Goal: Book appointment/travel/reservation

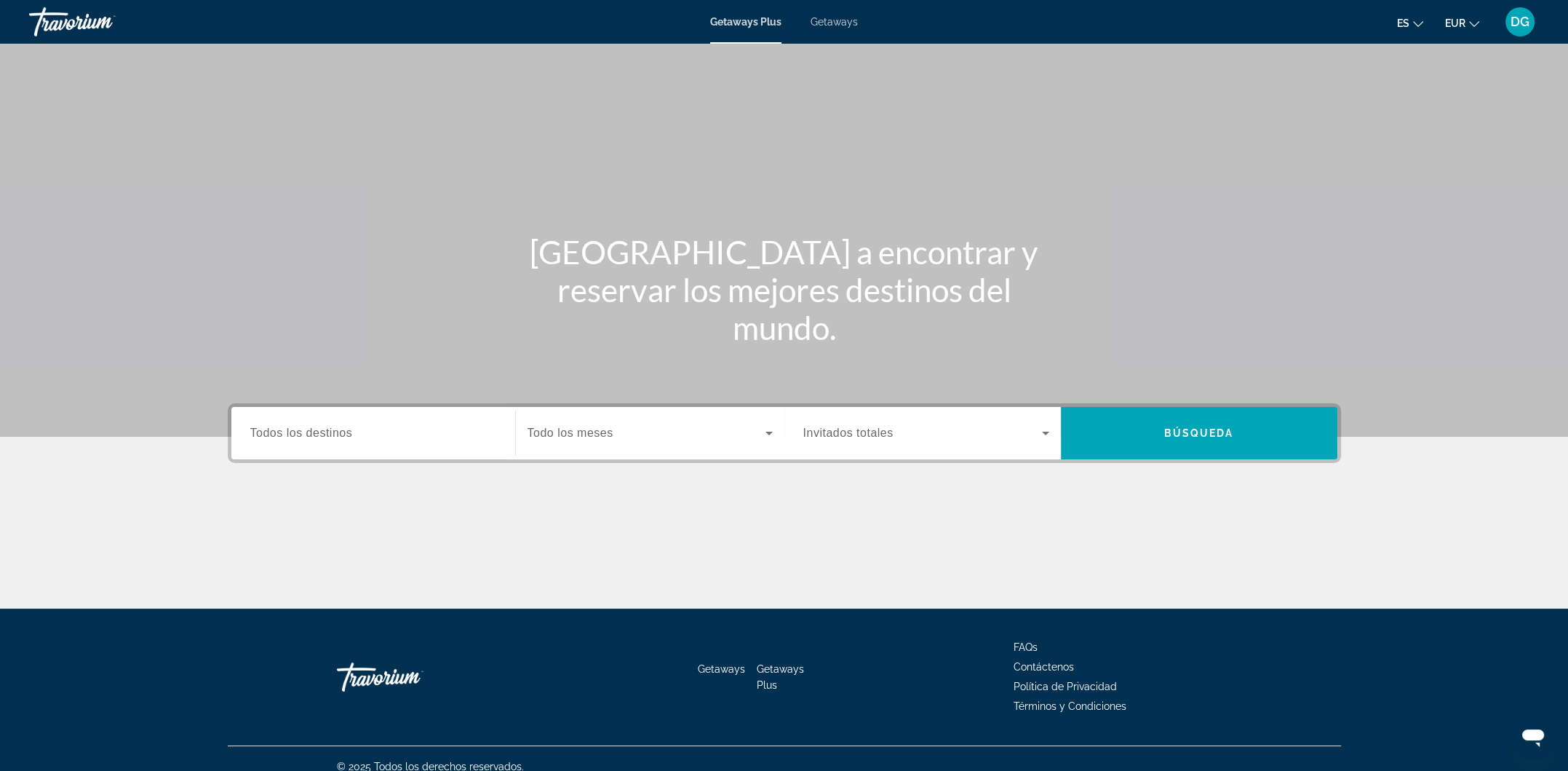
click at [315, 434] on span "Todos los destinos" at bounding box center [301, 432] width 103 height 12
click at [315, 434] on input "Destination Todos los destinos" at bounding box center [373, 433] width 246 height 17
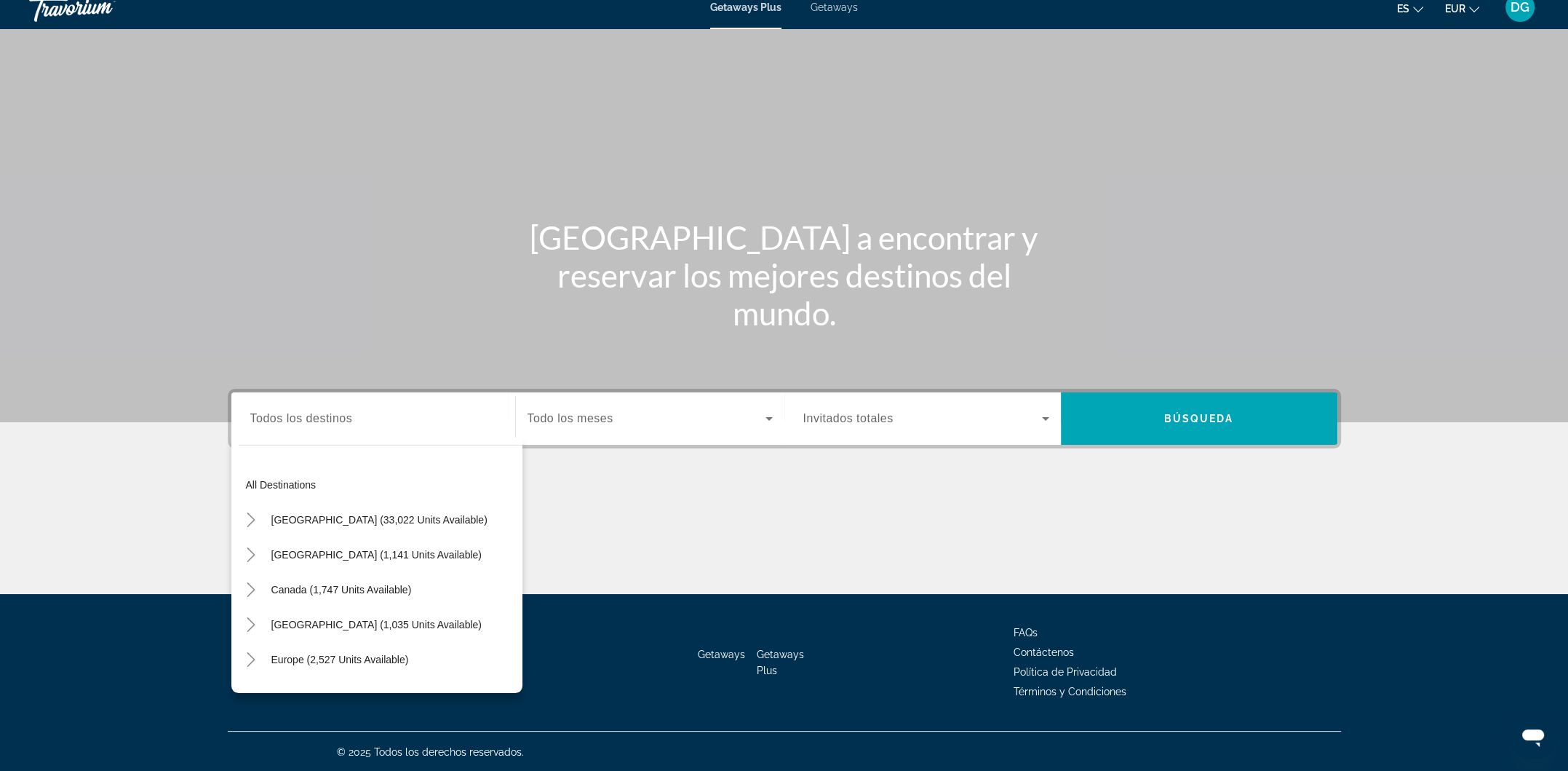
click at [328, 427] on div "Search widget" at bounding box center [373, 418] width 246 height 41
click at [326, 428] on div "Search widget" at bounding box center [373, 418] width 246 height 41
click at [684, 511] on div "Main content" at bounding box center [784, 539] width 1113 height 109
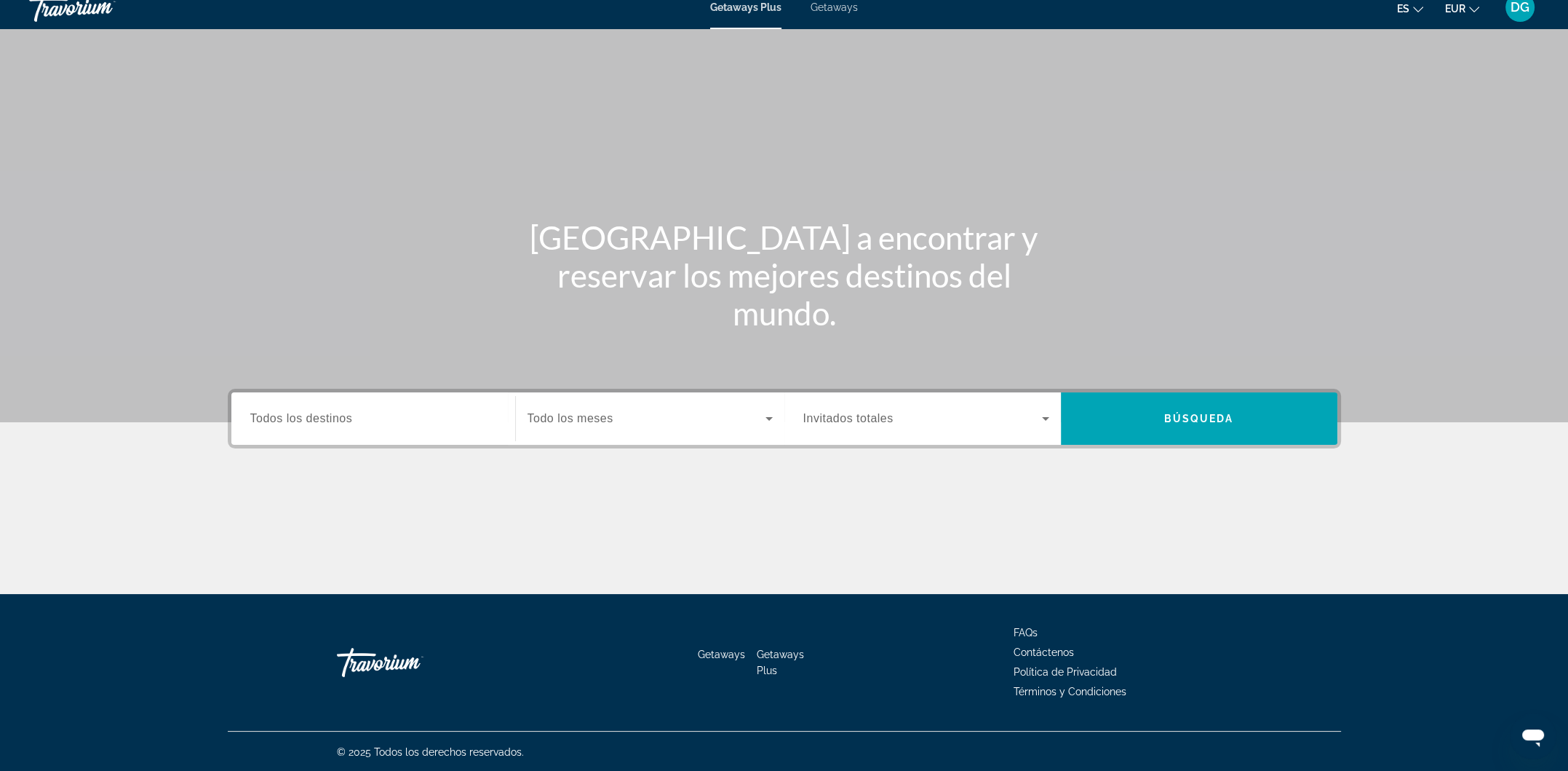
click at [836, 8] on span "Getaways" at bounding box center [835, 8] width 48 height 11
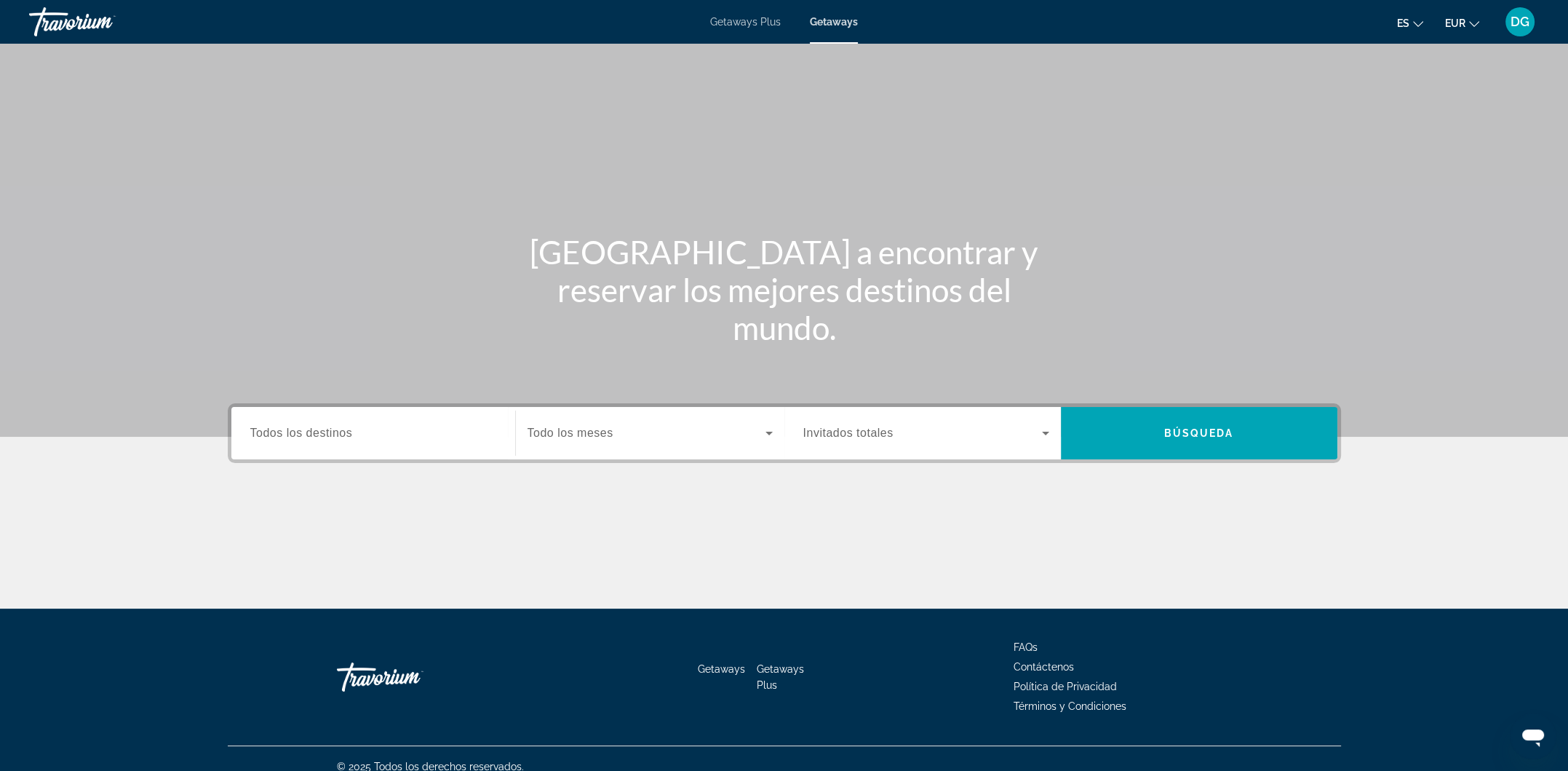
click at [459, 437] on input "Destination Todos los destinos" at bounding box center [373, 433] width 246 height 17
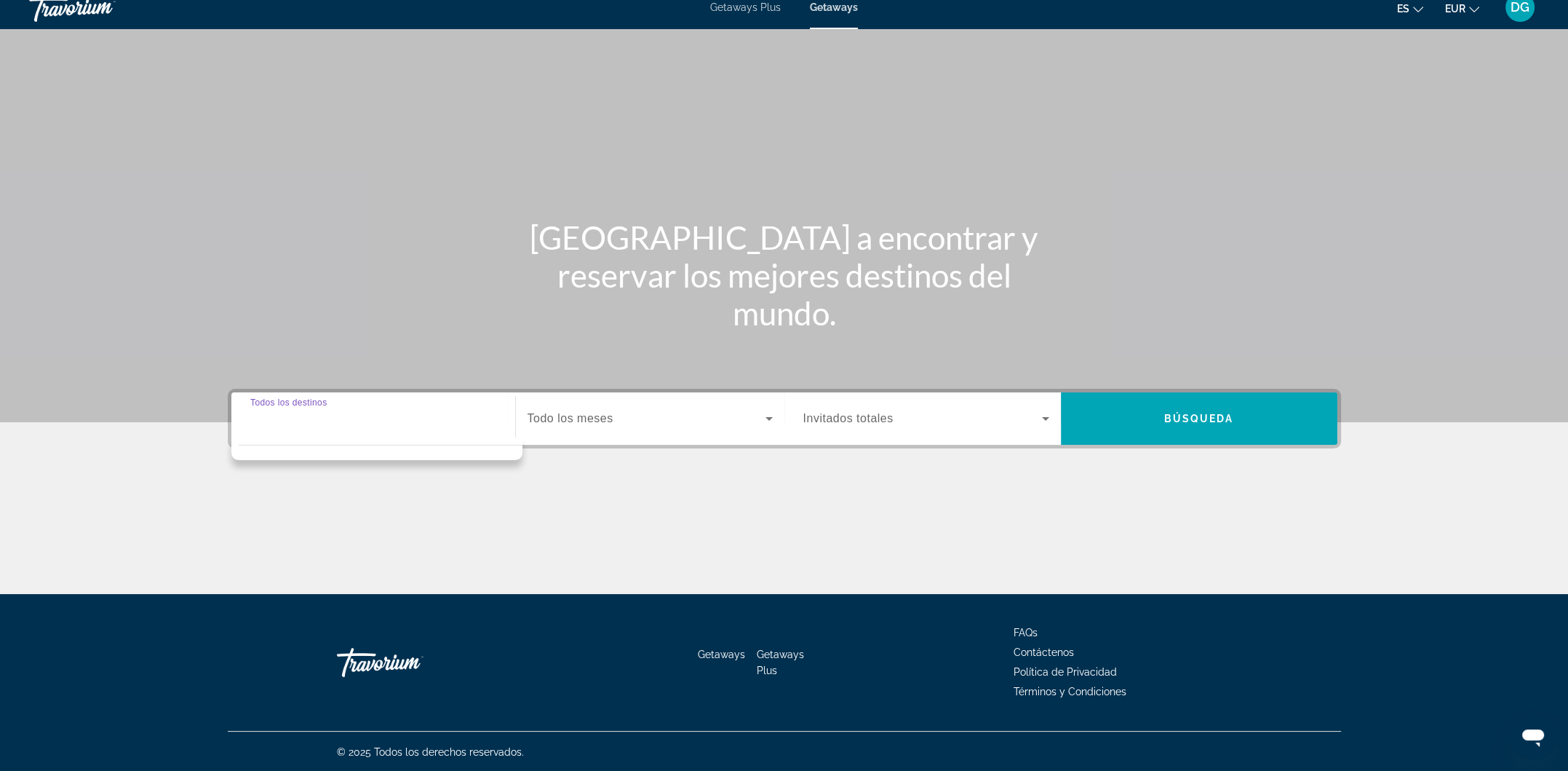
click at [459, 422] on input "Destination Todos los destinos" at bounding box center [373, 419] width 246 height 17
click at [643, 514] on div "Main content" at bounding box center [784, 539] width 1113 height 109
click at [507, 428] on div "Start Month Todo los meses" at bounding box center [646, 418] width 277 height 52
click at [394, 414] on input "Destination Todos los destinos" at bounding box center [373, 419] width 246 height 17
click at [1226, 426] on span "Search widget" at bounding box center [1199, 418] width 277 height 35
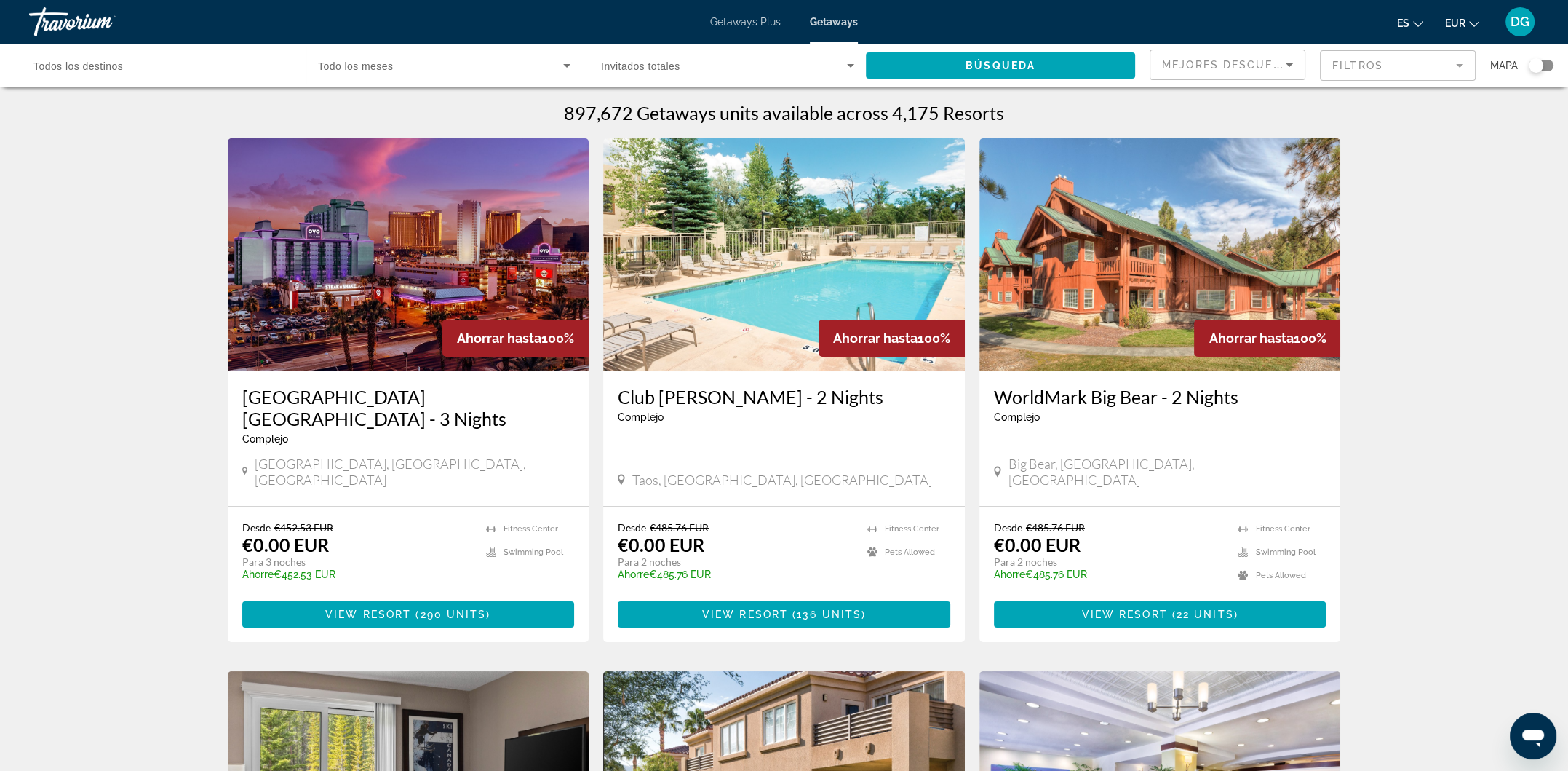
click at [1456, 60] on mat-form-field "Filtros" at bounding box center [1397, 66] width 155 height 31
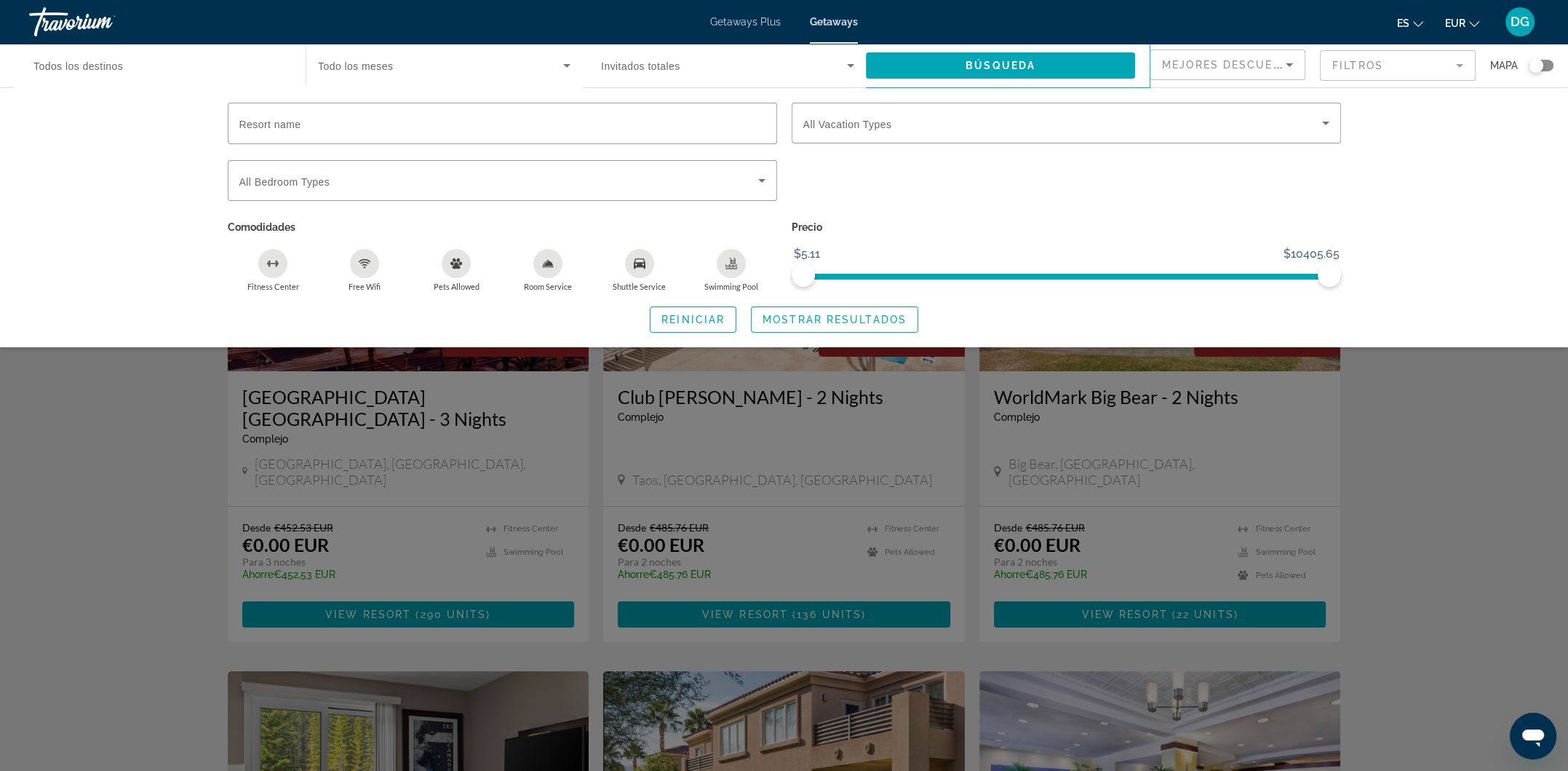
click at [1455, 413] on div "Search widget" at bounding box center [784, 494] width 1568 height 552
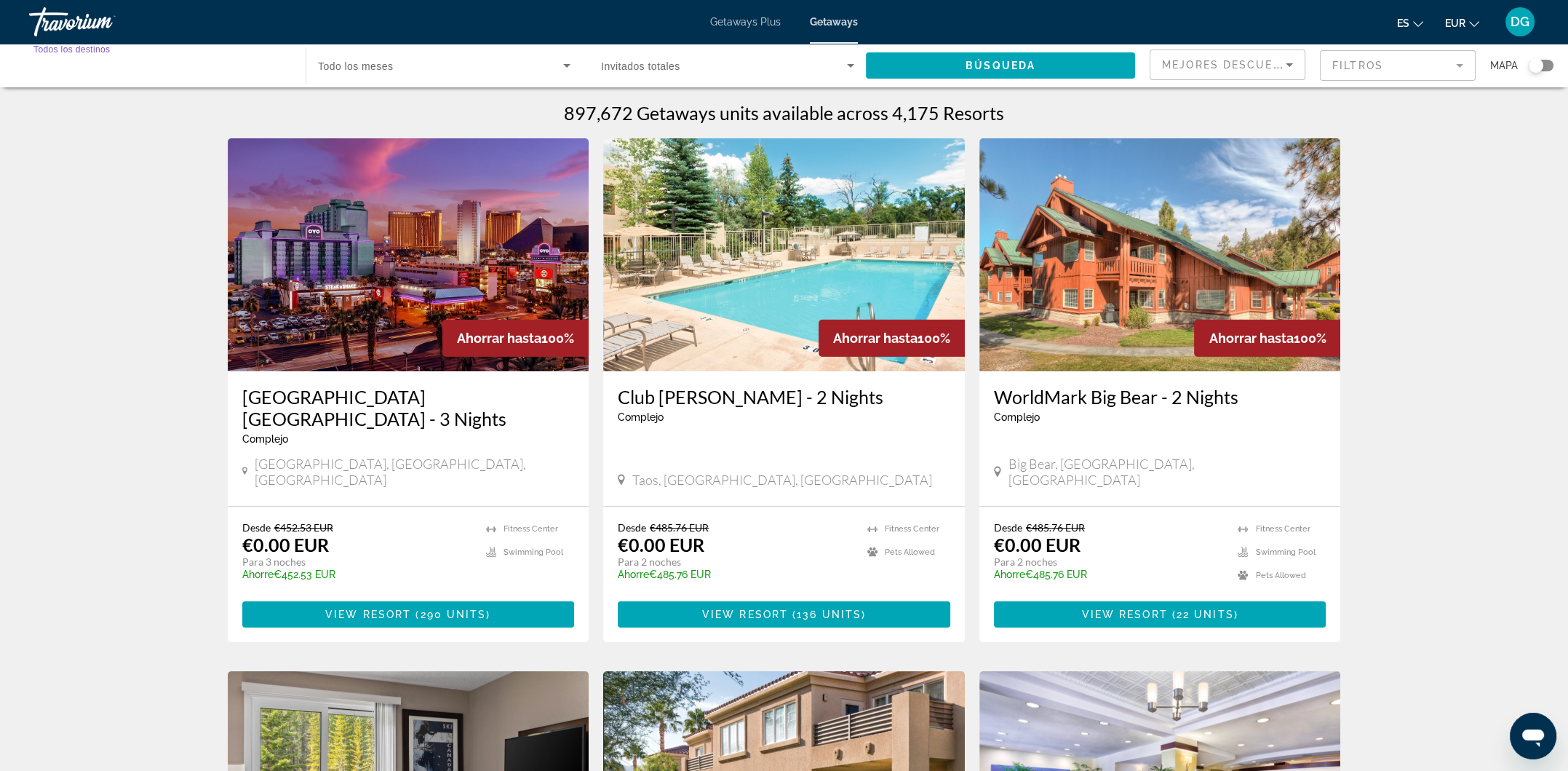
click at [156, 73] on input "Destination Todos los destinos" at bounding box center [159, 66] width 253 height 17
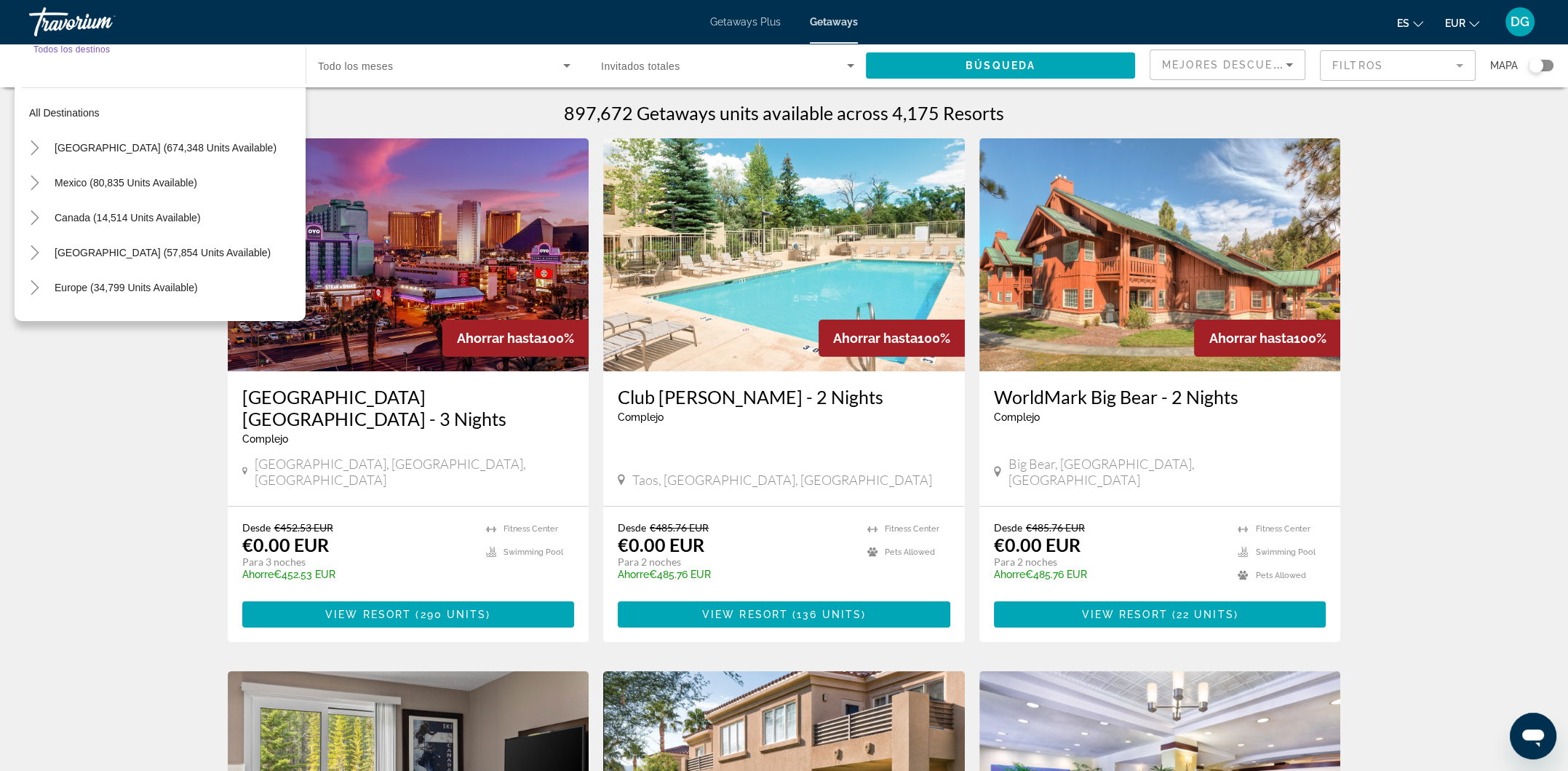
click at [131, 66] on input "Destination Todos los destinos" at bounding box center [159, 66] width 253 height 17
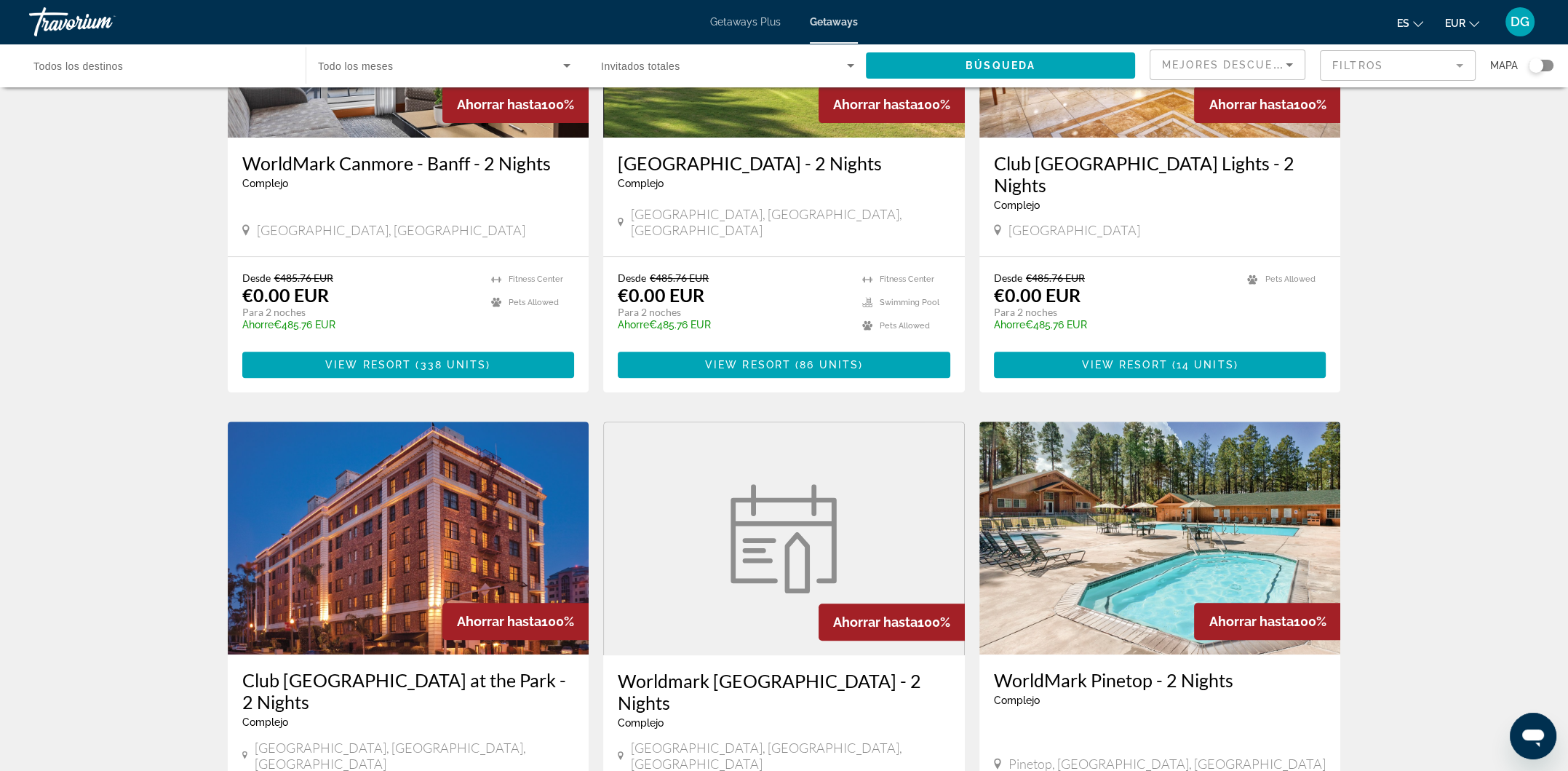
scroll to position [765, 0]
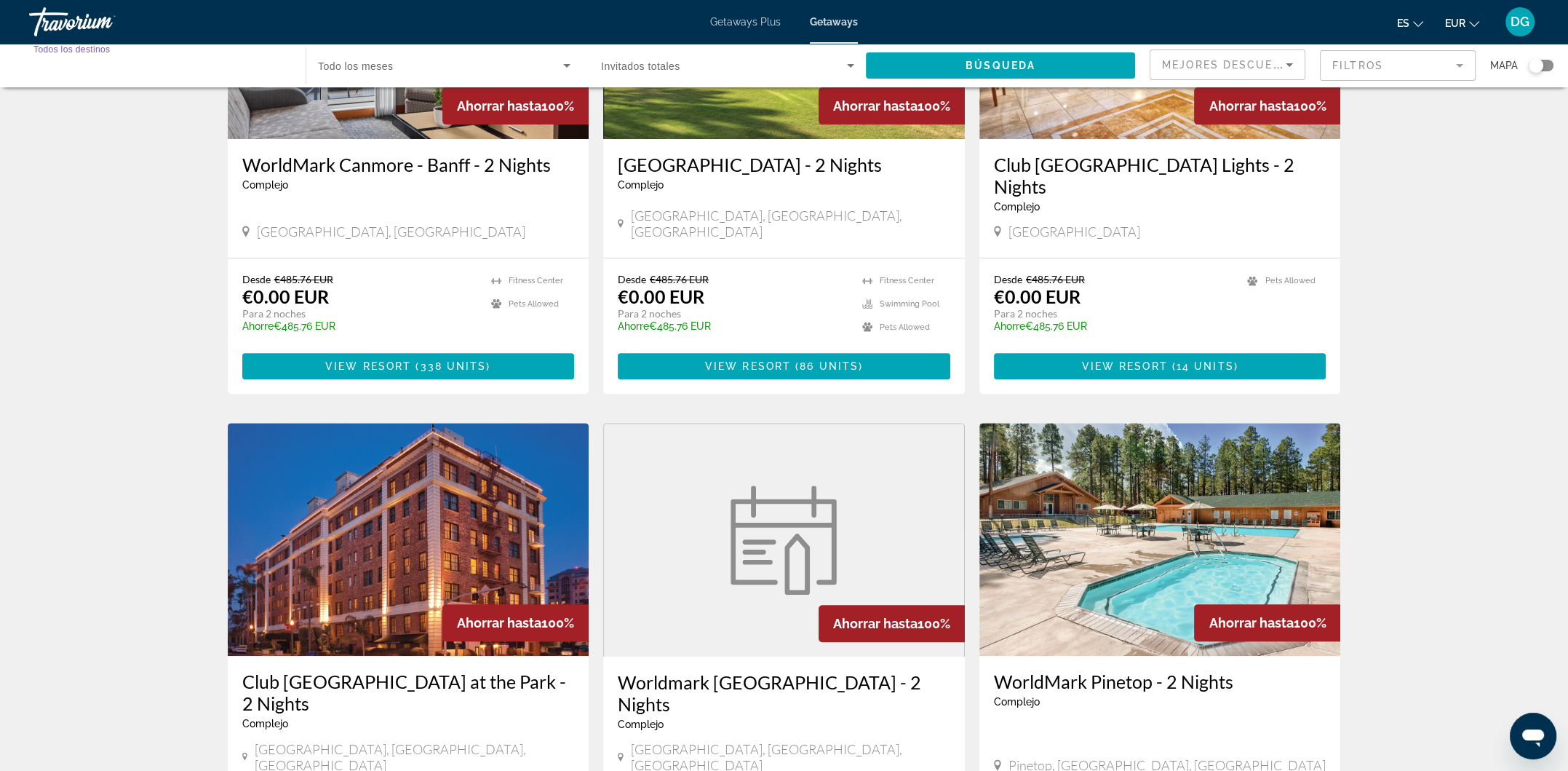
click at [213, 68] on input "Destination Todos los destinos" at bounding box center [159, 66] width 253 height 17
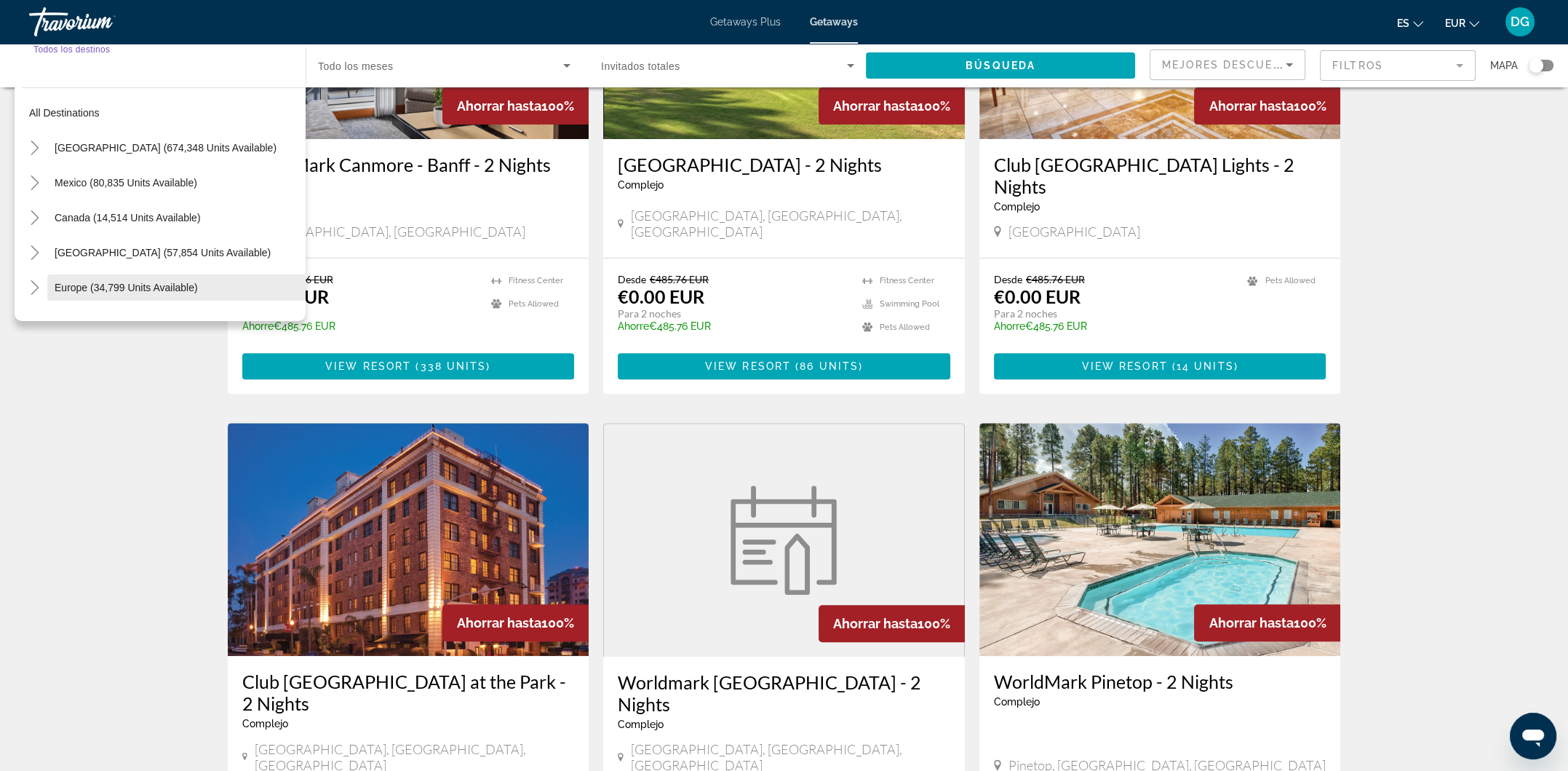
click at [126, 282] on span "Europe (34,799 units available)" at bounding box center [126, 287] width 143 height 11
type input "**********"
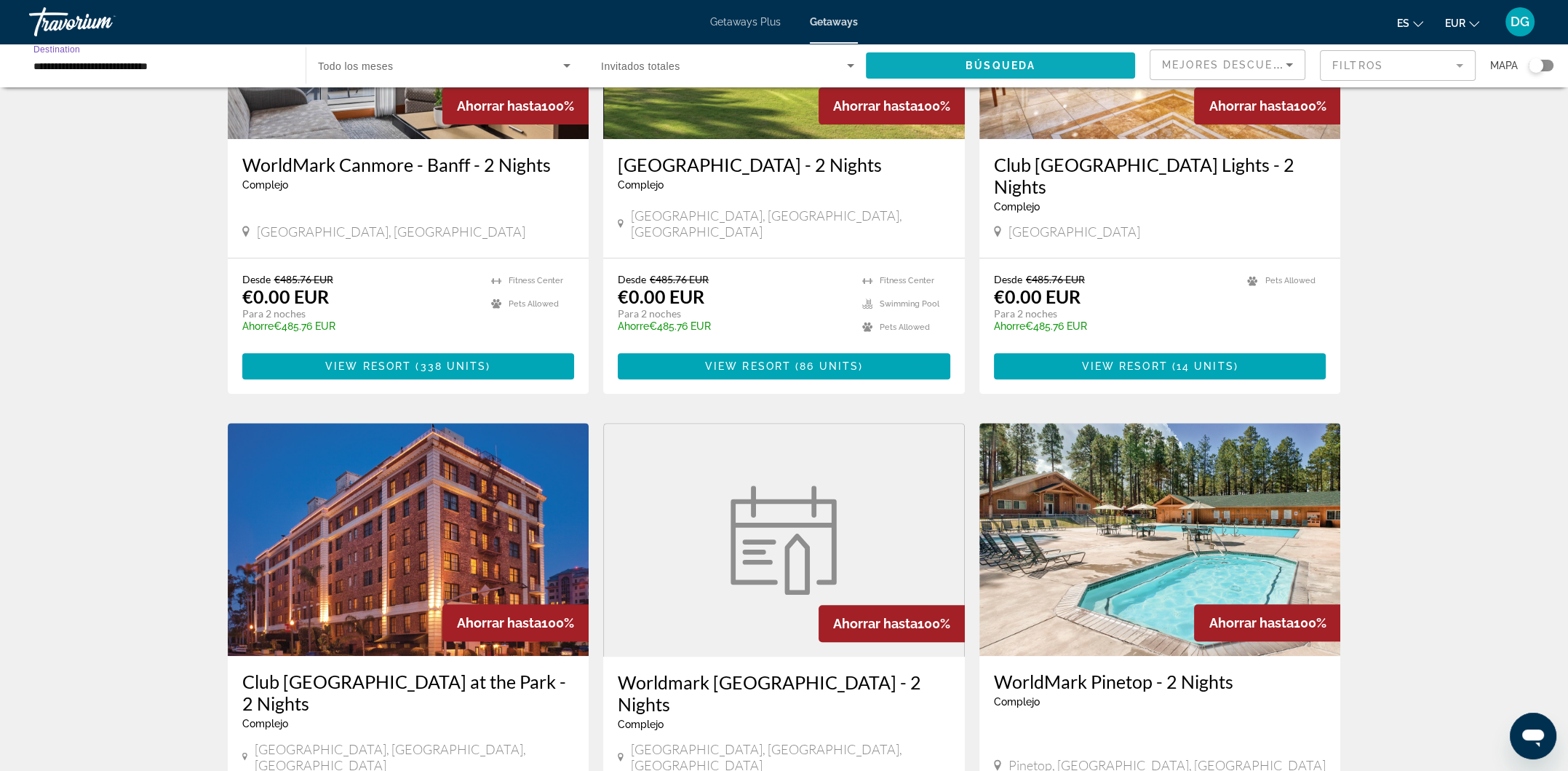
click at [967, 62] on span "Búsqueda" at bounding box center [1000, 66] width 70 height 11
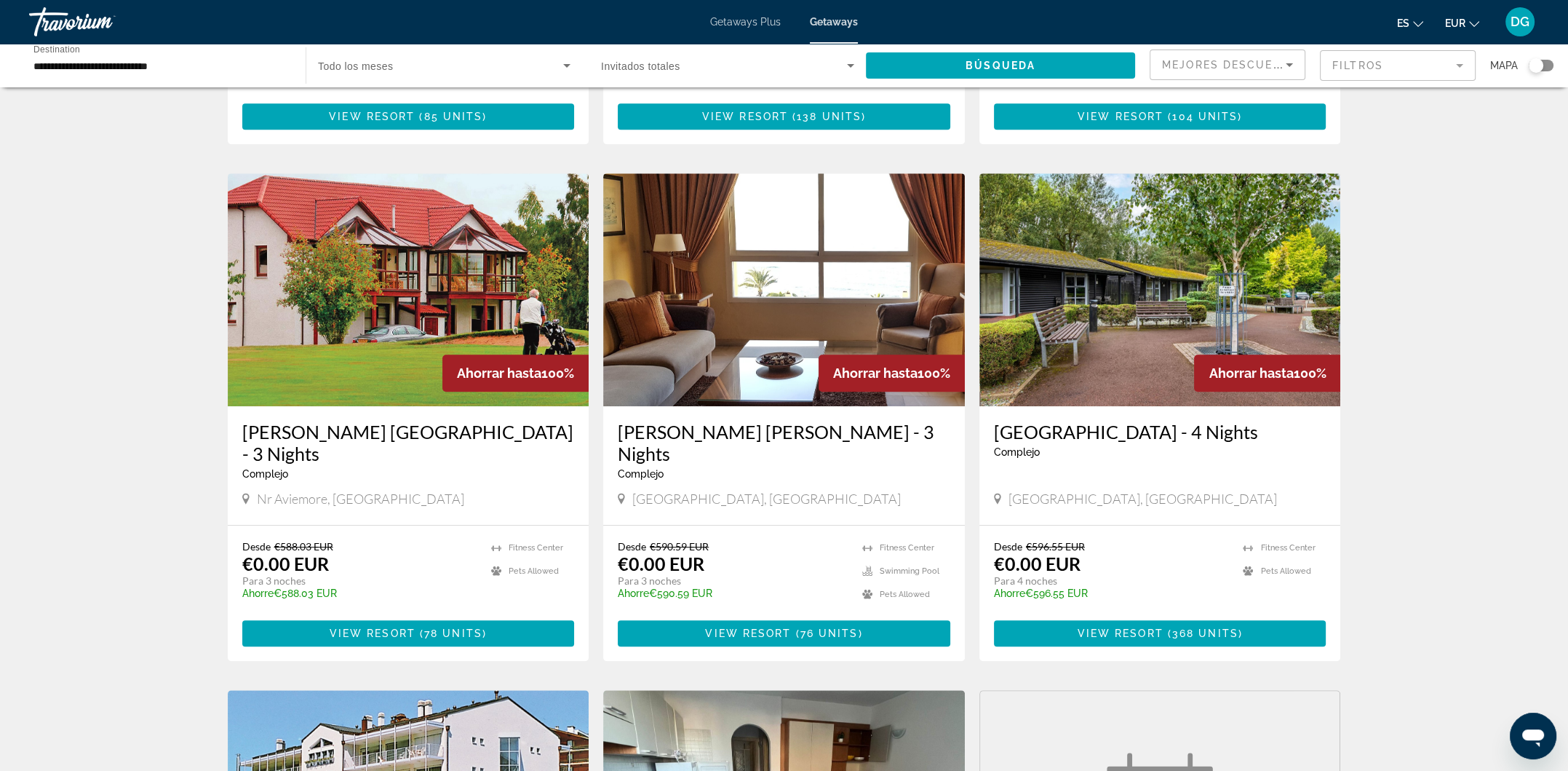
scroll to position [967, 0]
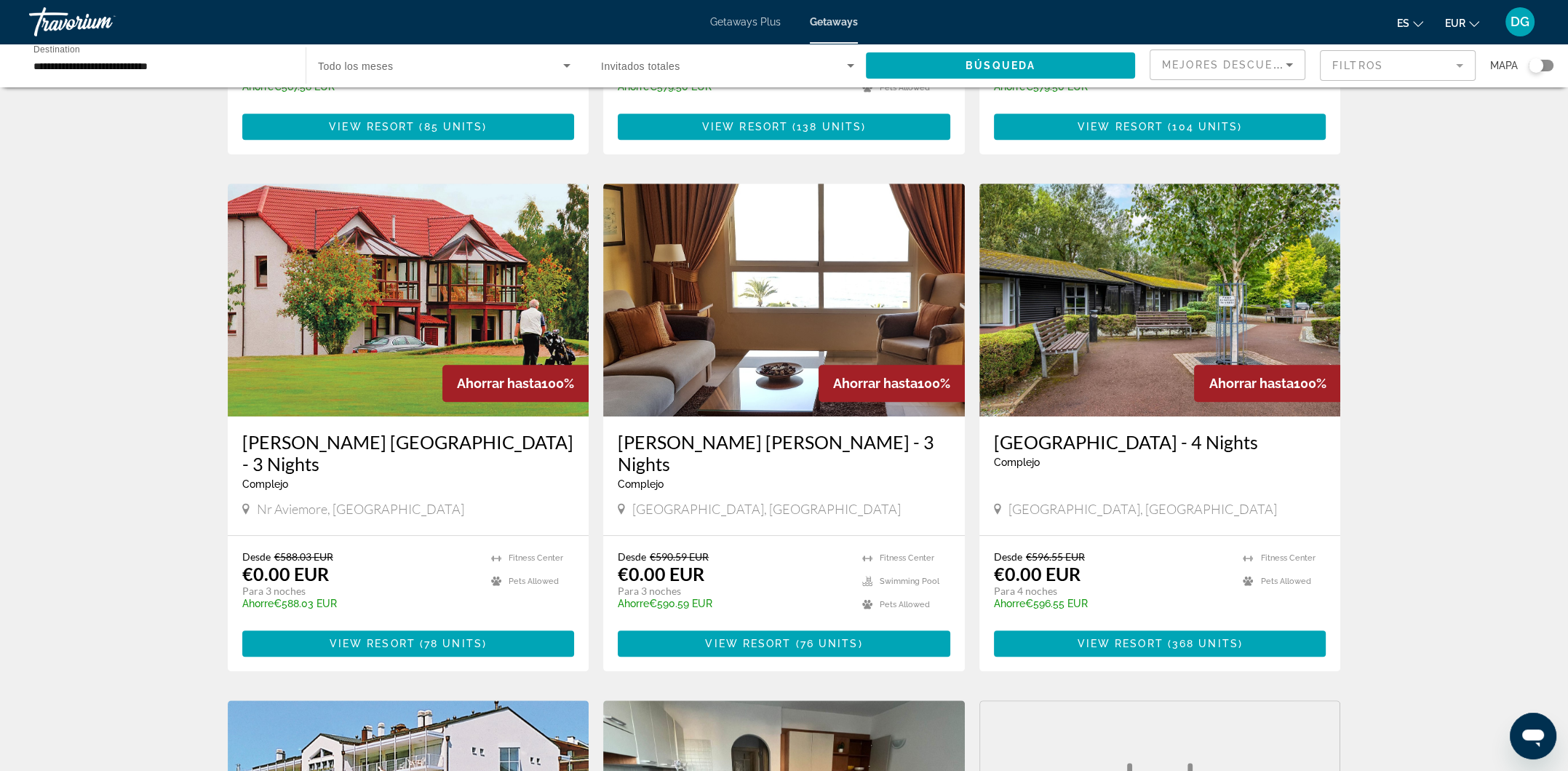
click at [793, 326] on img "Main content" at bounding box center [783, 300] width 361 height 233
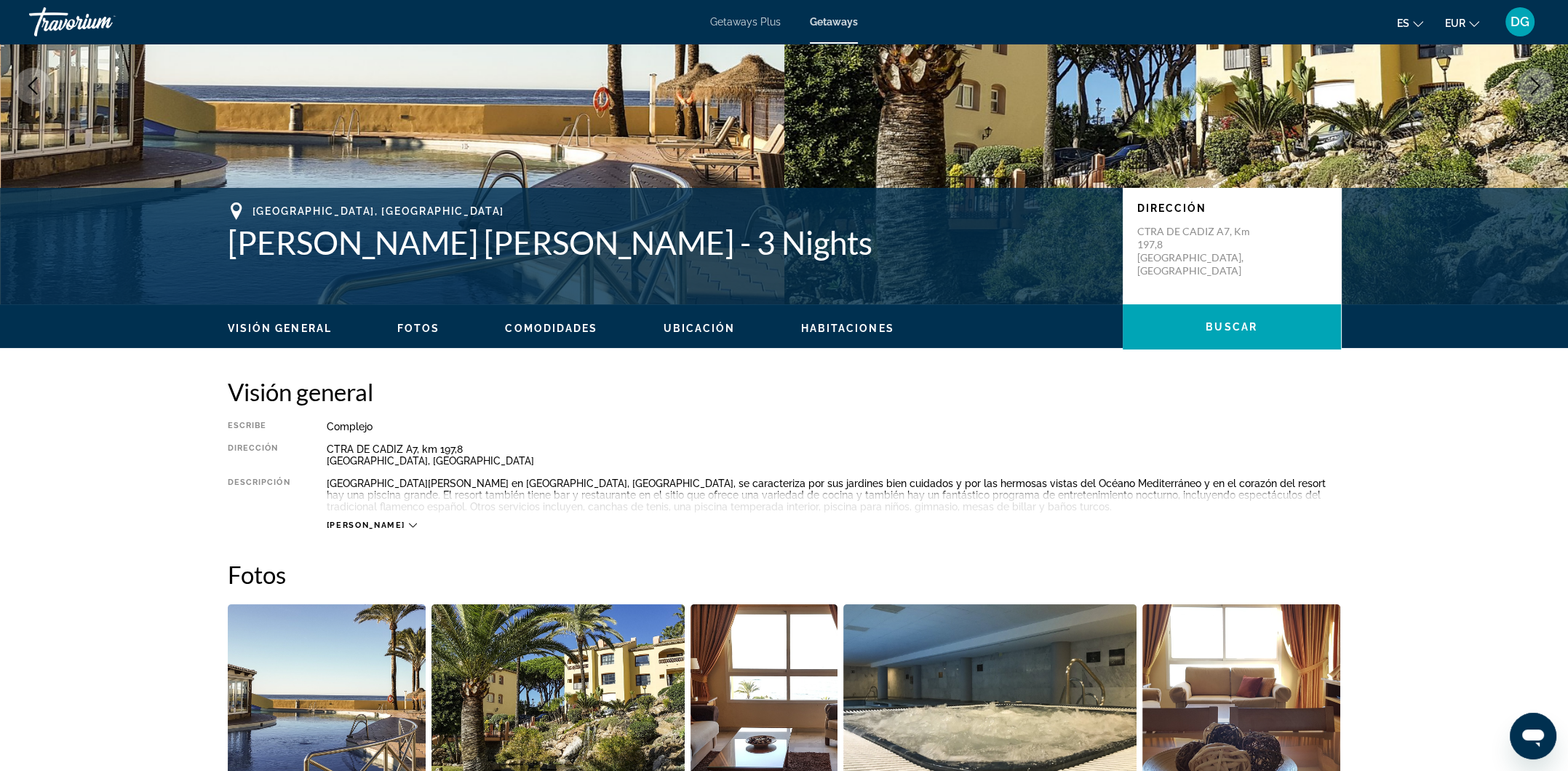
scroll to position [194, 0]
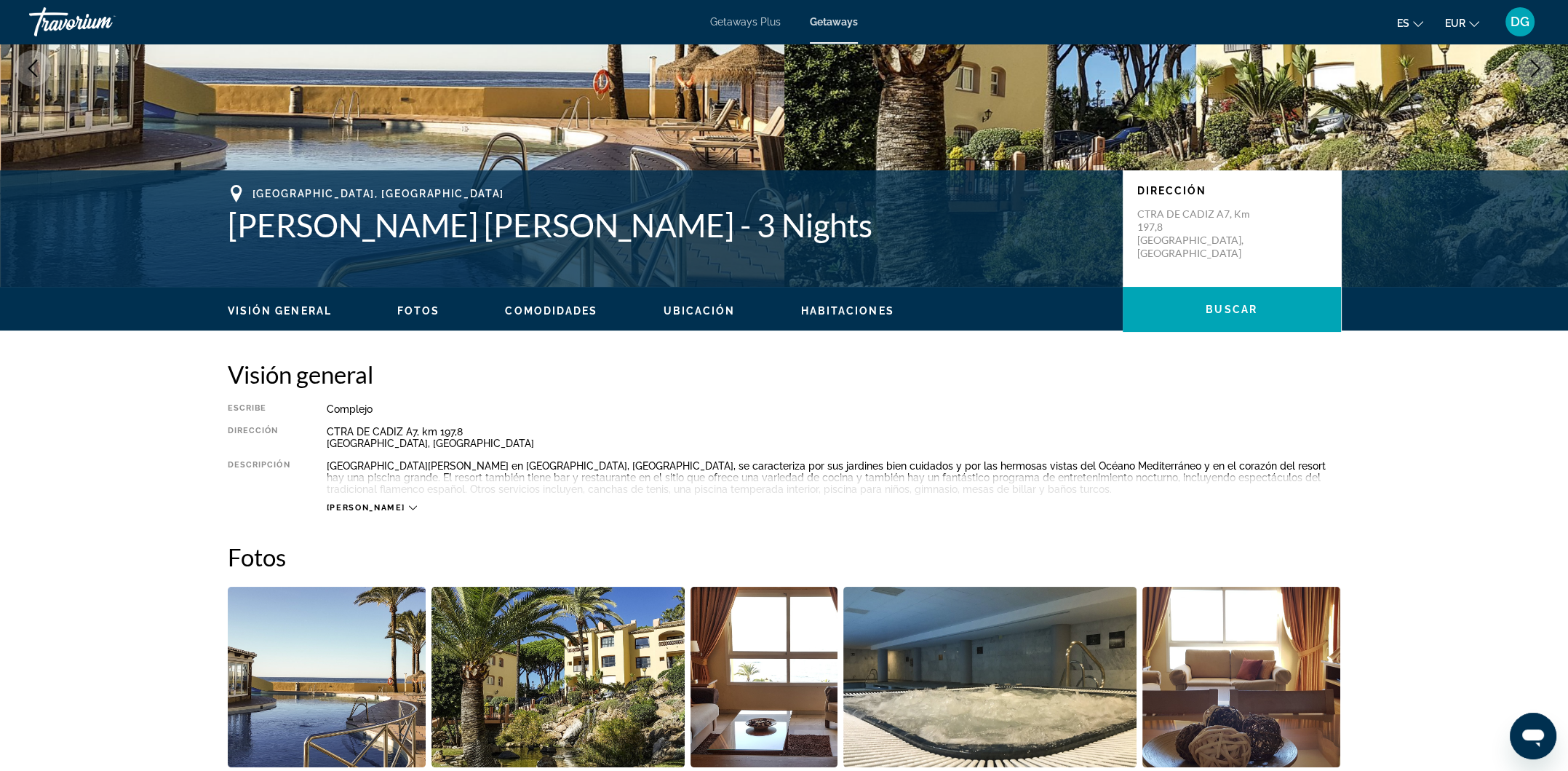
click at [409, 507] on icon "Main content" at bounding box center [413, 508] width 8 height 5
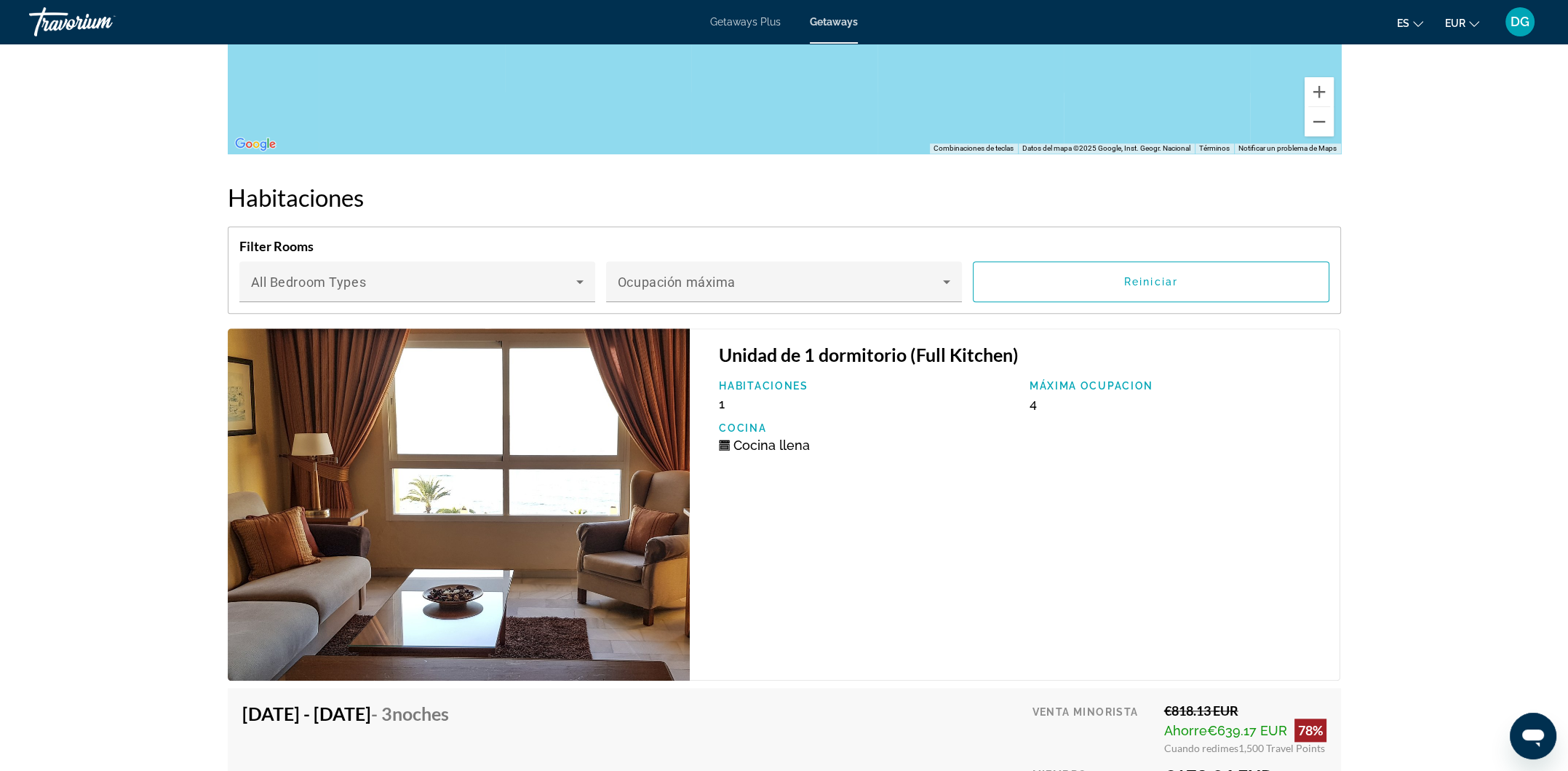
scroll to position [2232, 0]
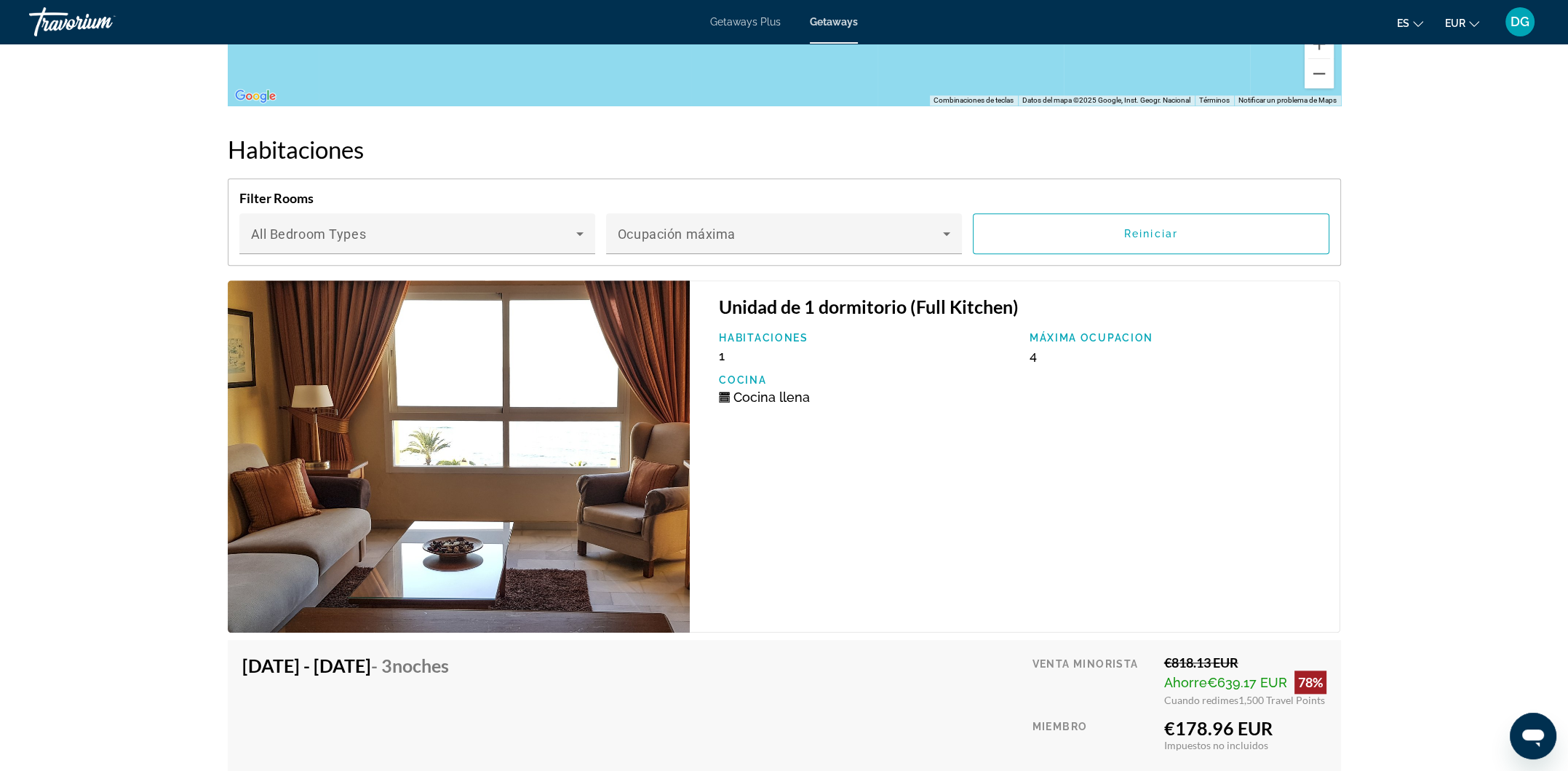
click at [560, 471] on img "Main content" at bounding box center [459, 456] width 463 height 352
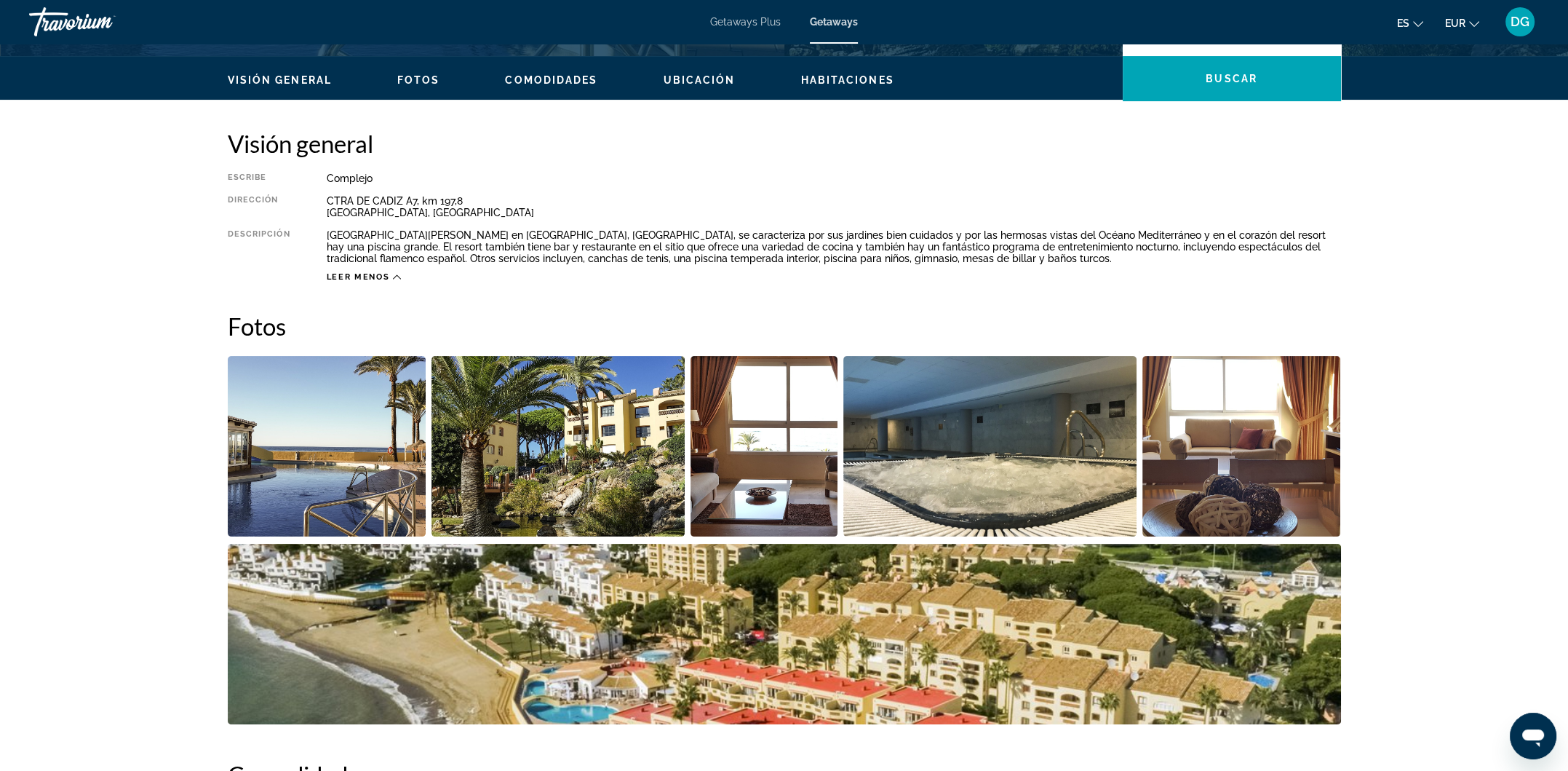
scroll to position [272, 0]
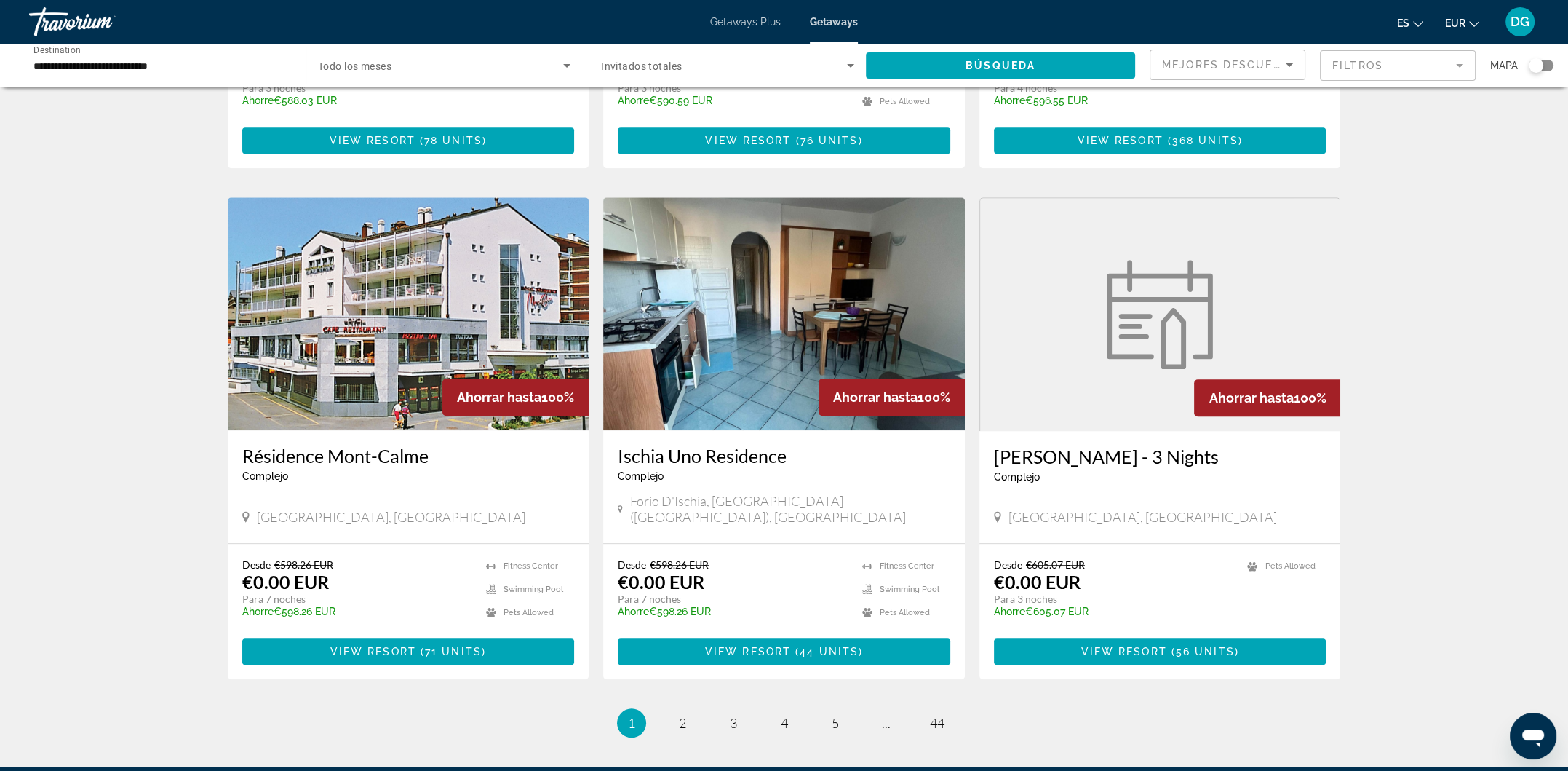
scroll to position [1488, 0]
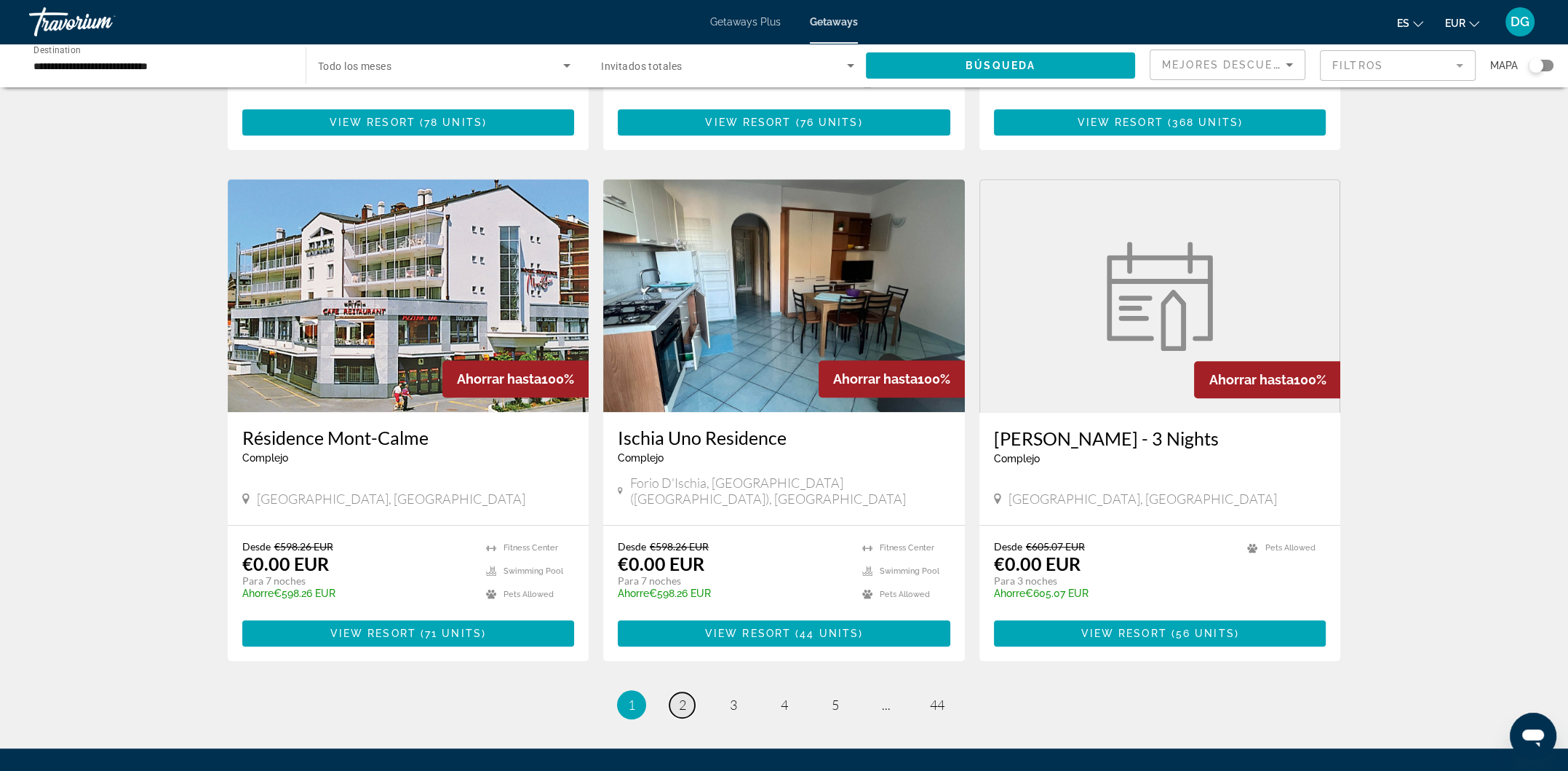
click at [679, 692] on link "page 2" at bounding box center [682, 704] width 26 height 26
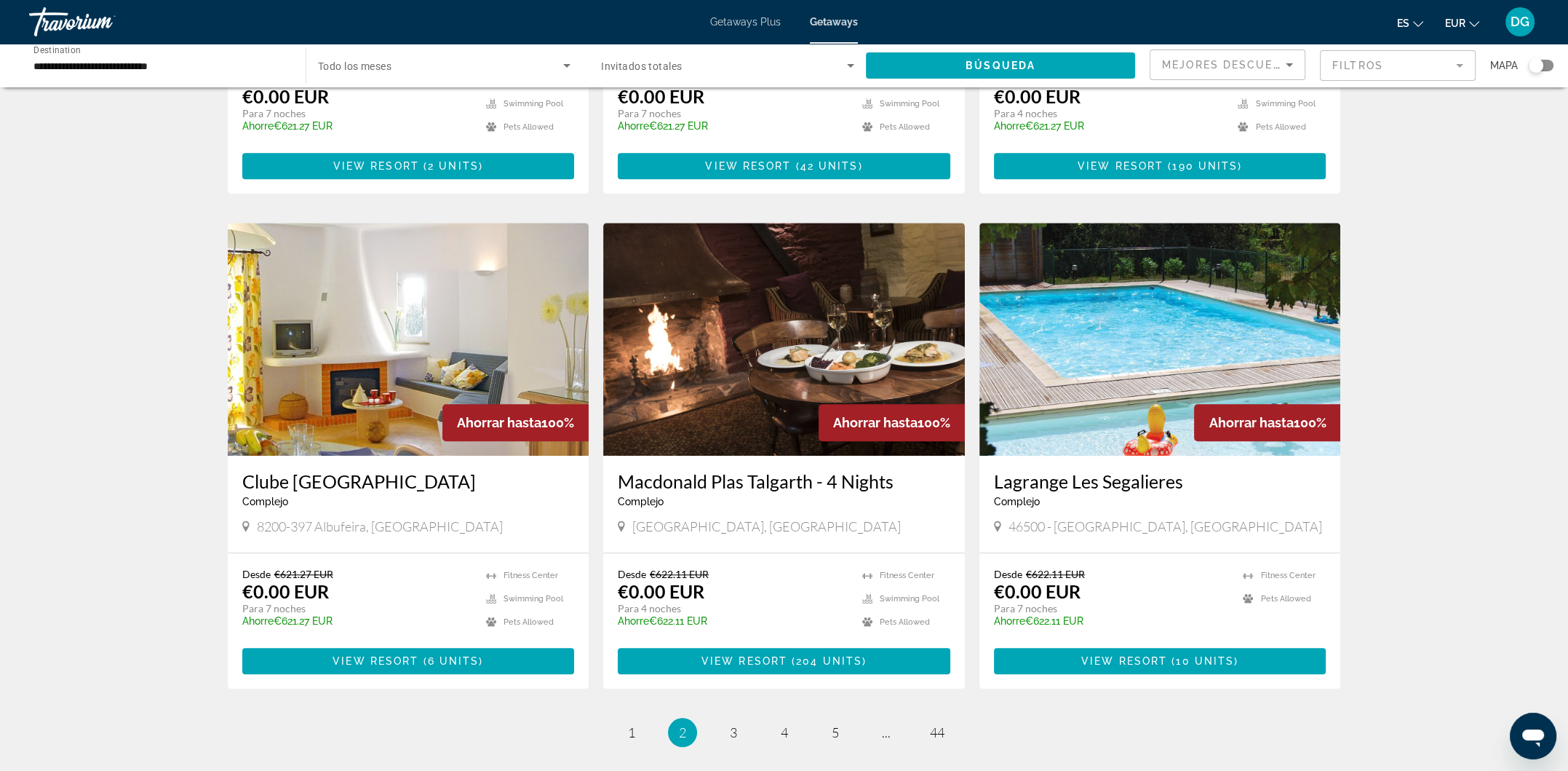
scroll to position [1457, 0]
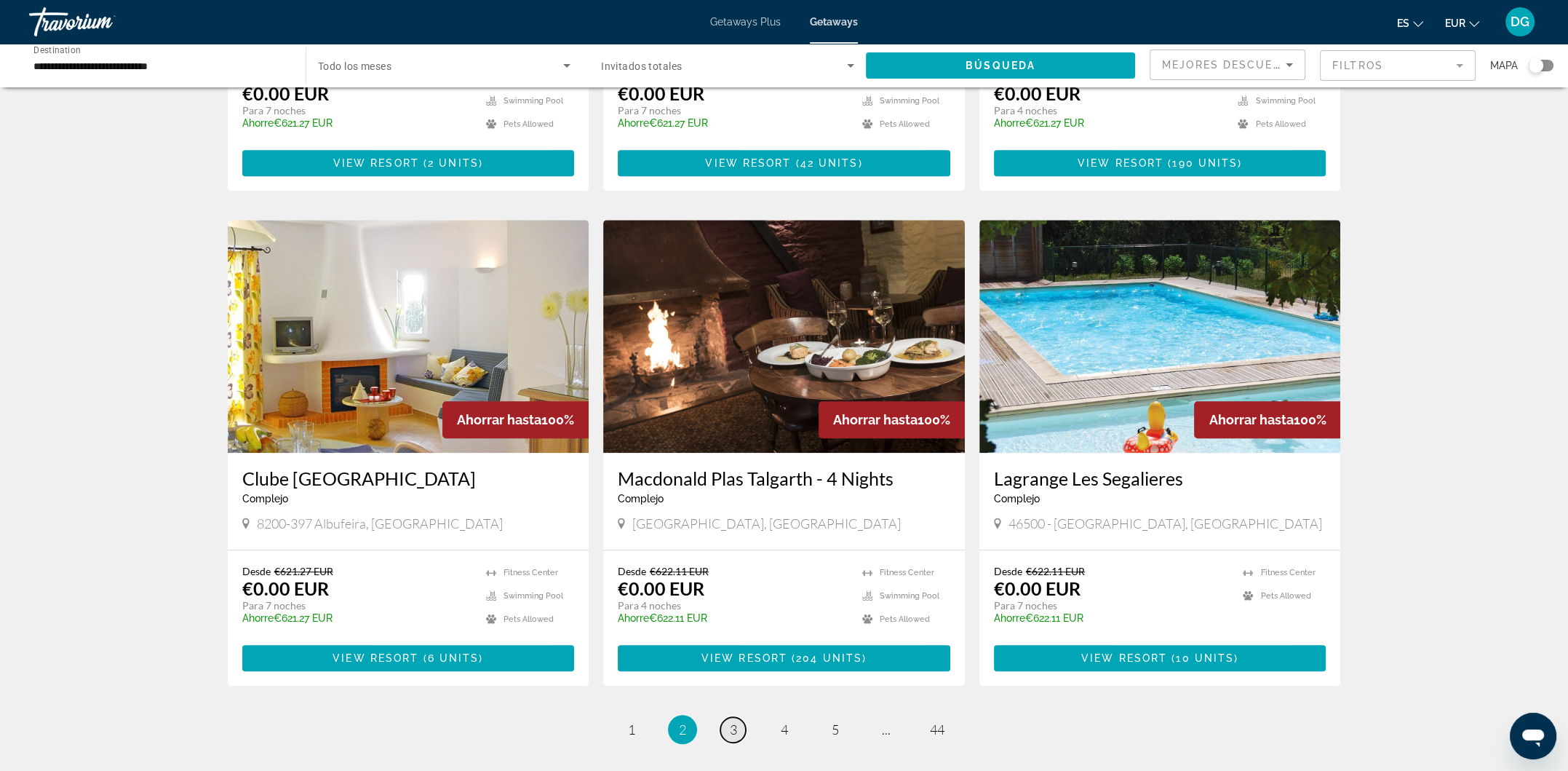
click at [740, 717] on link "page 3" at bounding box center [732, 729] width 26 height 26
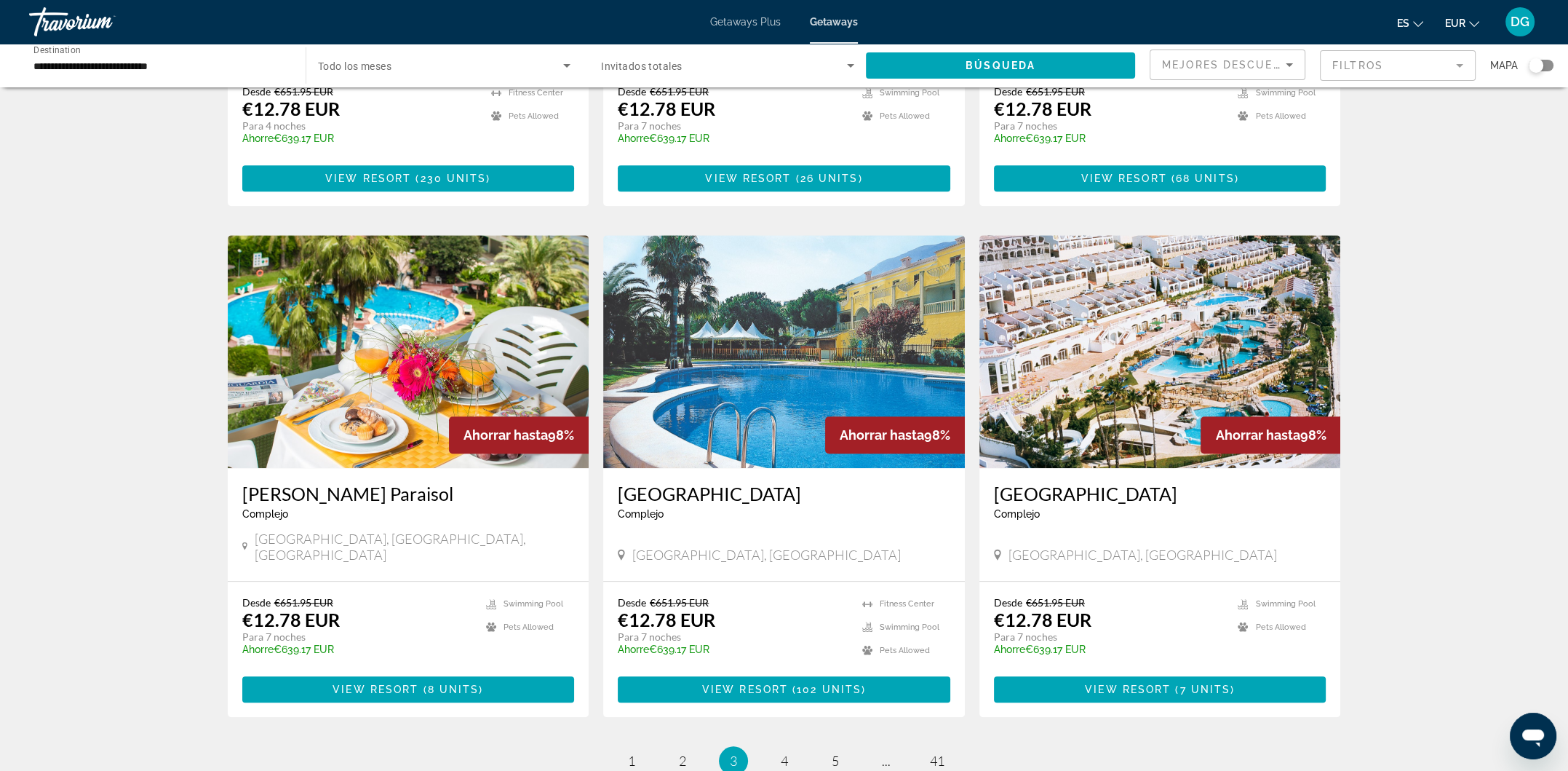
scroll to position [1582, 0]
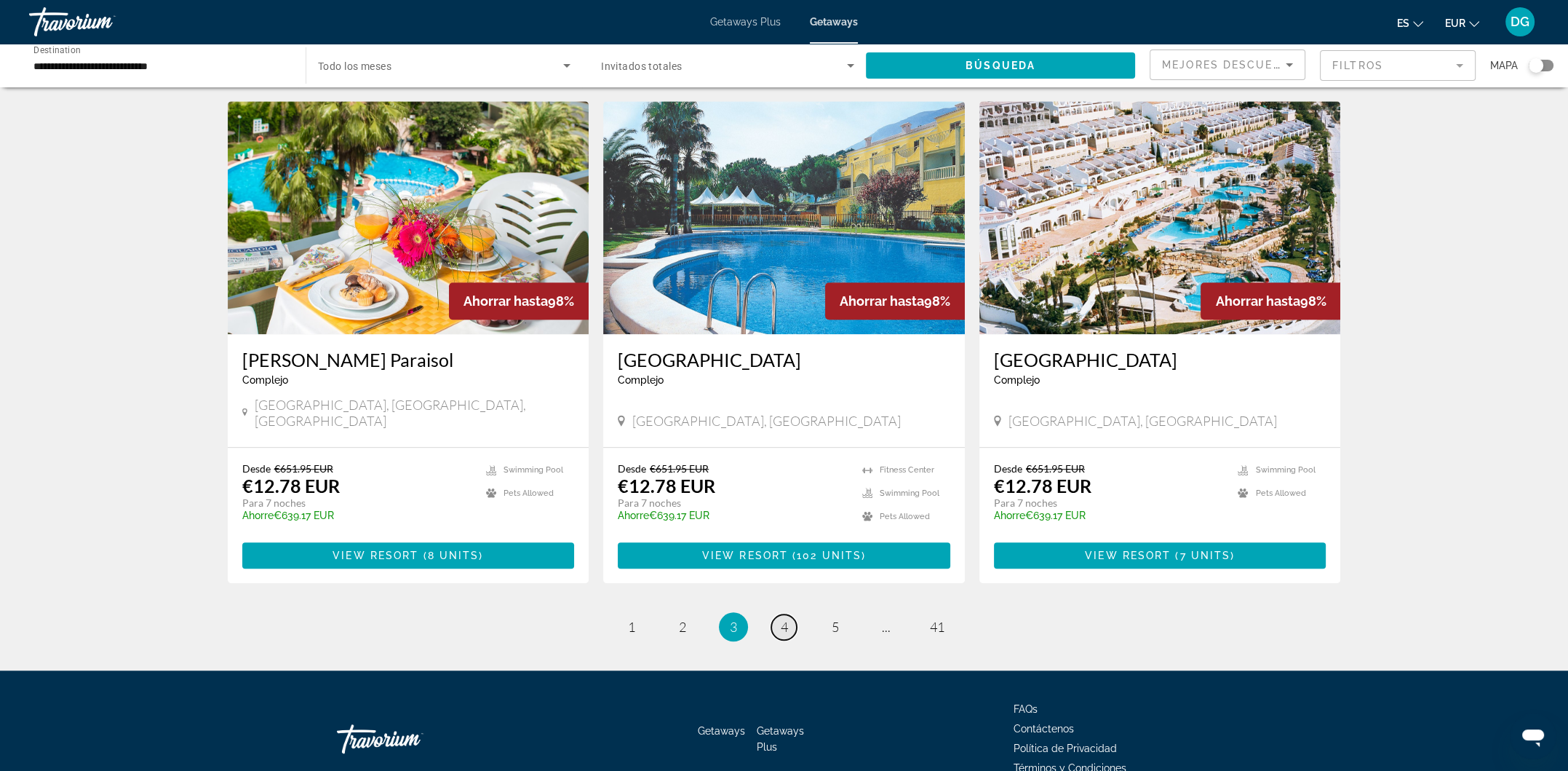
click at [791, 615] on link "page 4" at bounding box center [784, 627] width 26 height 26
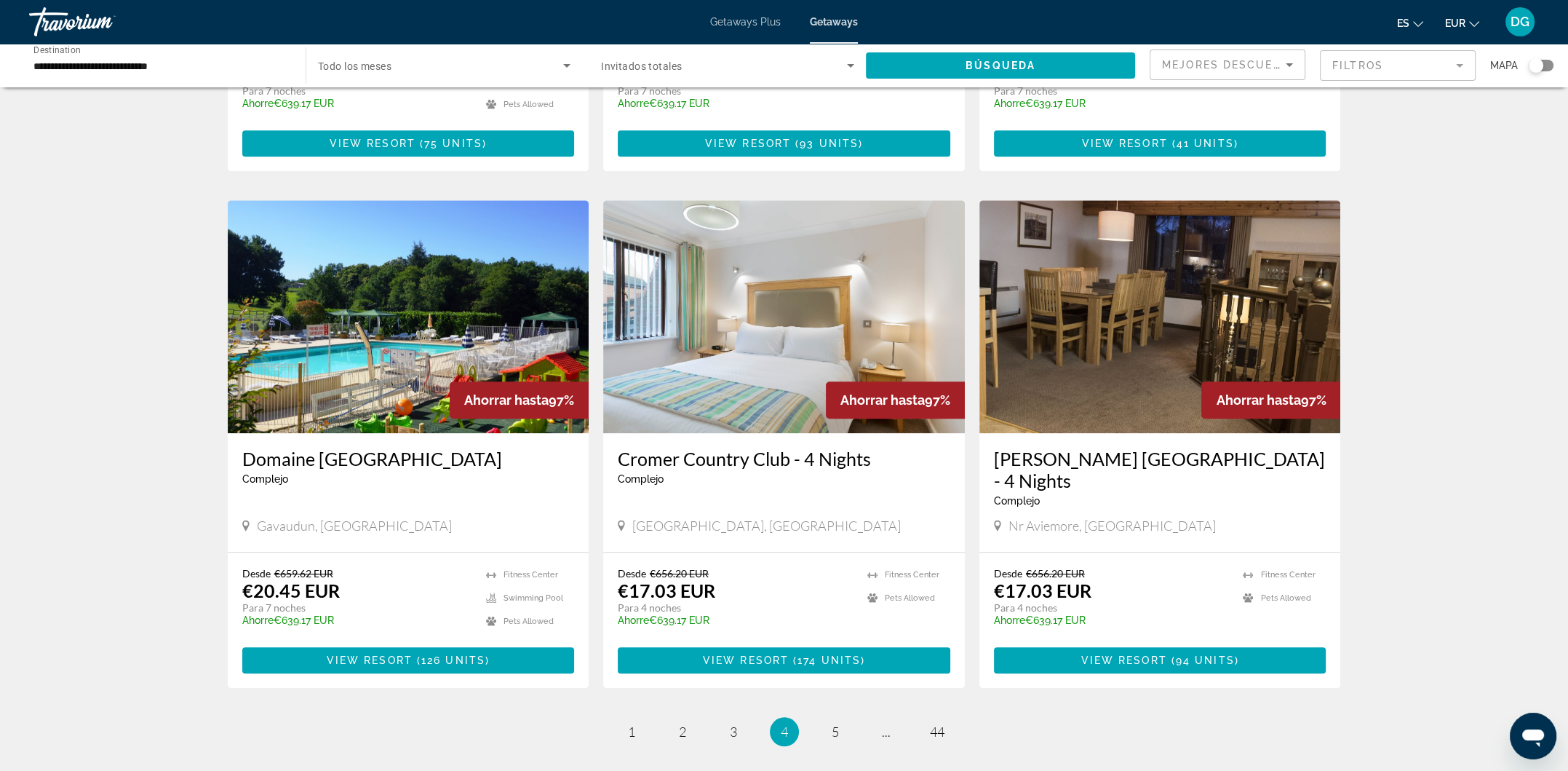
scroll to position [1465, 0]
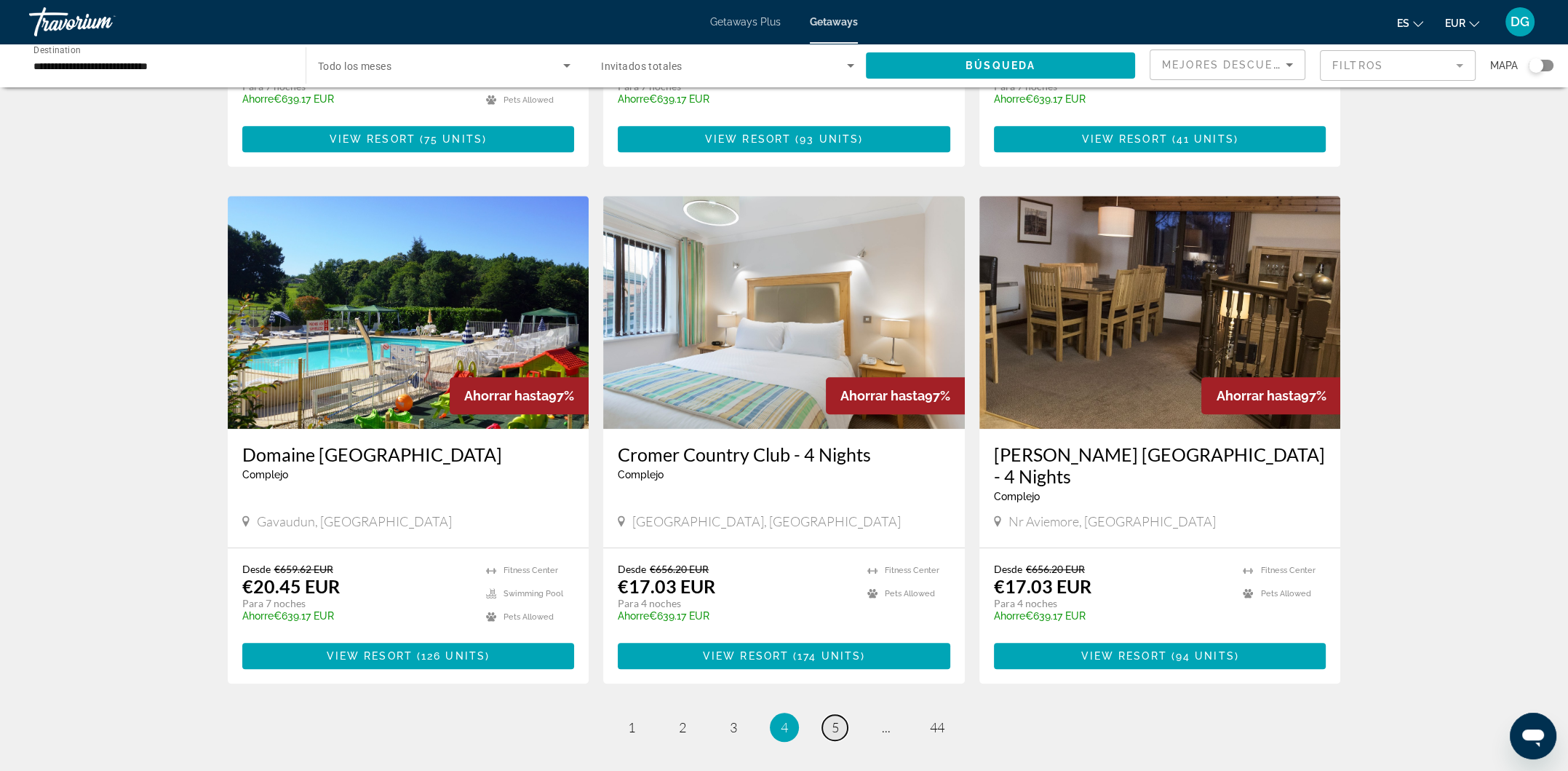
click at [842, 715] on link "page 5" at bounding box center [835, 727] width 26 height 26
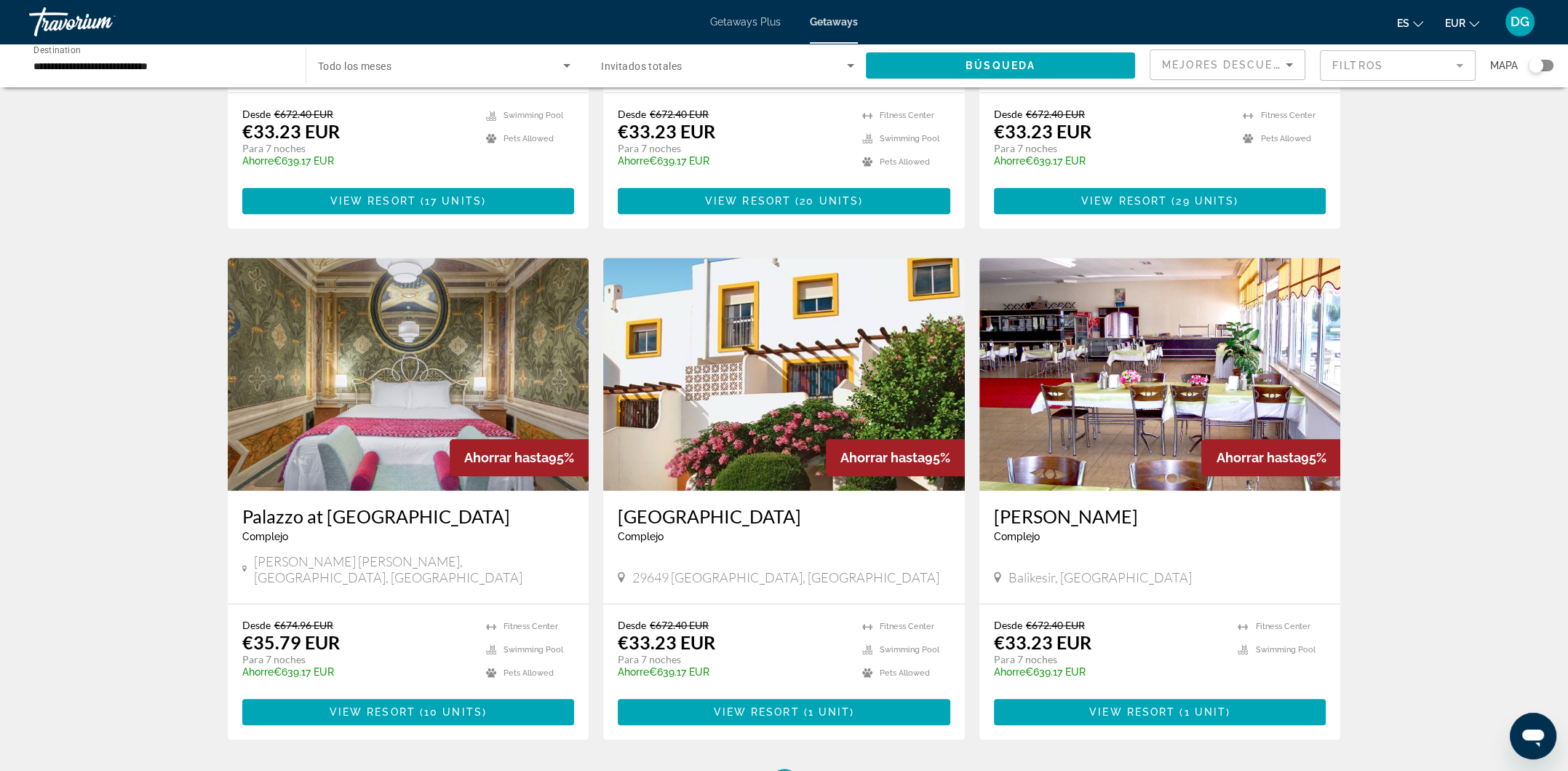
scroll to position [1422, 0]
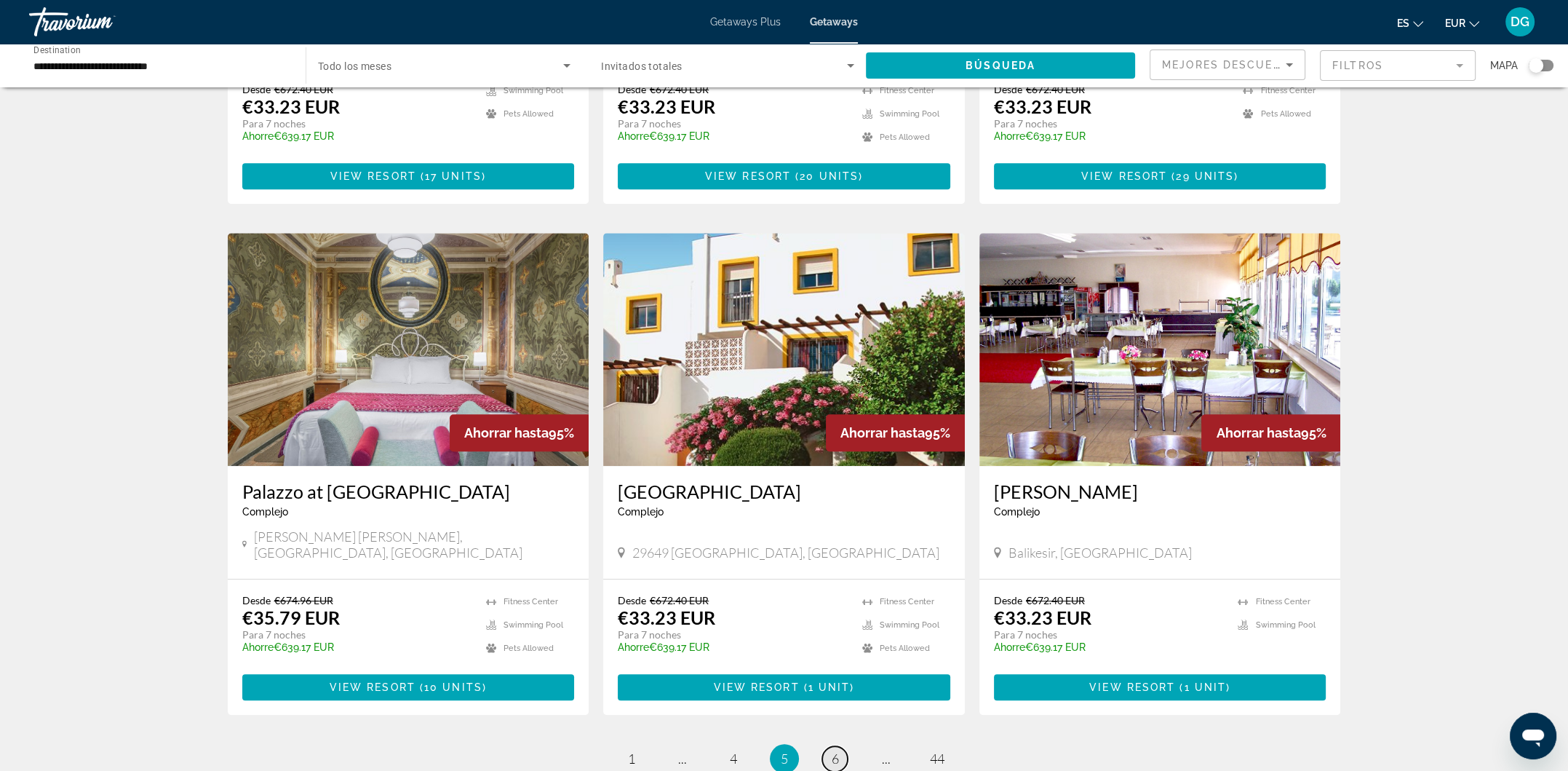
click at [842, 746] on link "page 6" at bounding box center [835, 759] width 26 height 26
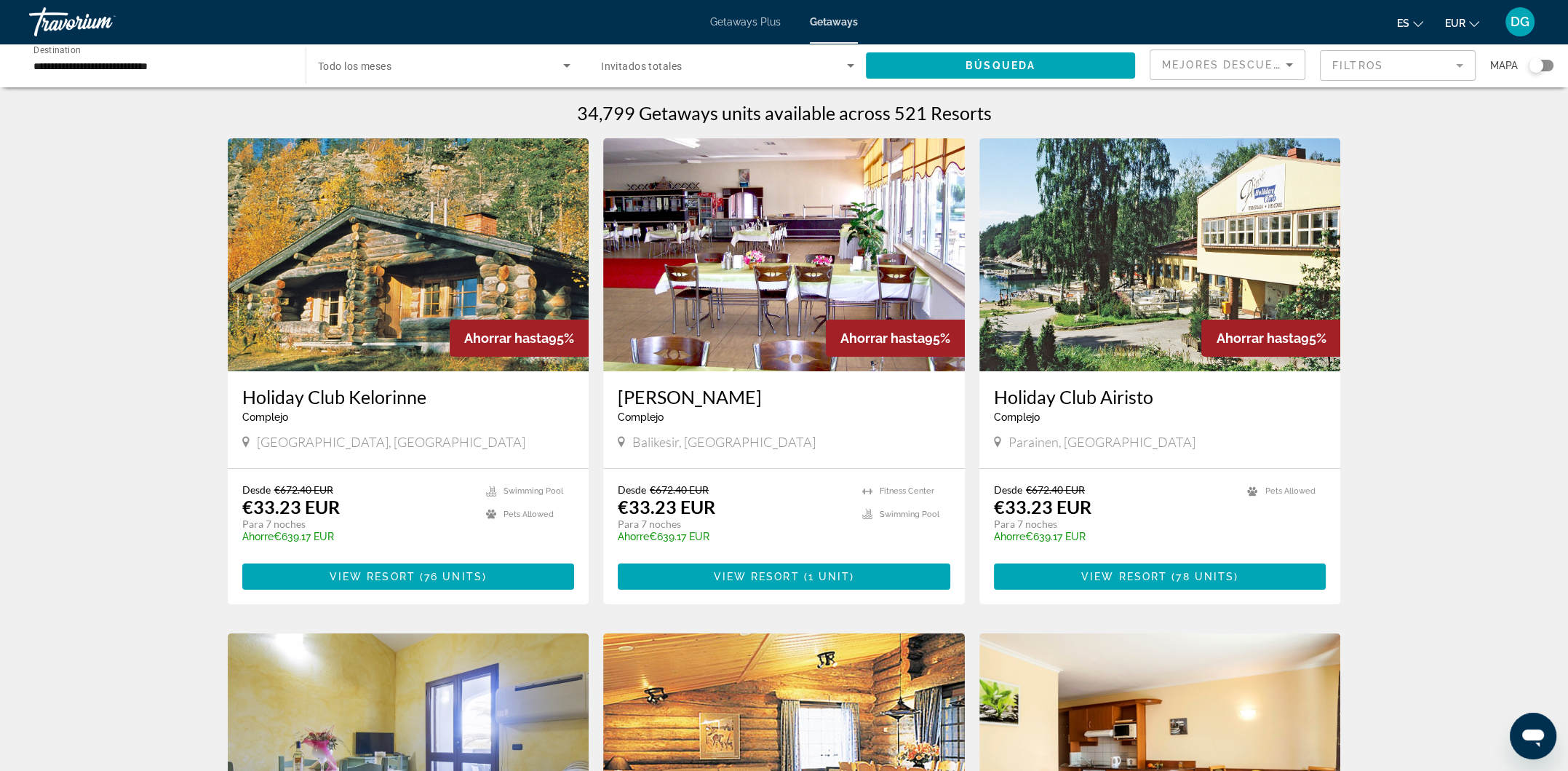
click at [722, 19] on span "Getaways Plus" at bounding box center [745, 22] width 71 height 11
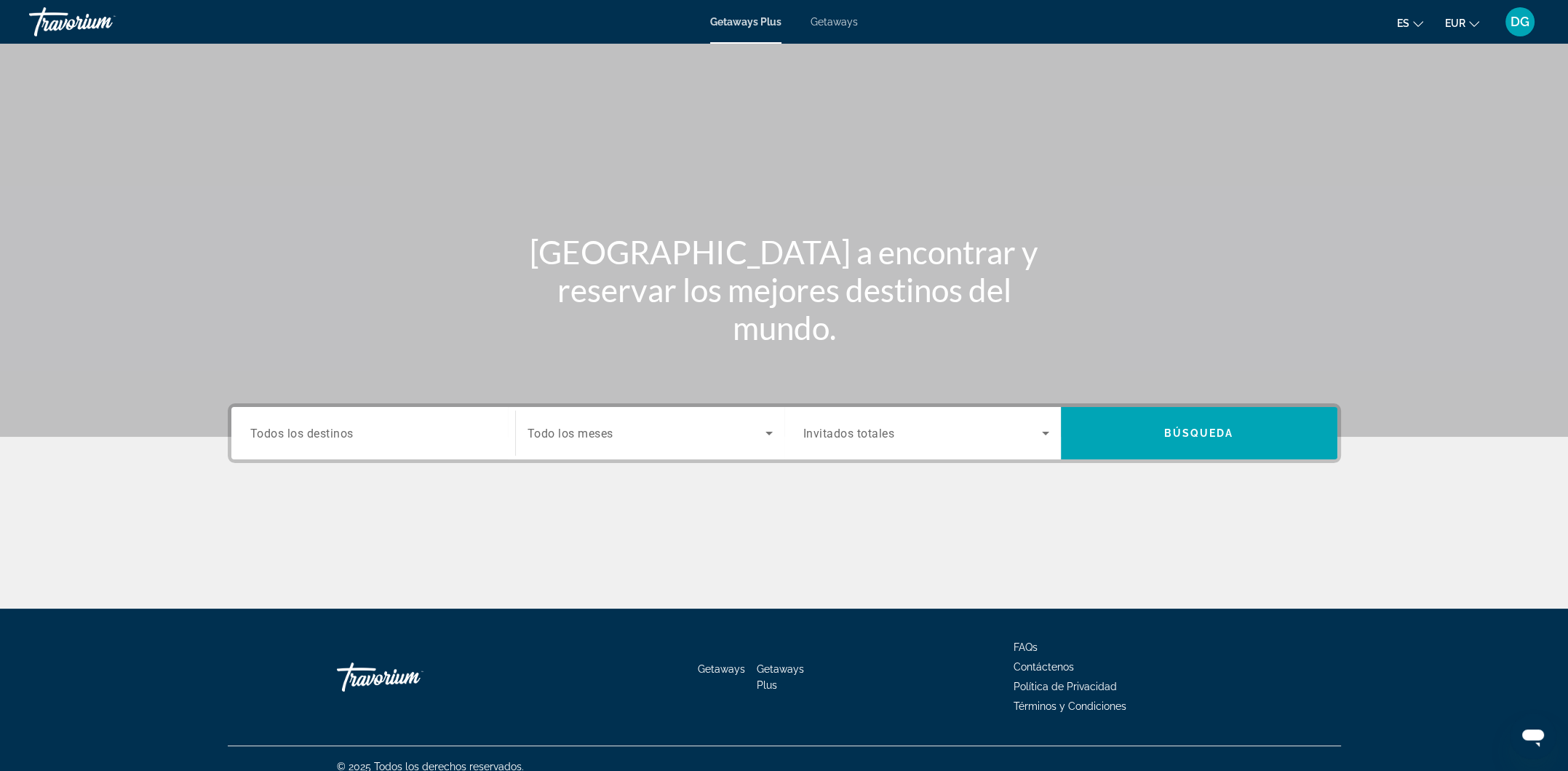
click at [389, 430] on input "Destination Todos los destinos" at bounding box center [373, 433] width 246 height 17
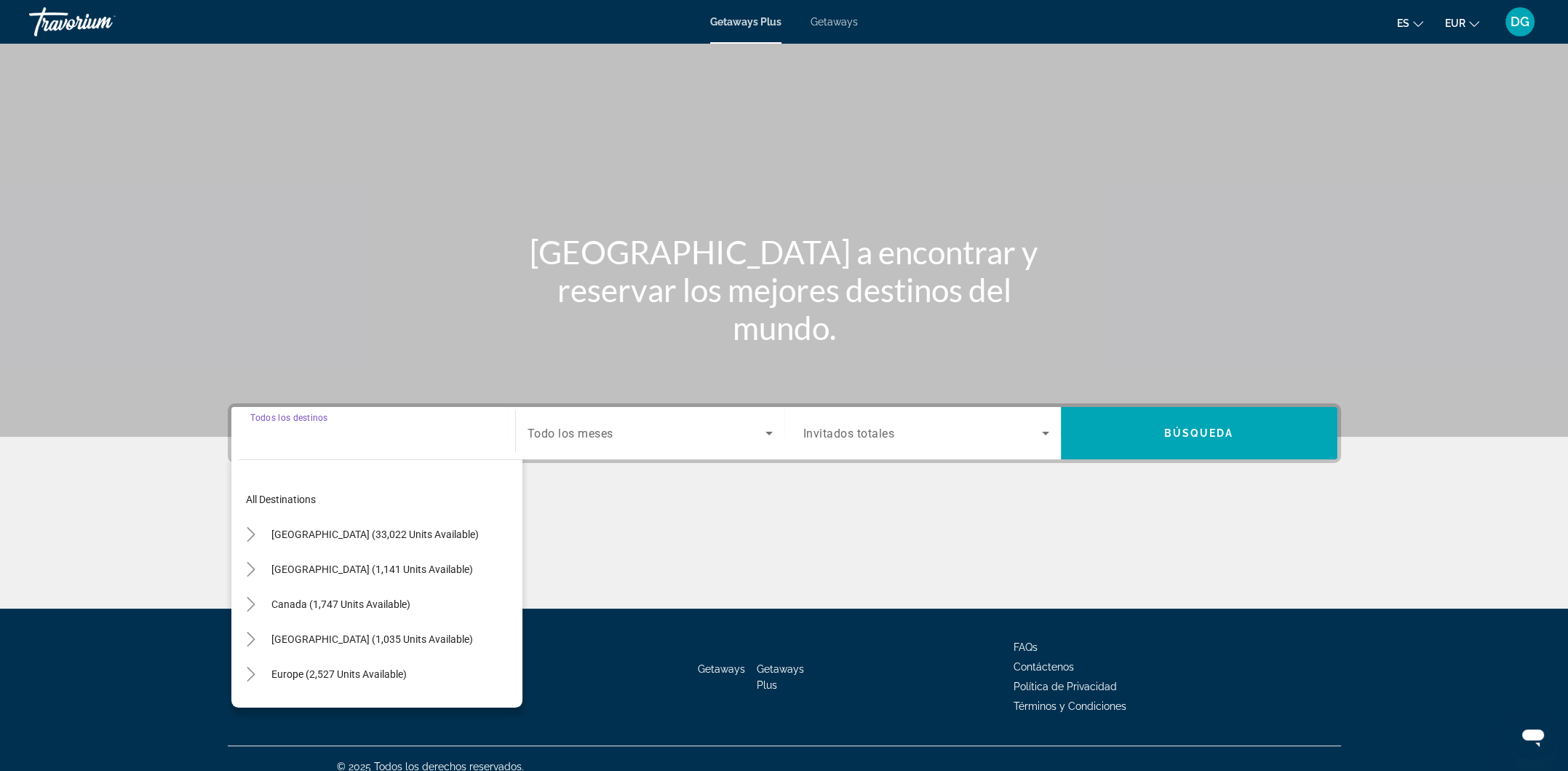
scroll to position [14, 0]
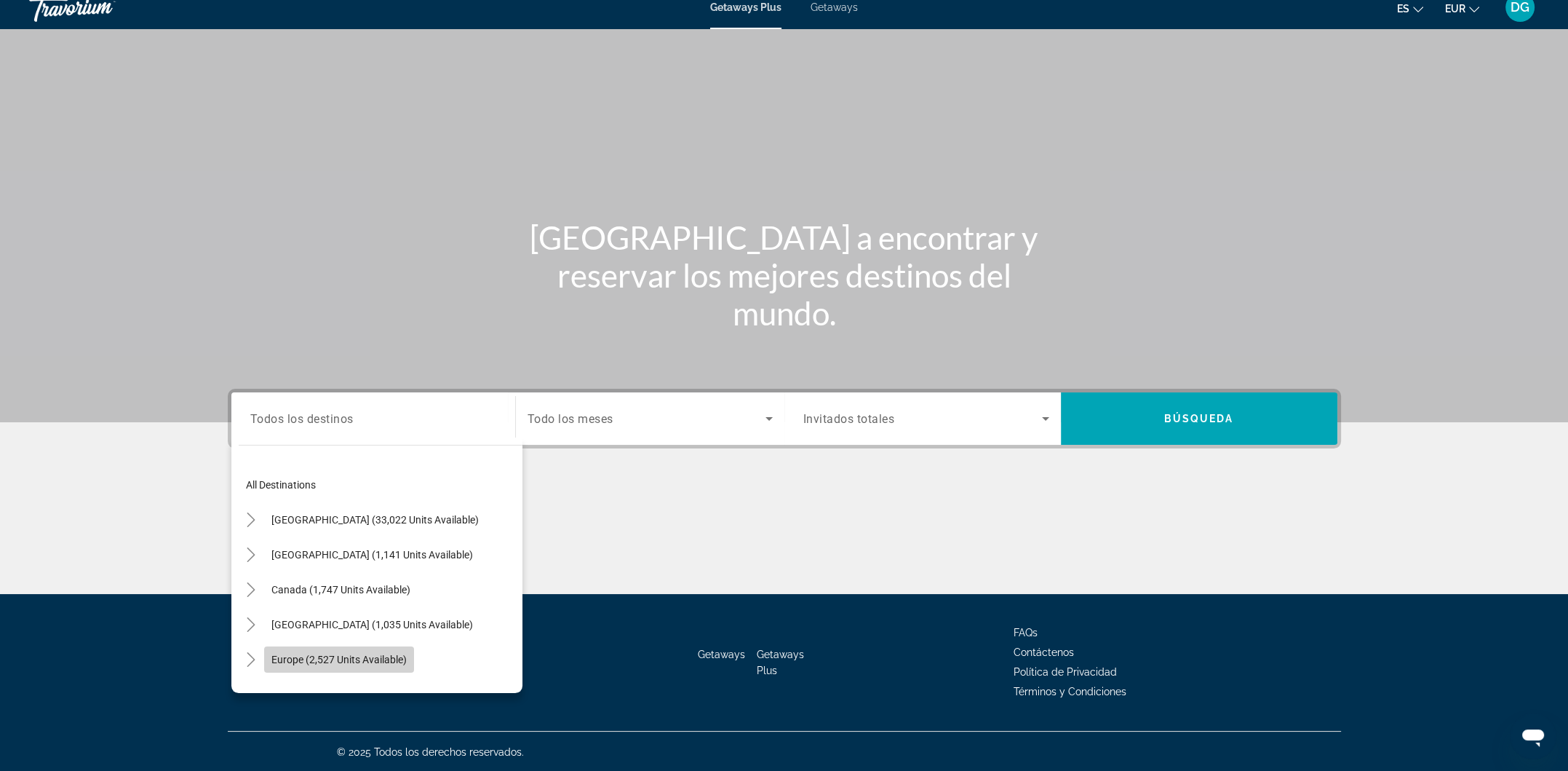
click at [336, 664] on span "Search widget" at bounding box center [339, 659] width 150 height 35
type input "**********"
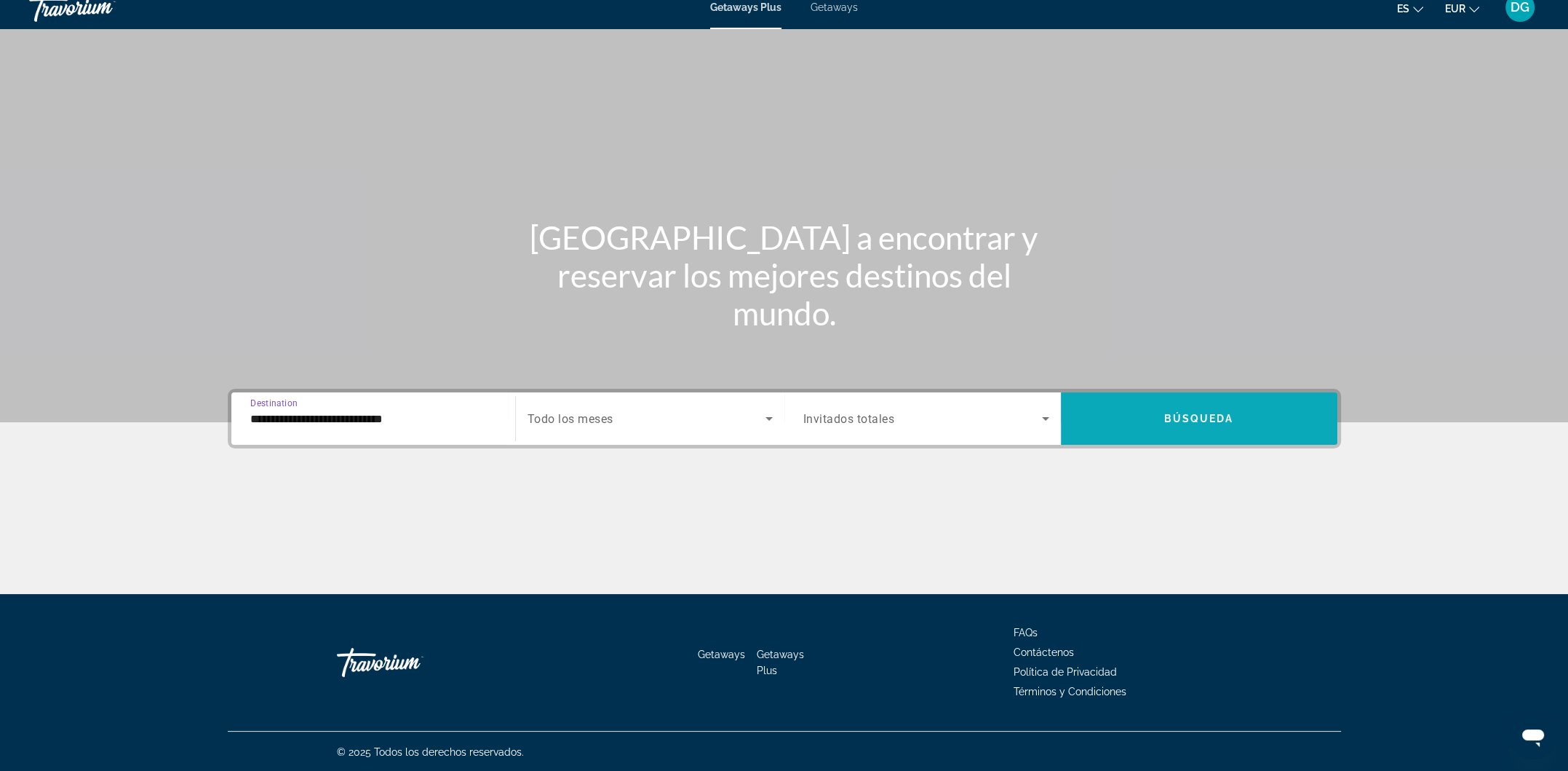
click at [1162, 425] on span "Search widget" at bounding box center [1199, 418] width 277 height 35
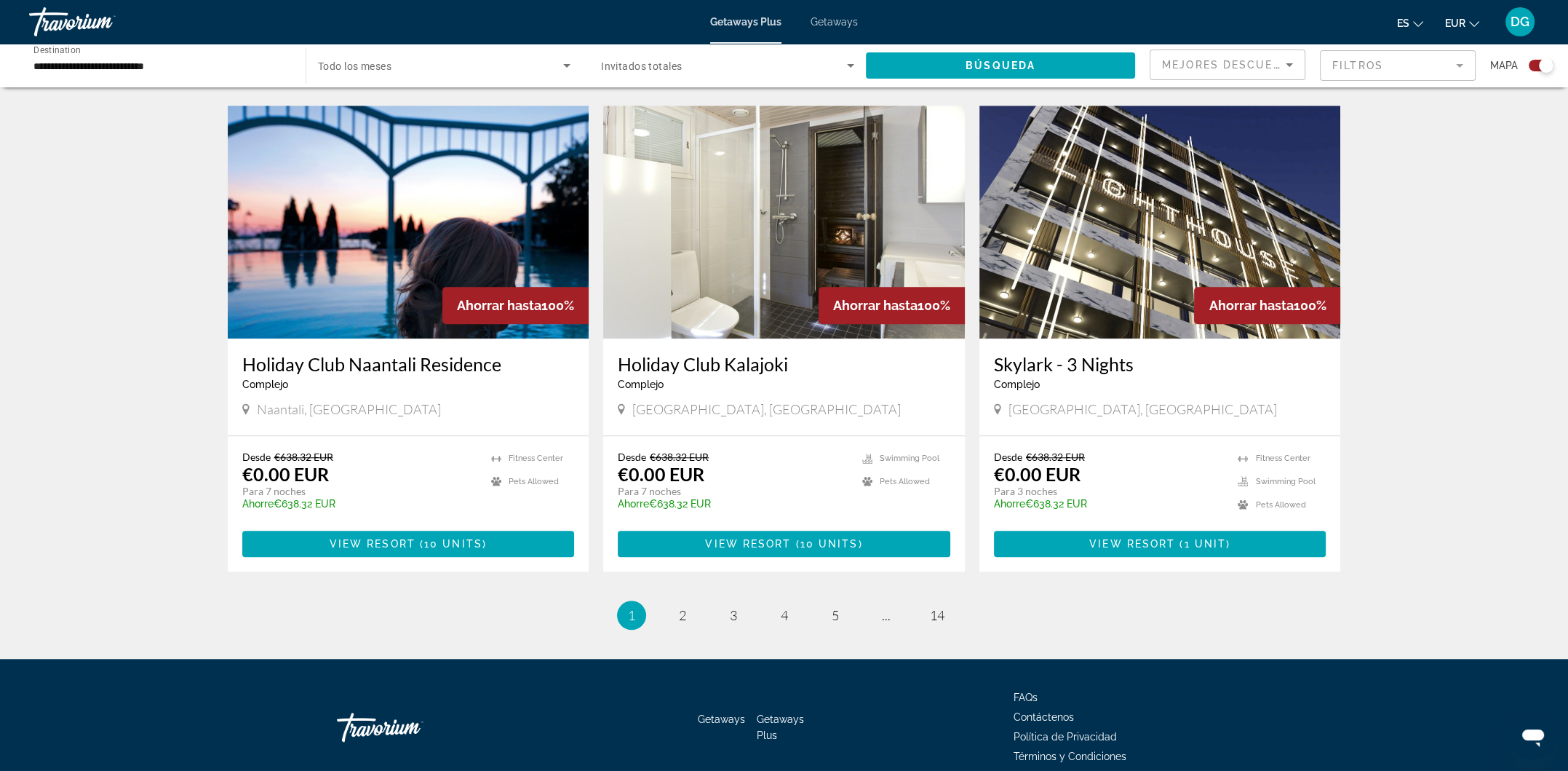
scroll to position [1996, 0]
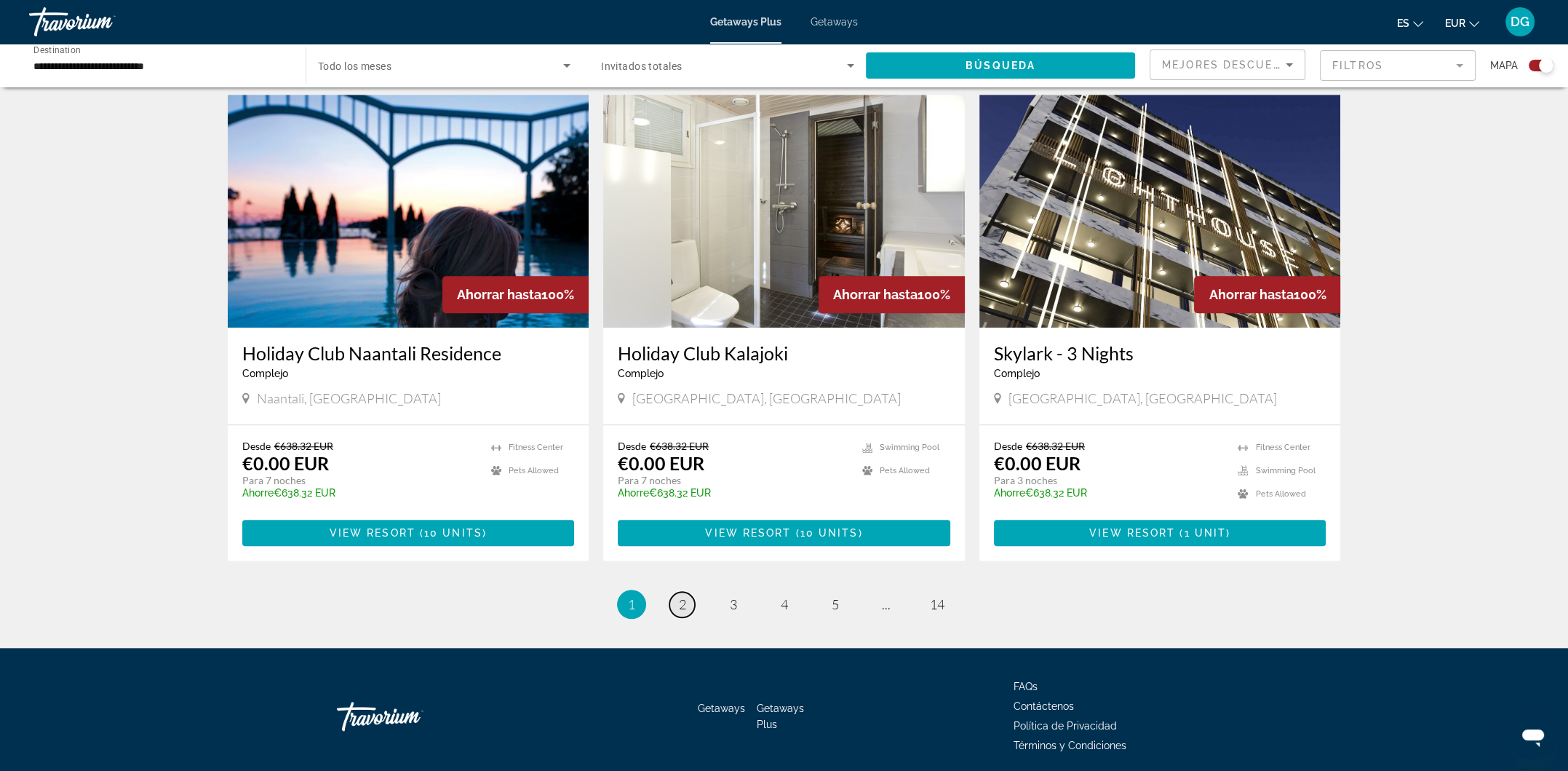
click at [689, 592] on link "page 2" at bounding box center [682, 604] width 26 height 26
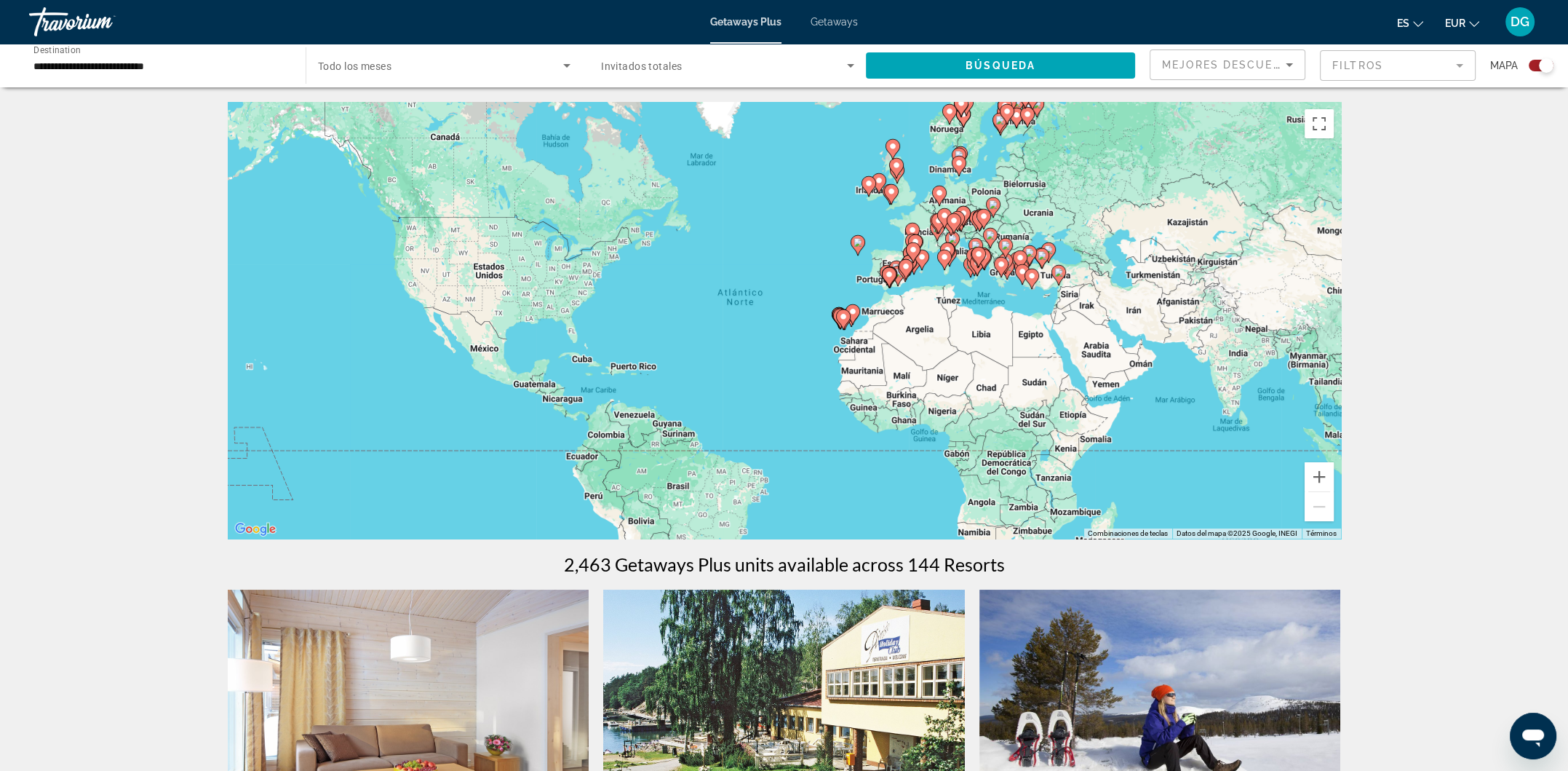
click at [154, 68] on input "**********" at bounding box center [159, 66] width 253 height 17
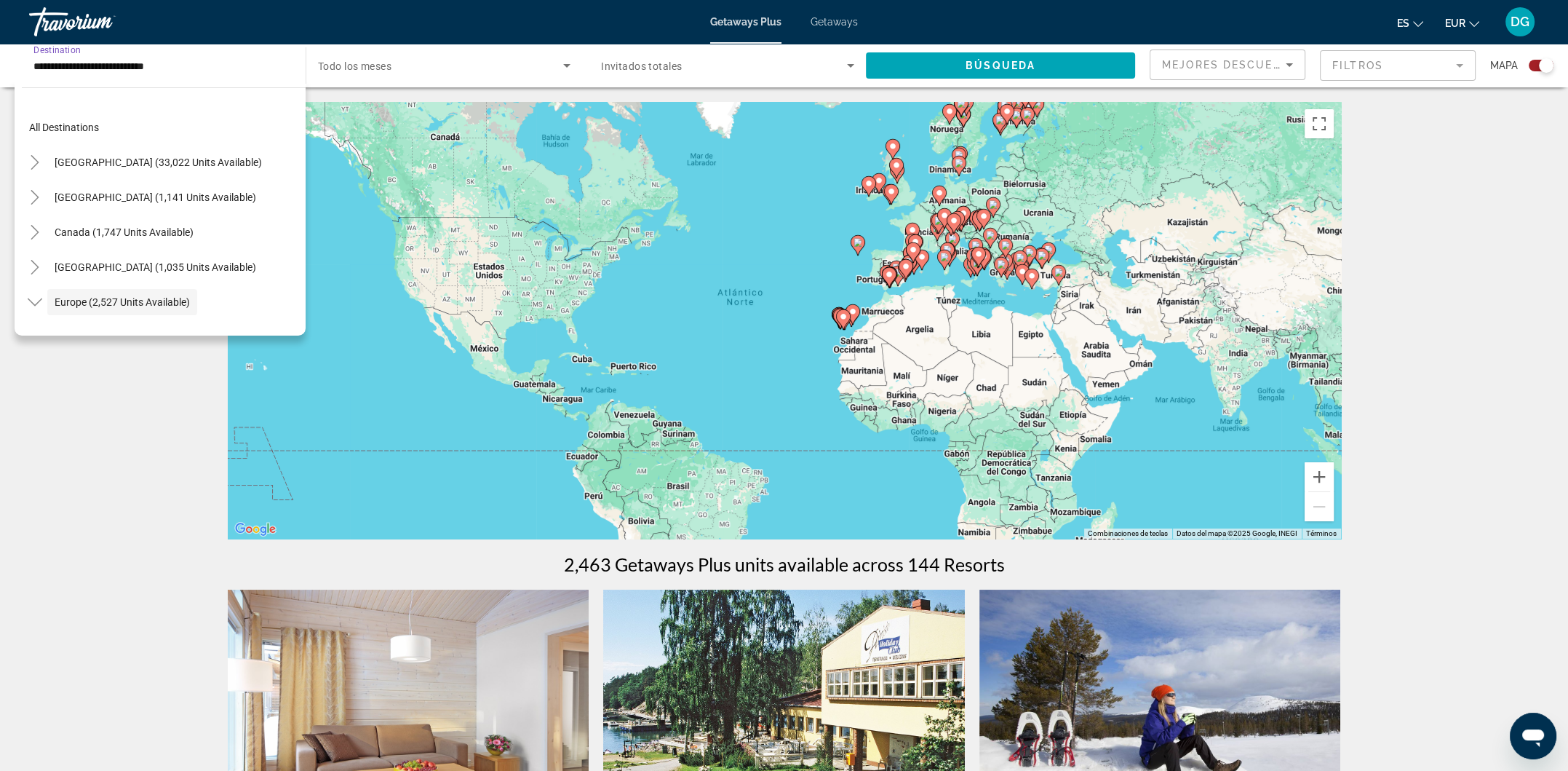
scroll to position [87, 0]
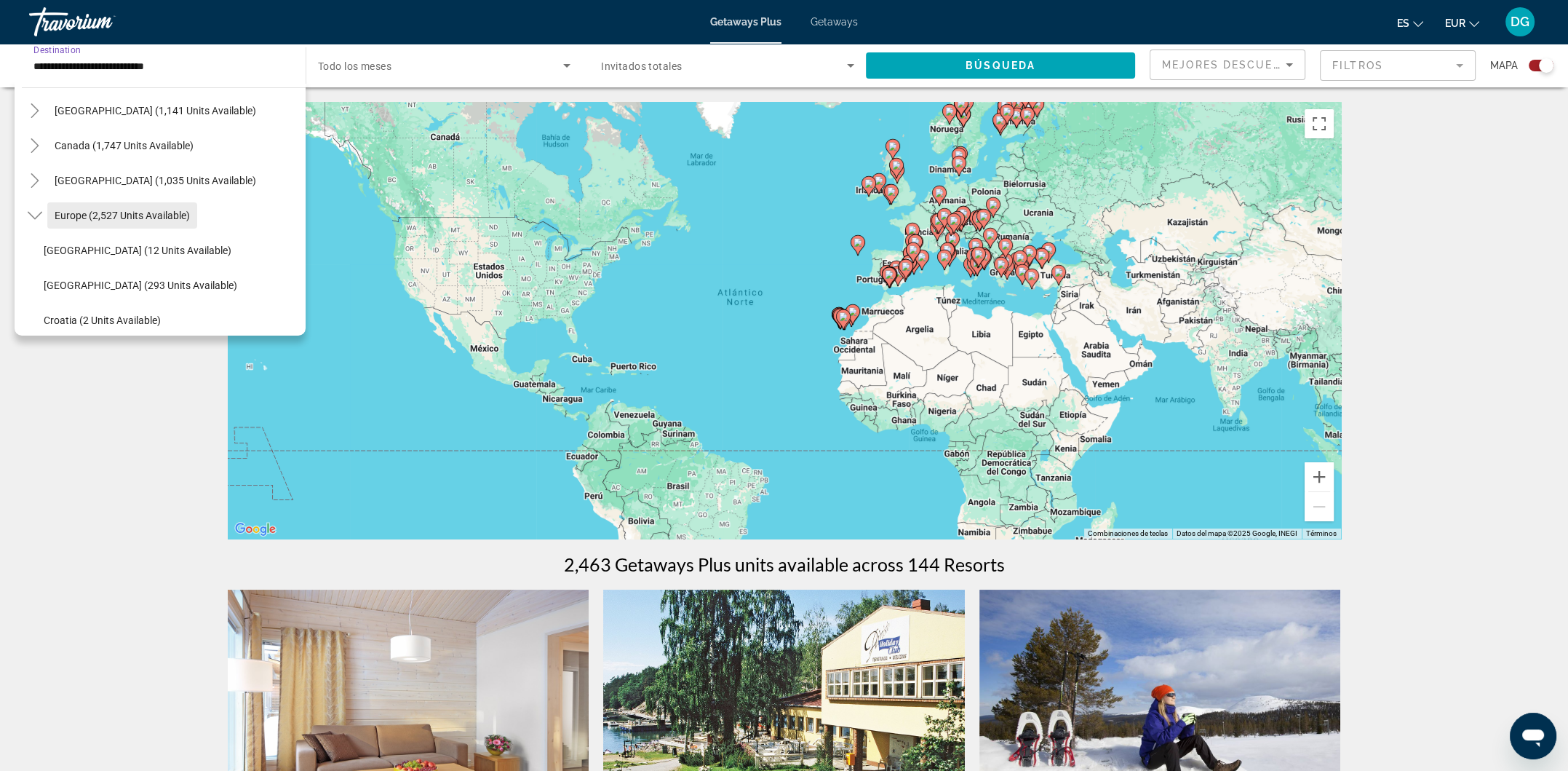
click at [78, 217] on span "Europe (2,527 units available)" at bounding box center [122, 216] width 135 height 11
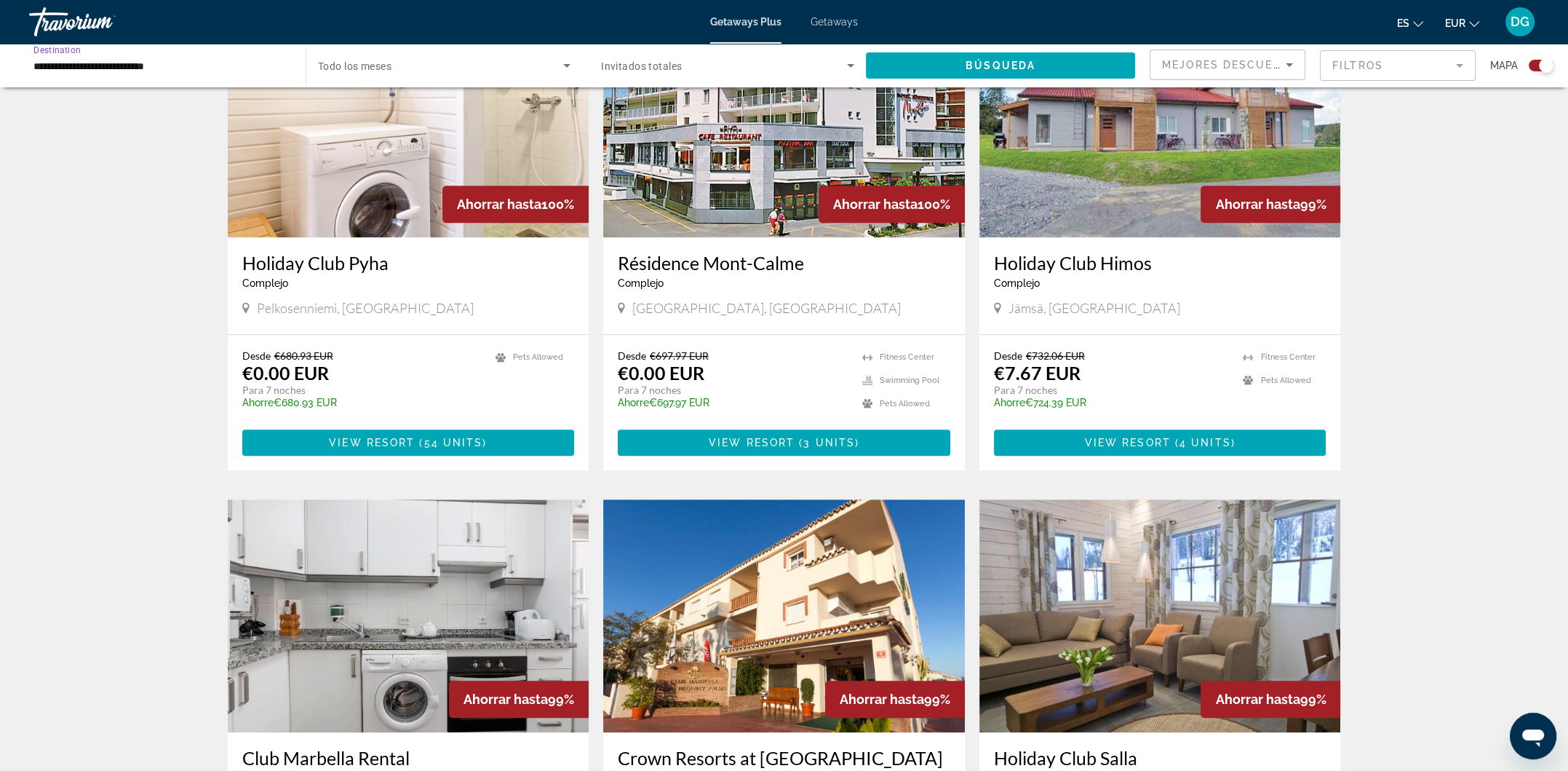
scroll to position [2032, 0]
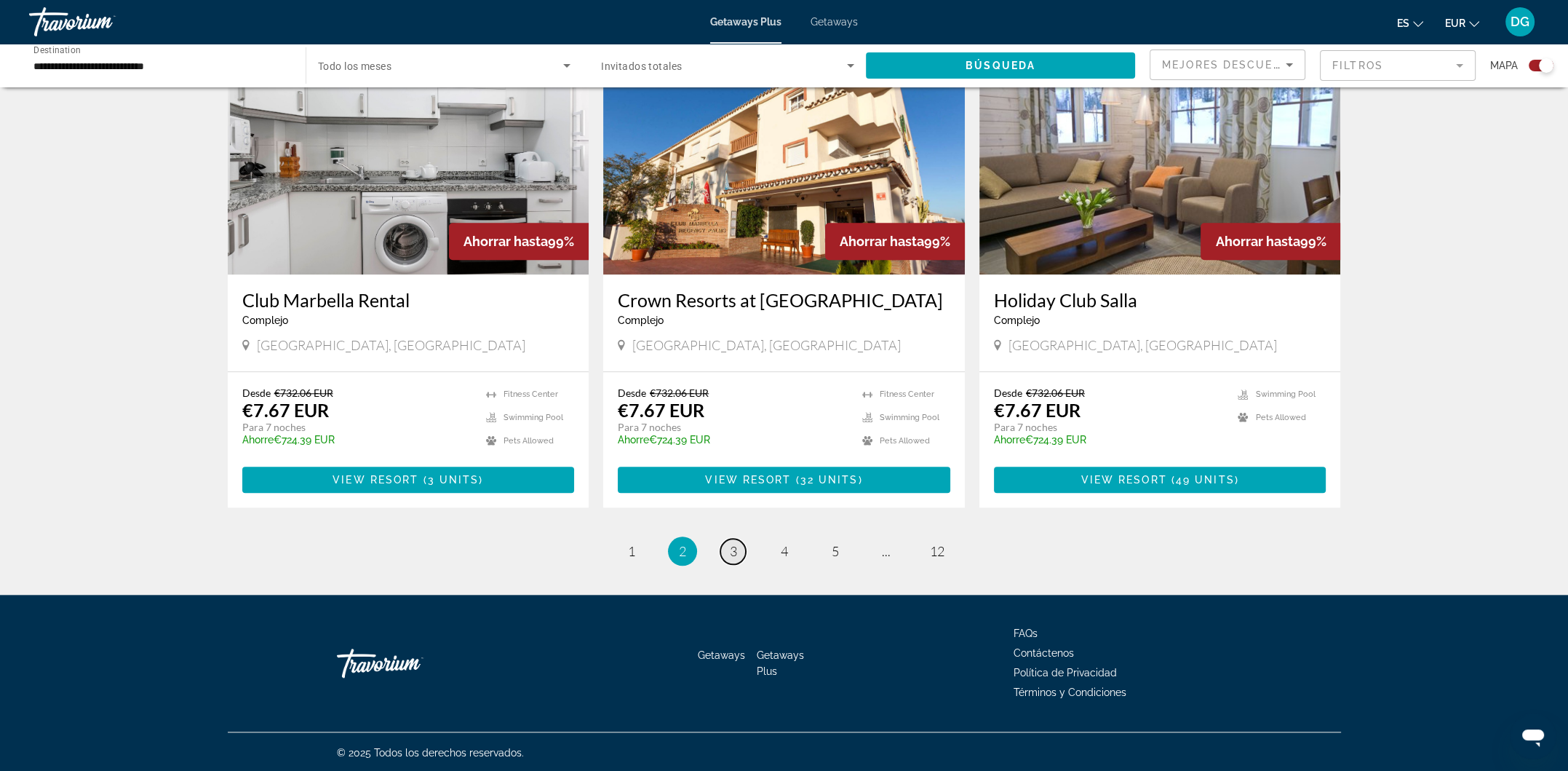
click at [742, 548] on link "page 3" at bounding box center [732, 551] width 26 height 26
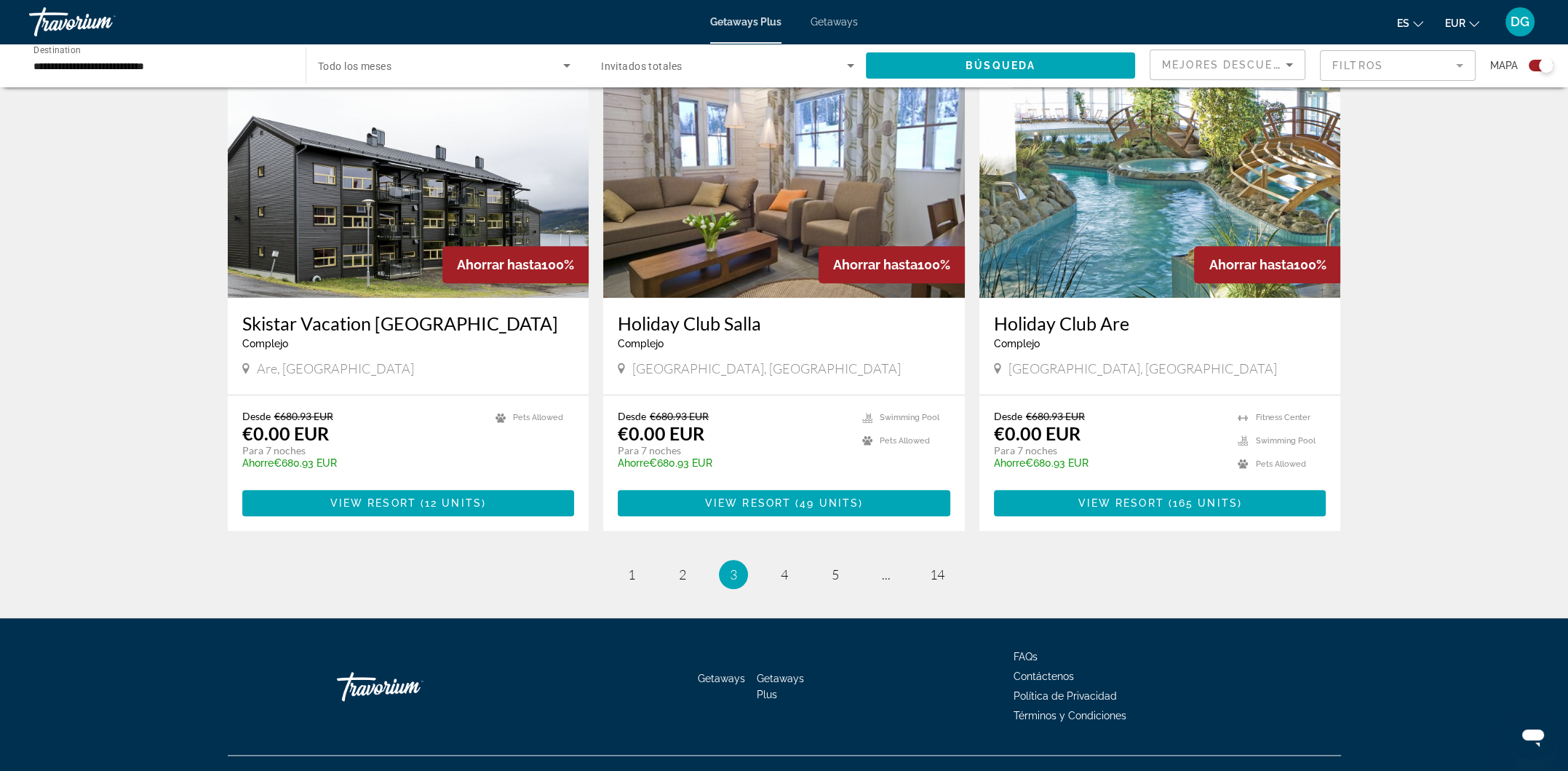
scroll to position [2032, 0]
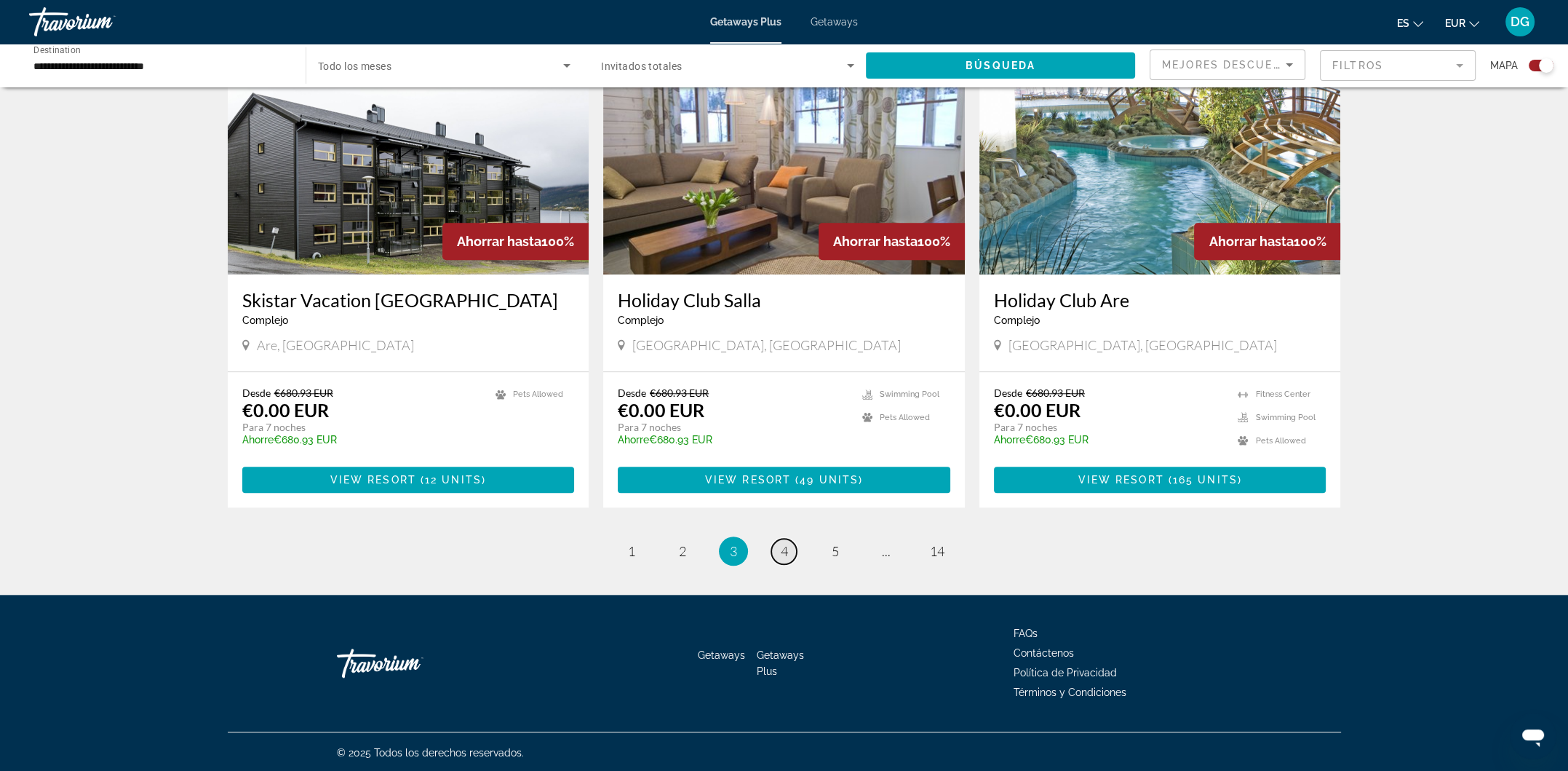
click at [788, 552] on link "page 4" at bounding box center [784, 551] width 26 height 26
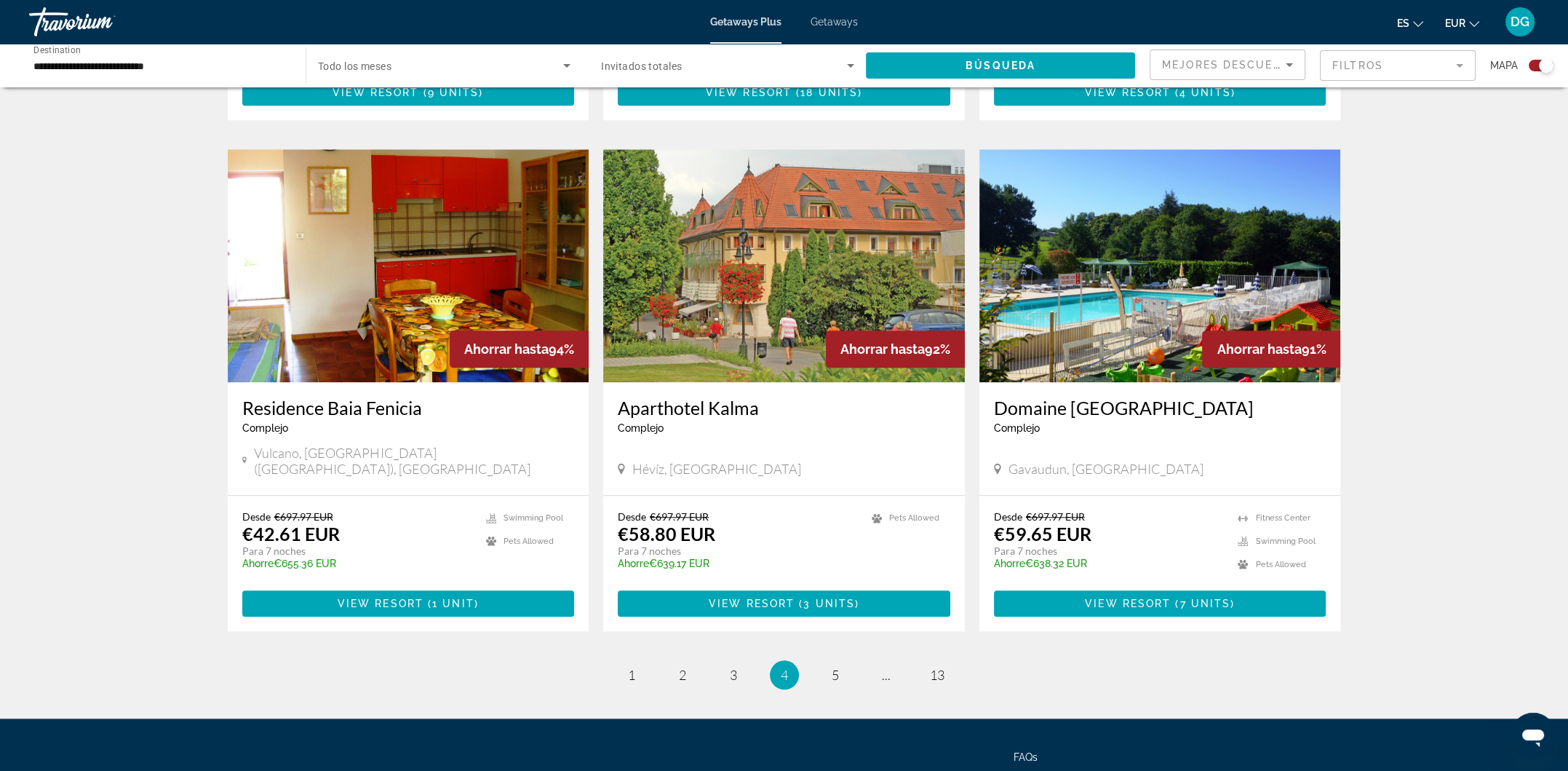
scroll to position [2032, 0]
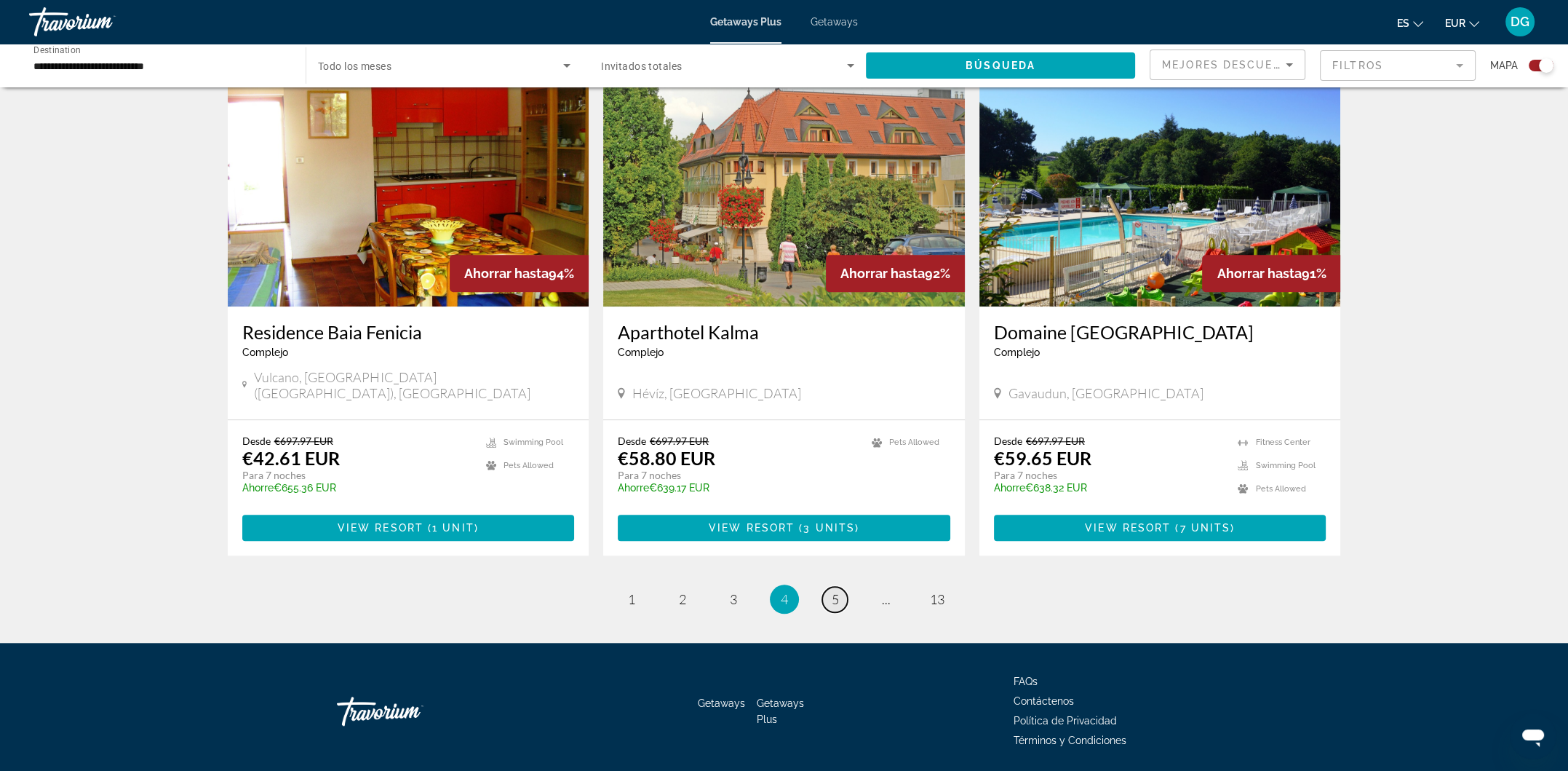
click at [836, 591] on span "5" at bounding box center [836, 598] width 8 height 16
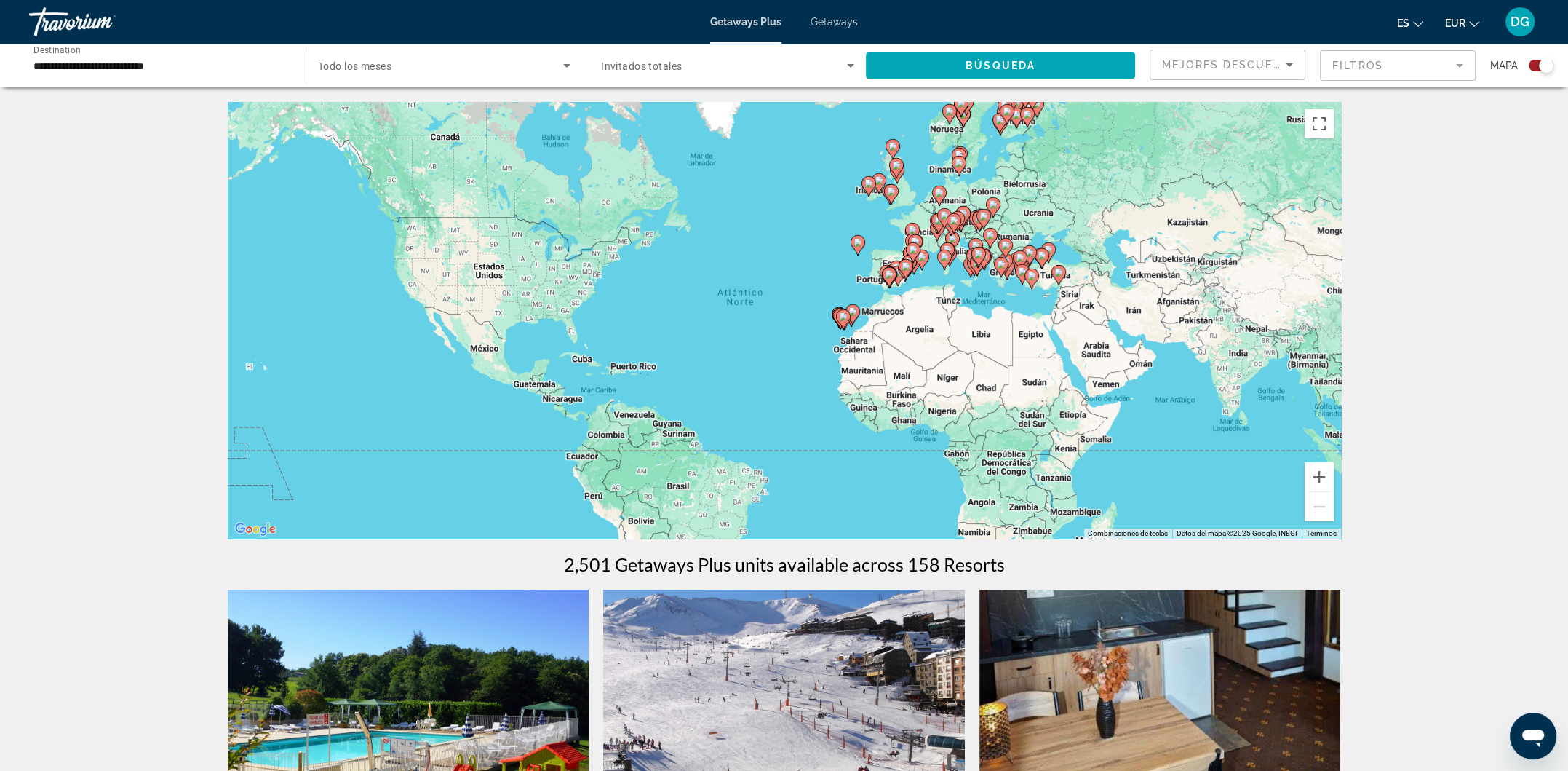
click at [357, 32] on div "Getaways Plus Getaways es English Español Français Italiano Português русский E…" at bounding box center [784, 22] width 1568 height 38
click at [79, 30] on div "Travorium" at bounding box center [102, 22] width 146 height 38
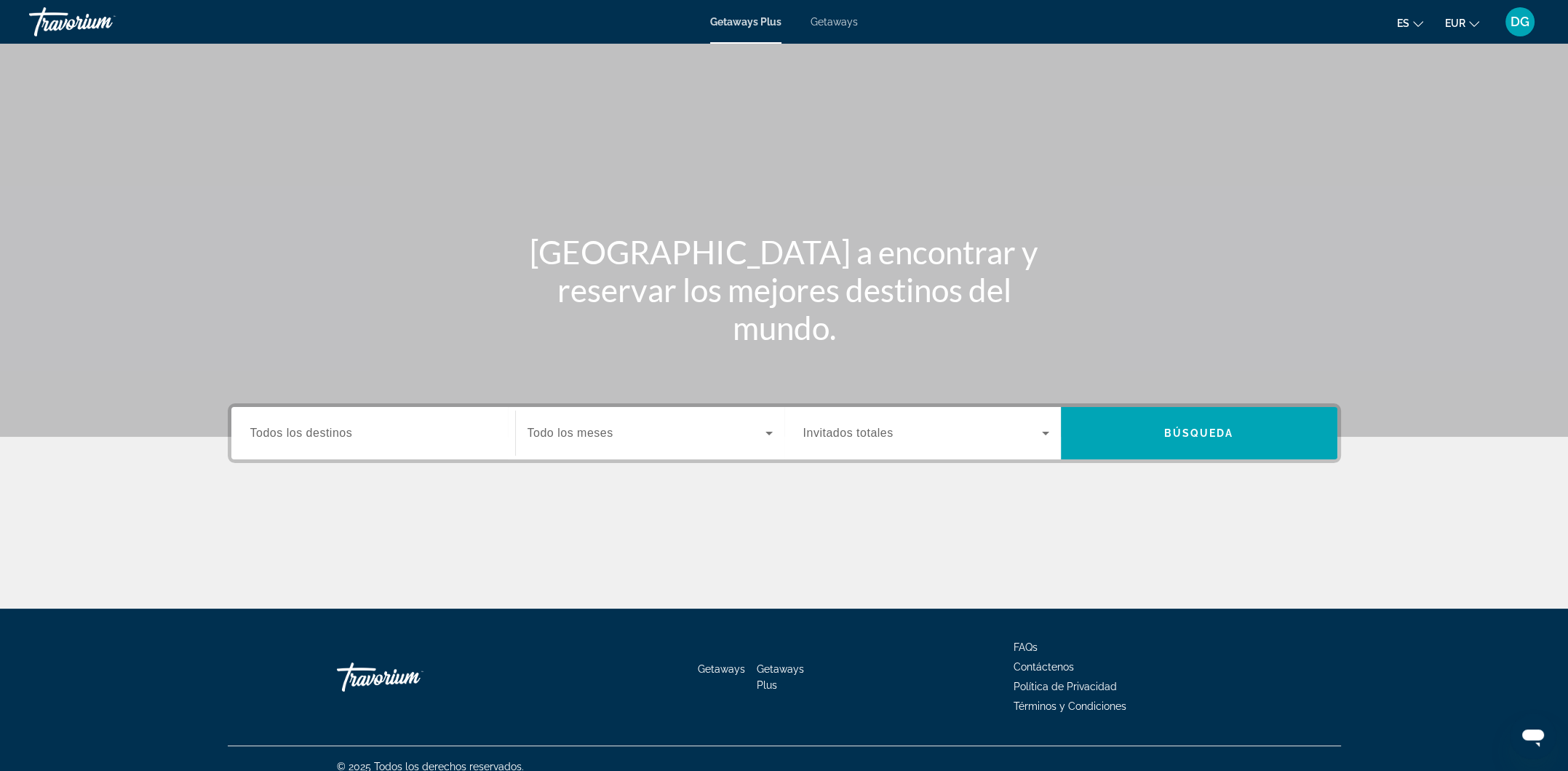
scroll to position [14, 0]
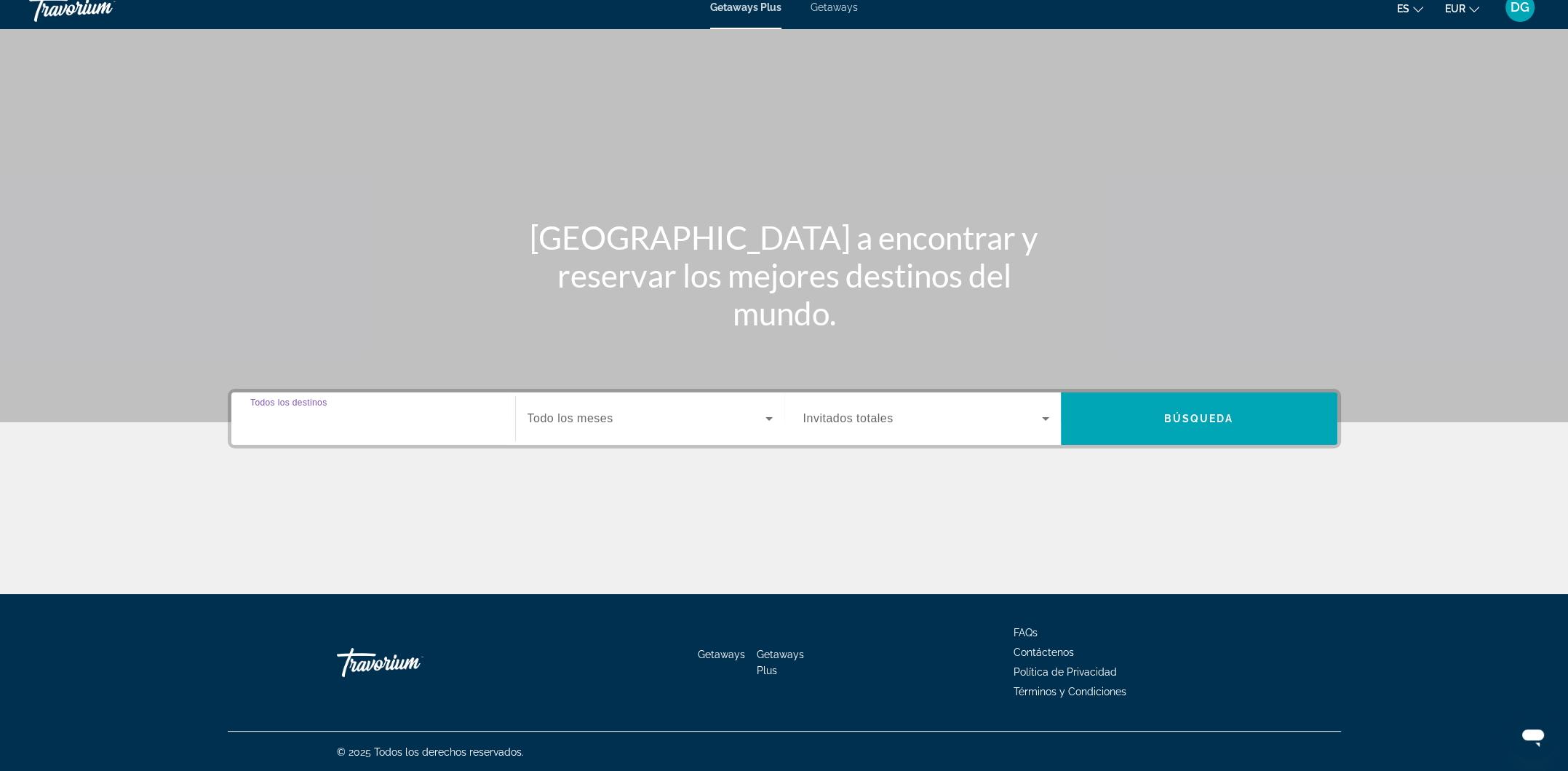
click at [400, 423] on input "Destination Todos los destinos" at bounding box center [373, 419] width 246 height 17
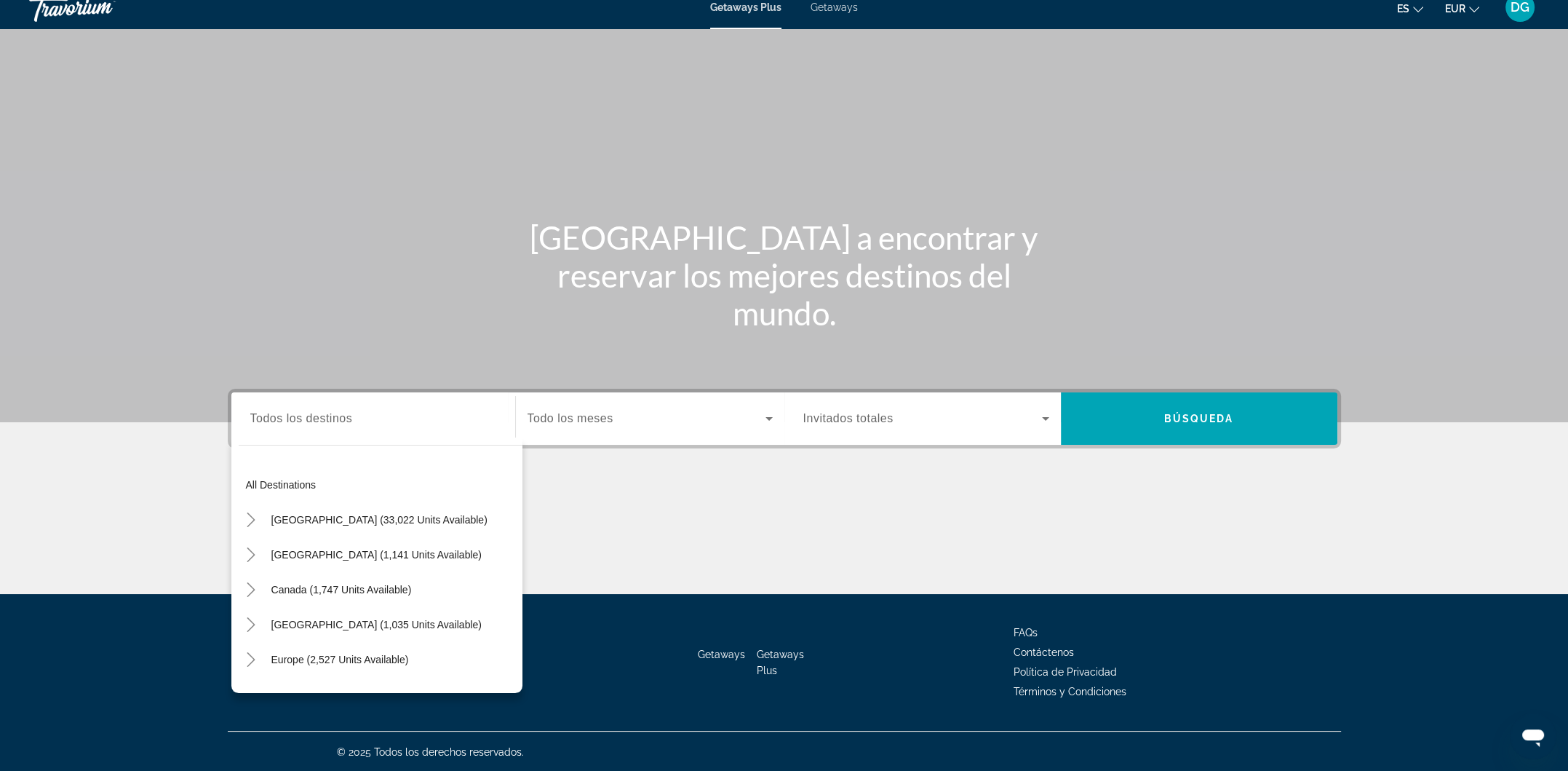
click at [838, 9] on span "Getaways" at bounding box center [835, 8] width 48 height 11
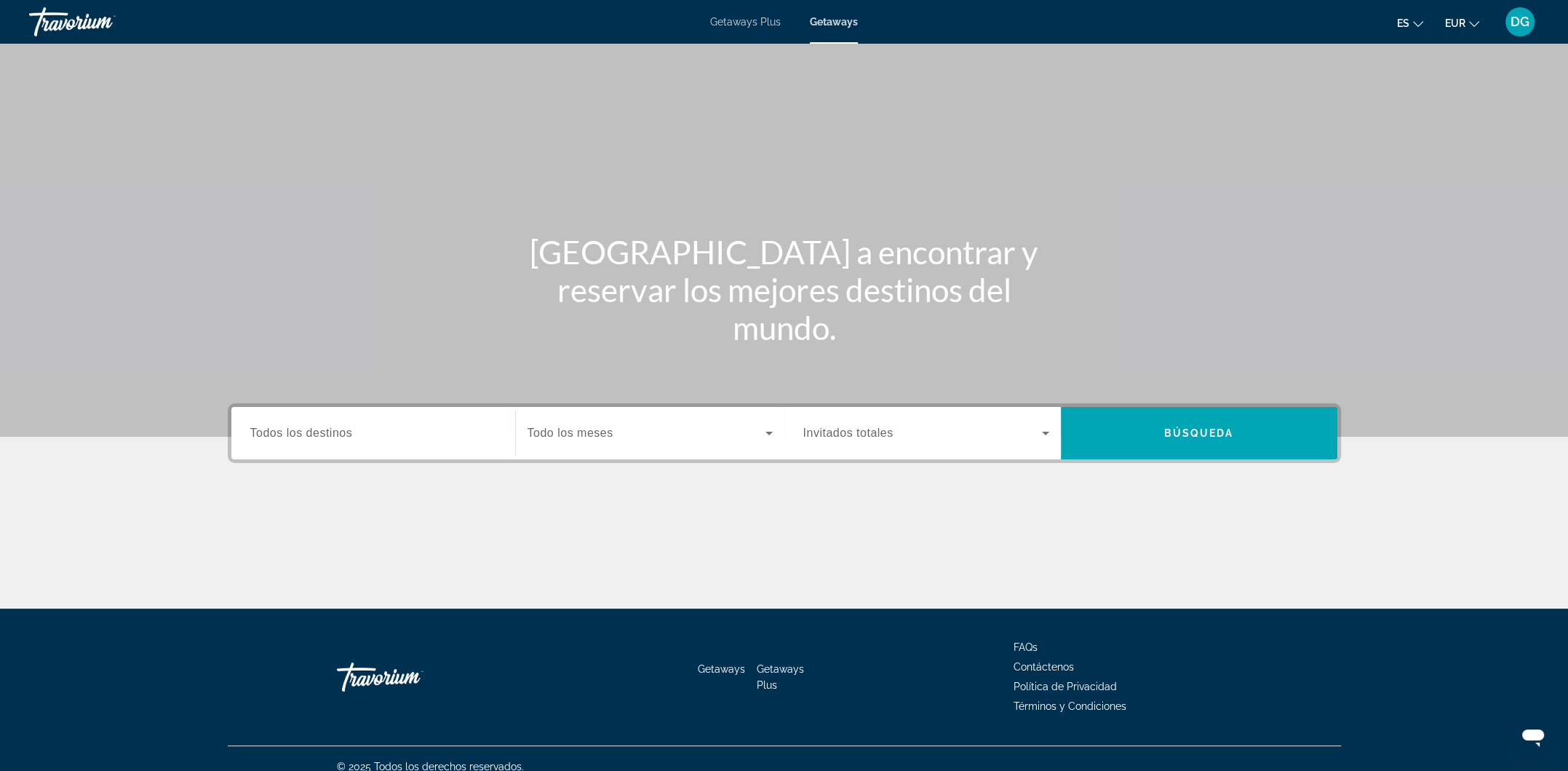
click at [364, 440] on input "Destination Todos los destinos" at bounding box center [373, 433] width 246 height 17
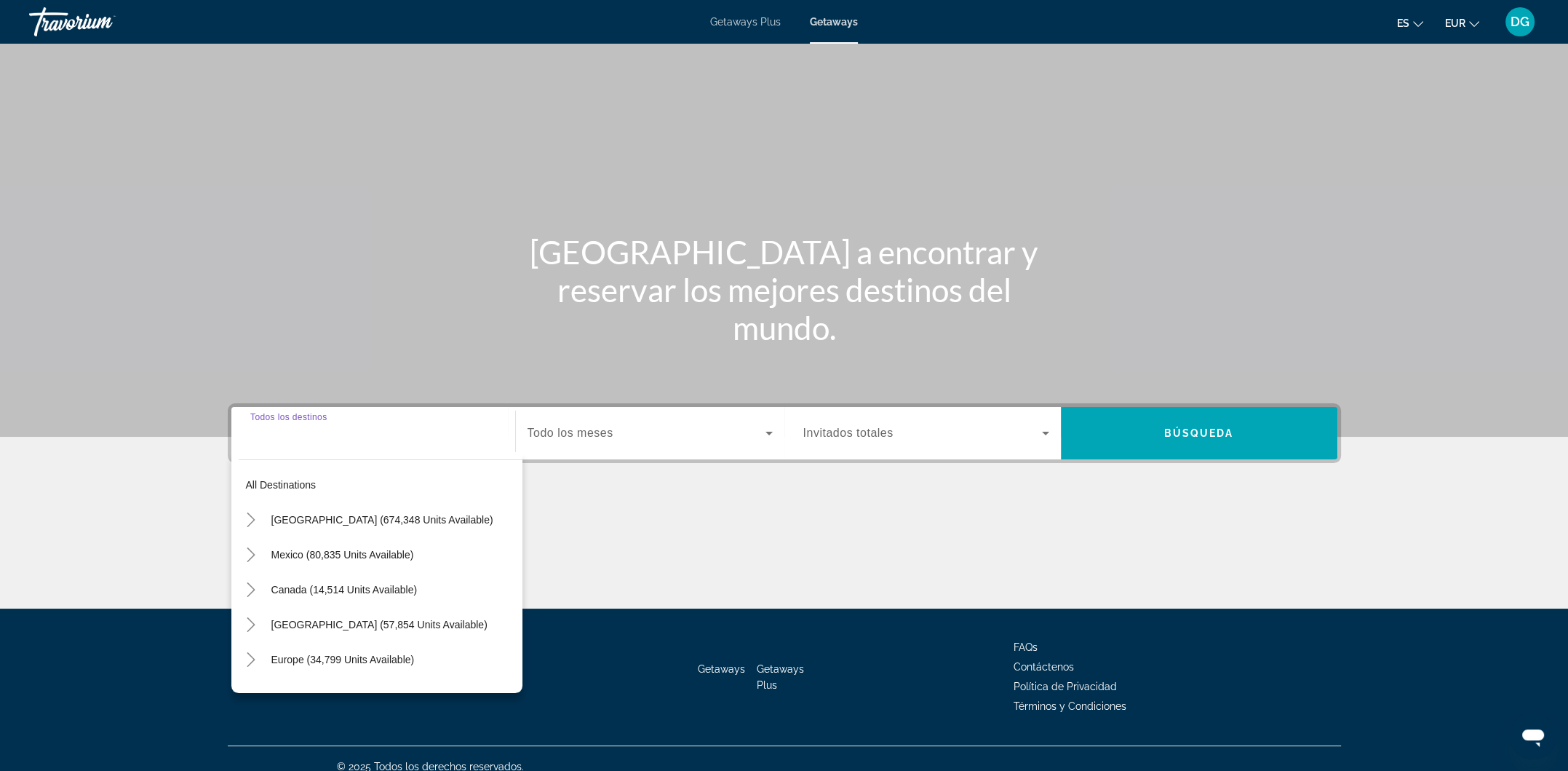
scroll to position [14, 0]
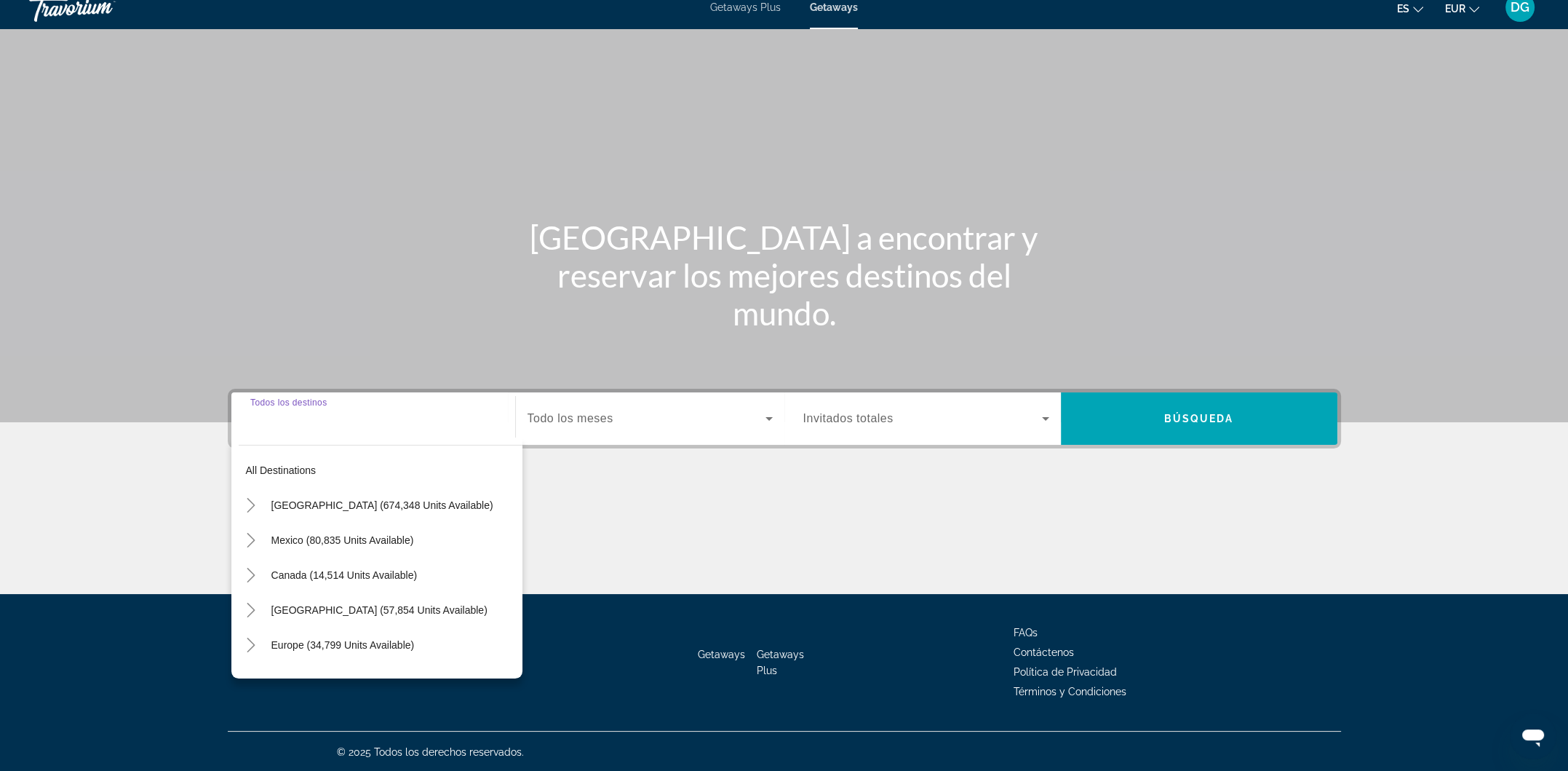
click at [327, 639] on span "Europe (34,799 units available)" at bounding box center [343, 645] width 143 height 11
type input "**********"
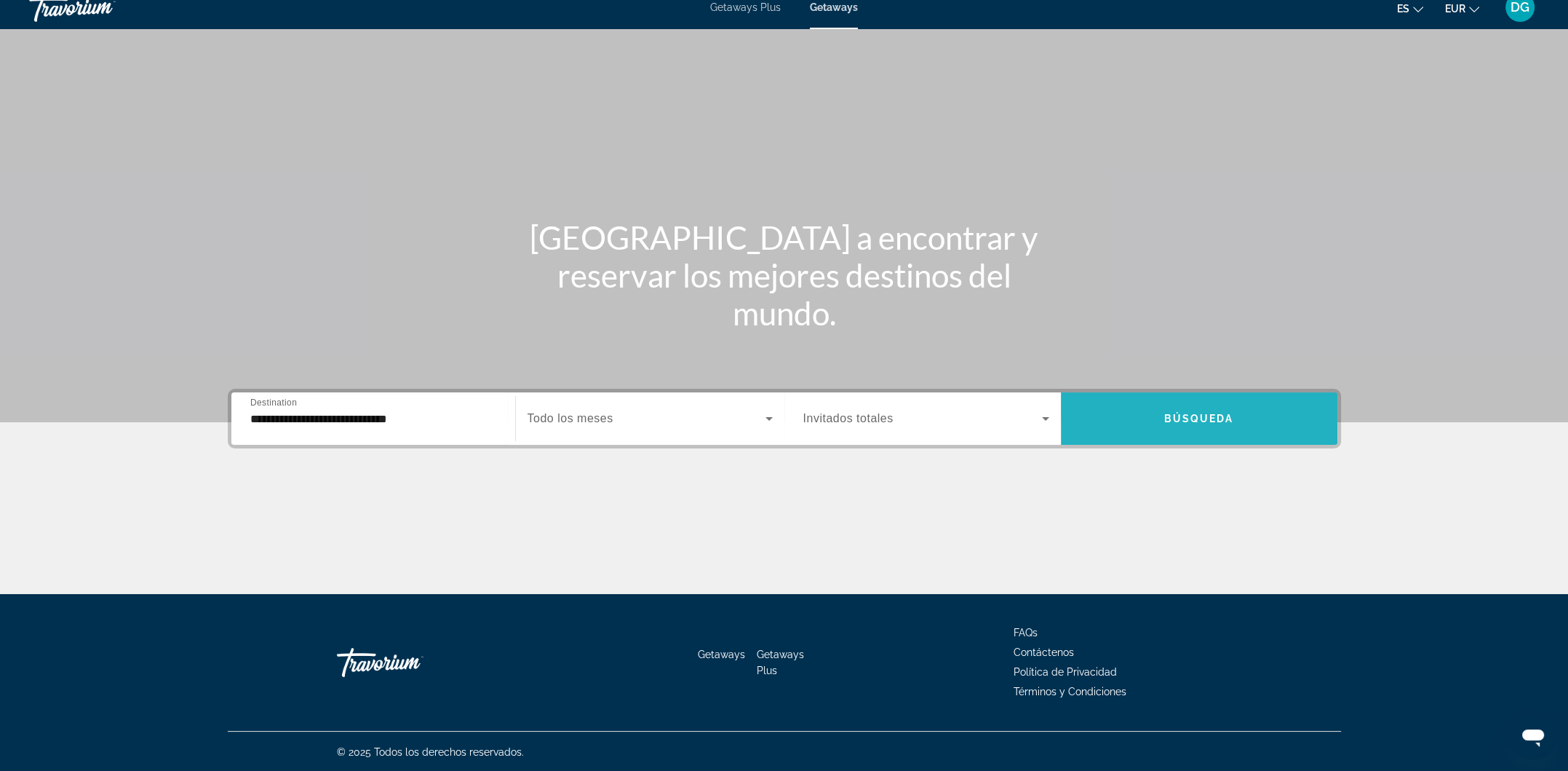
click at [1185, 418] on span "Búsqueda" at bounding box center [1198, 418] width 70 height 11
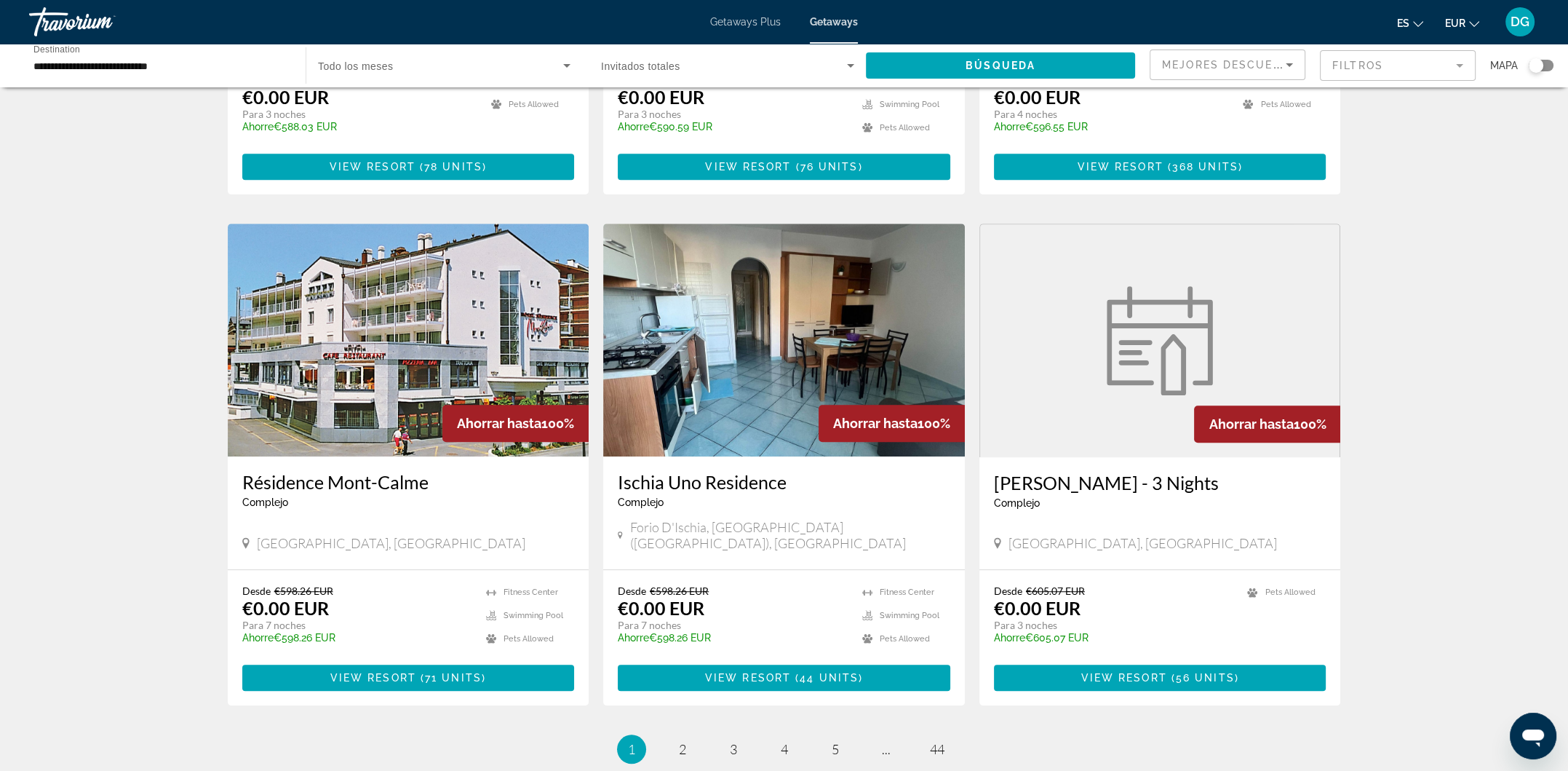
scroll to position [1447, 0]
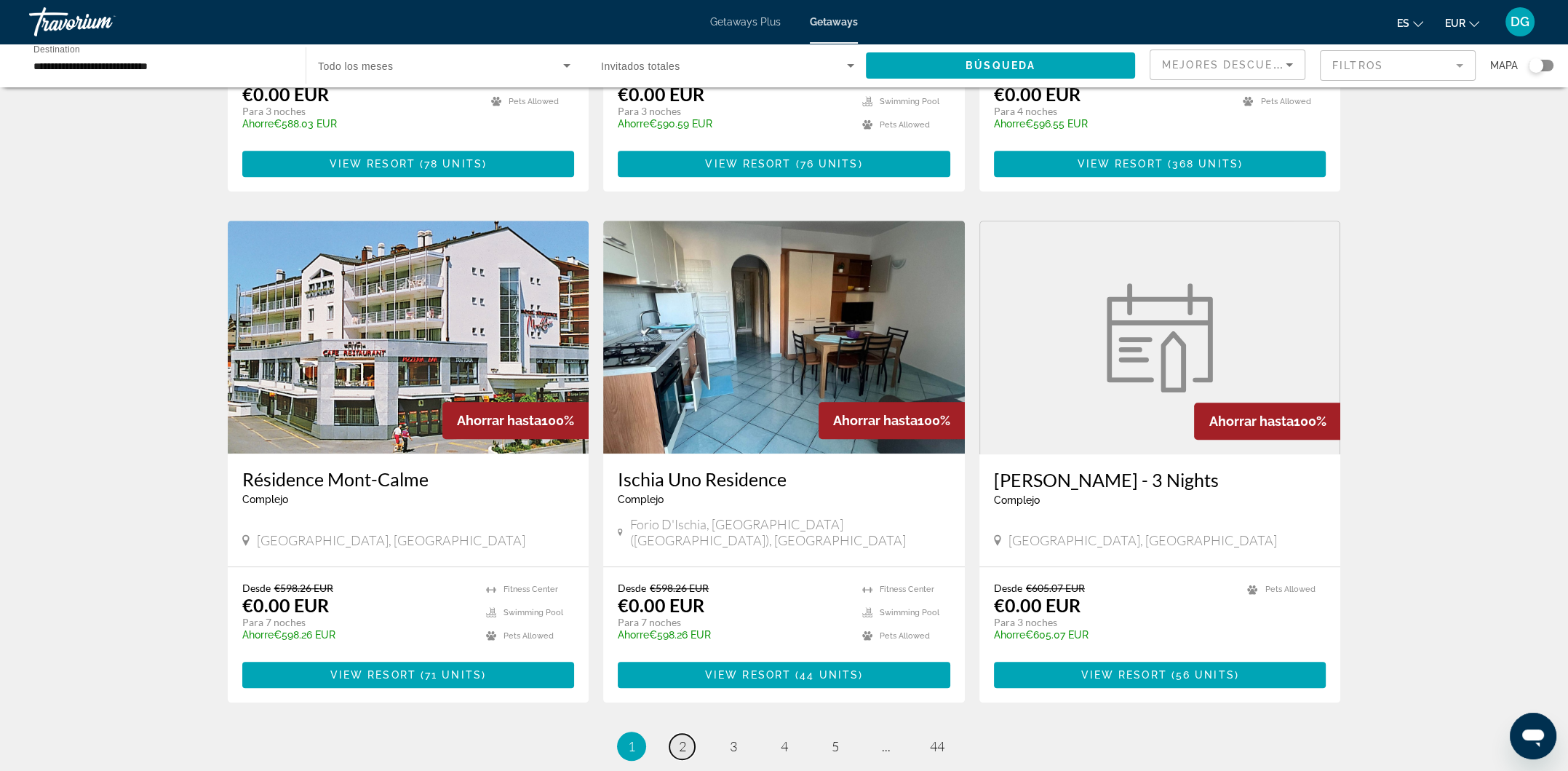
click at [676, 734] on link "page 2" at bounding box center [682, 746] width 26 height 26
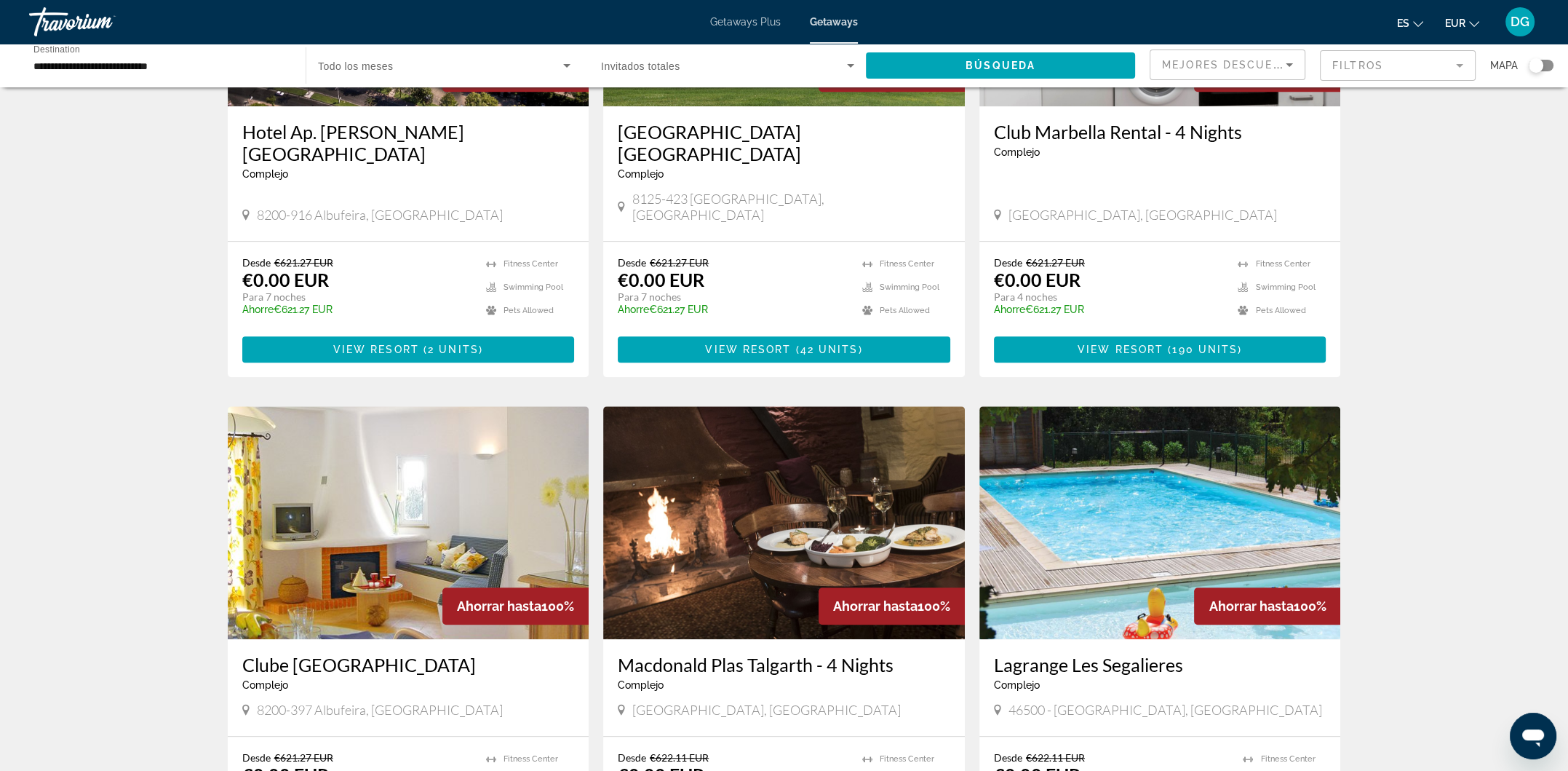
scroll to position [1582, 0]
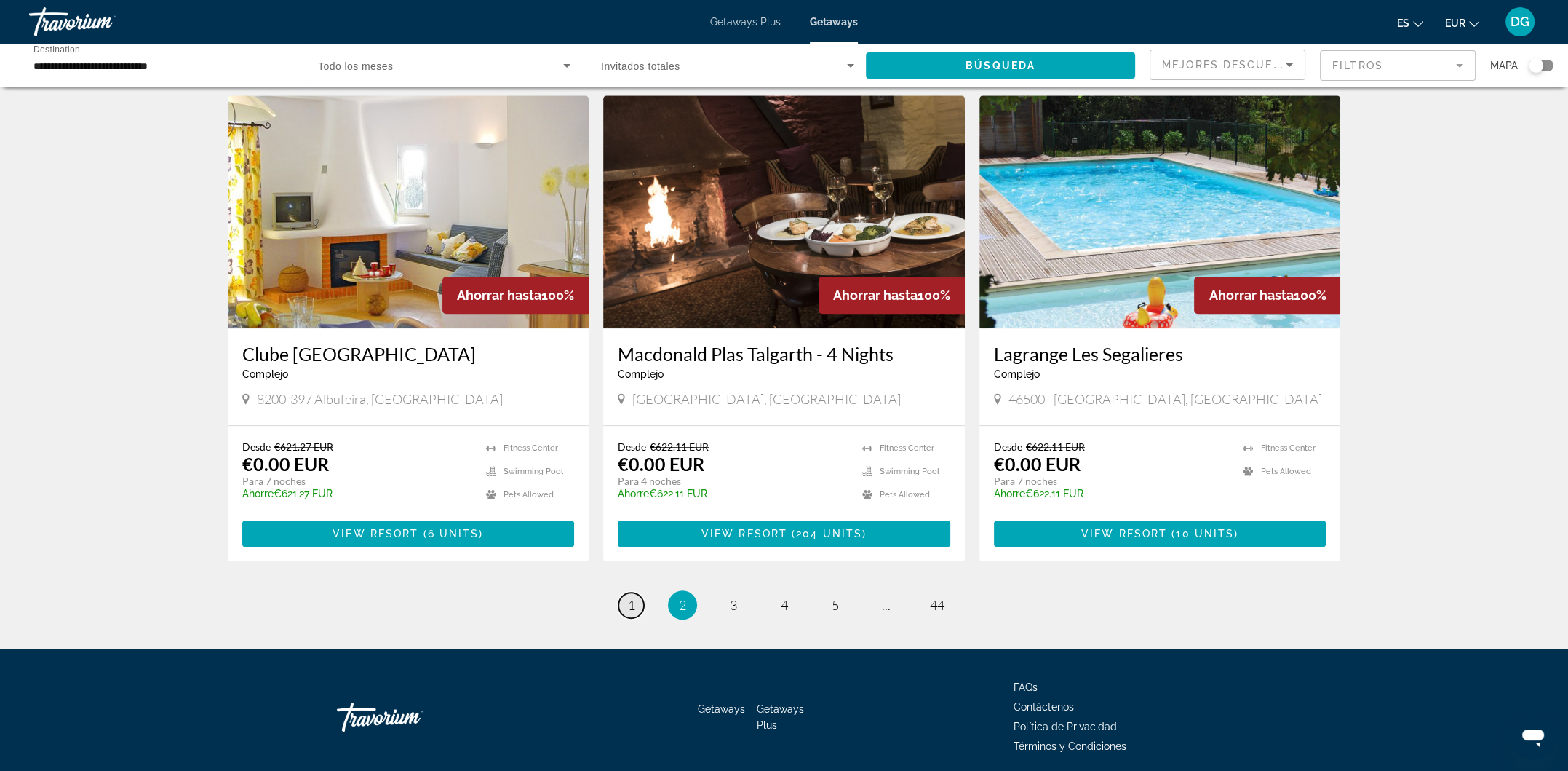
click at [629, 596] on span "1" at bounding box center [631, 604] width 8 height 16
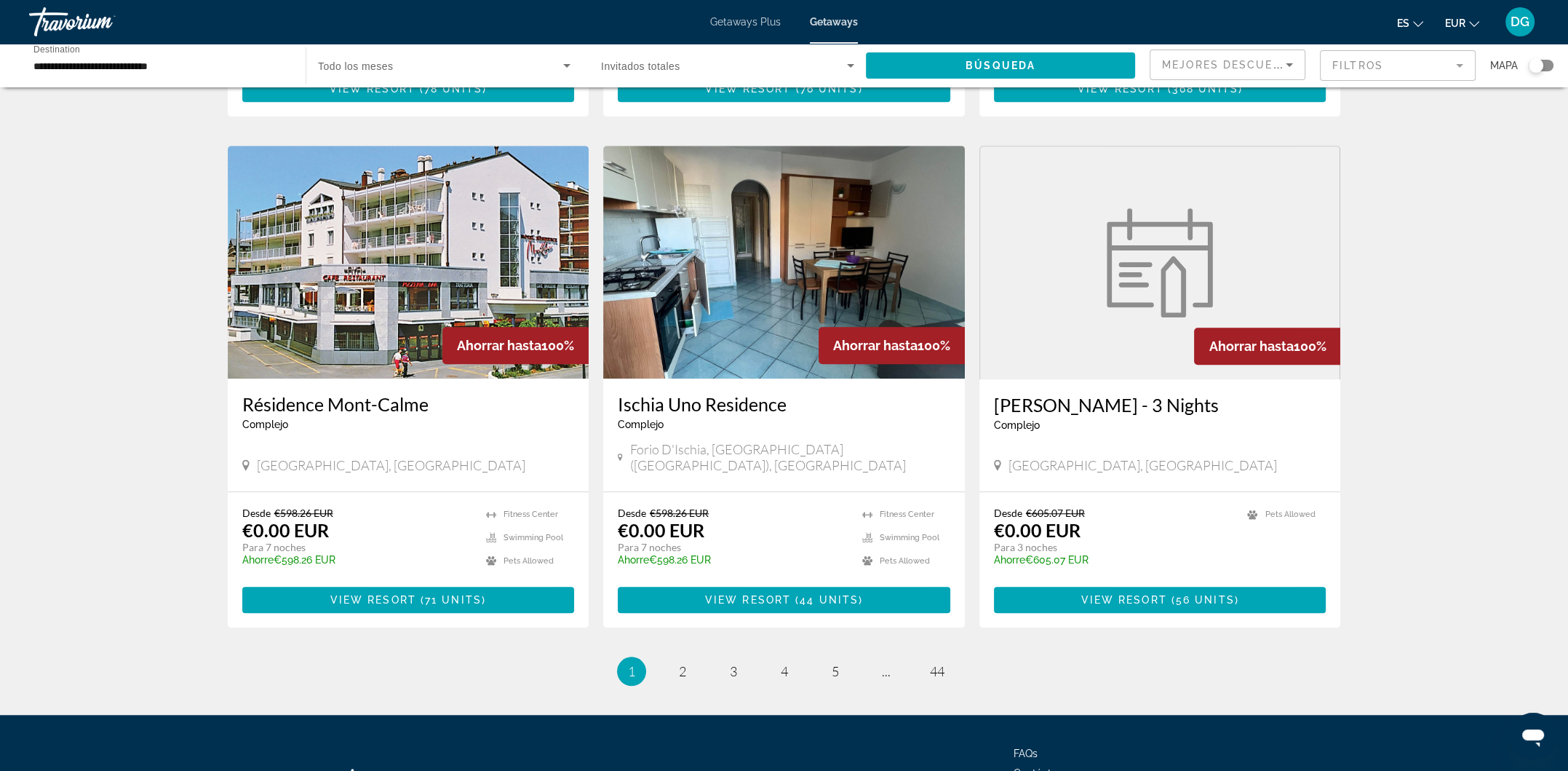
scroll to position [1523, 0]
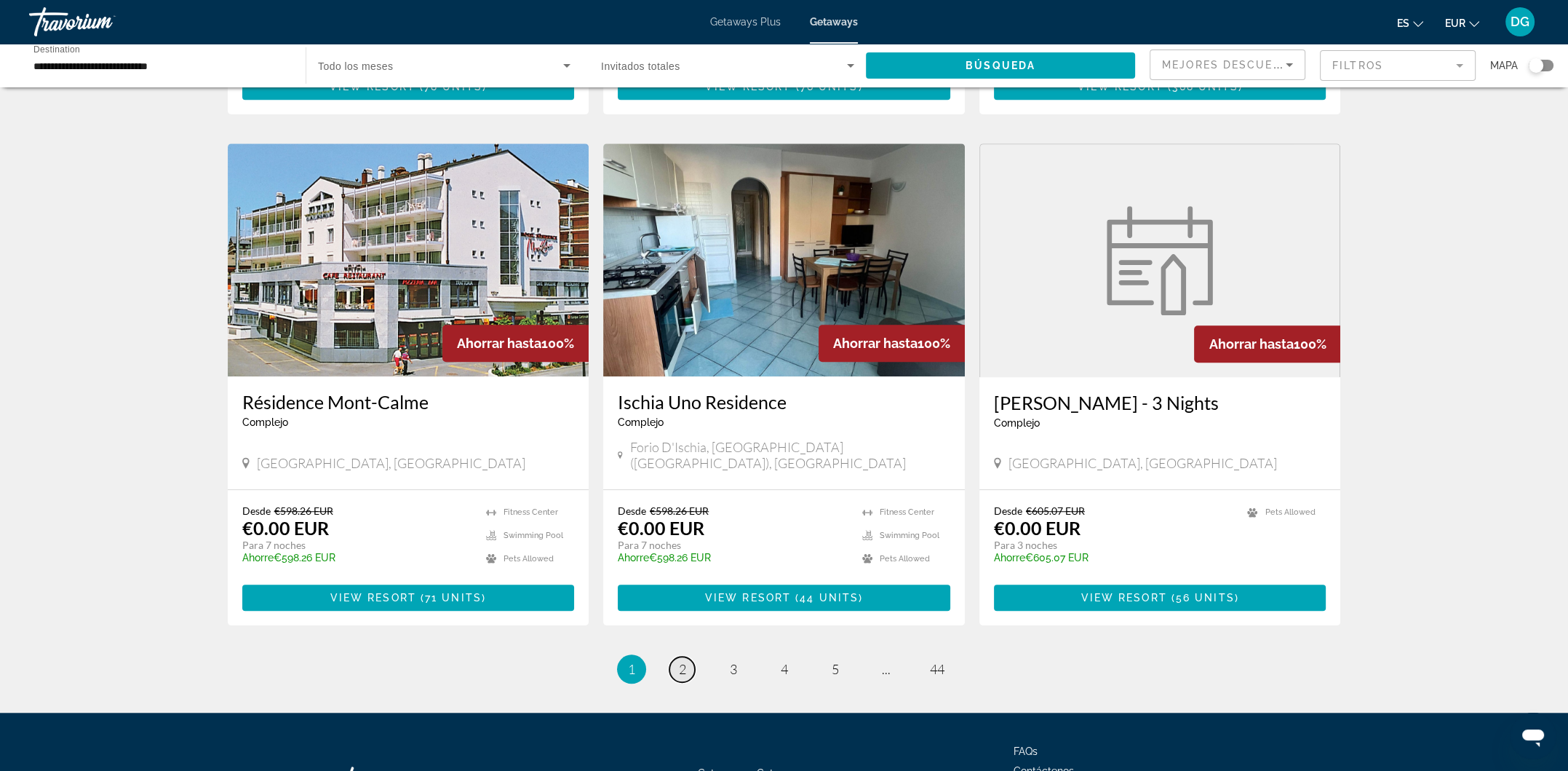
click at [676, 656] on link "page 2" at bounding box center [682, 669] width 26 height 26
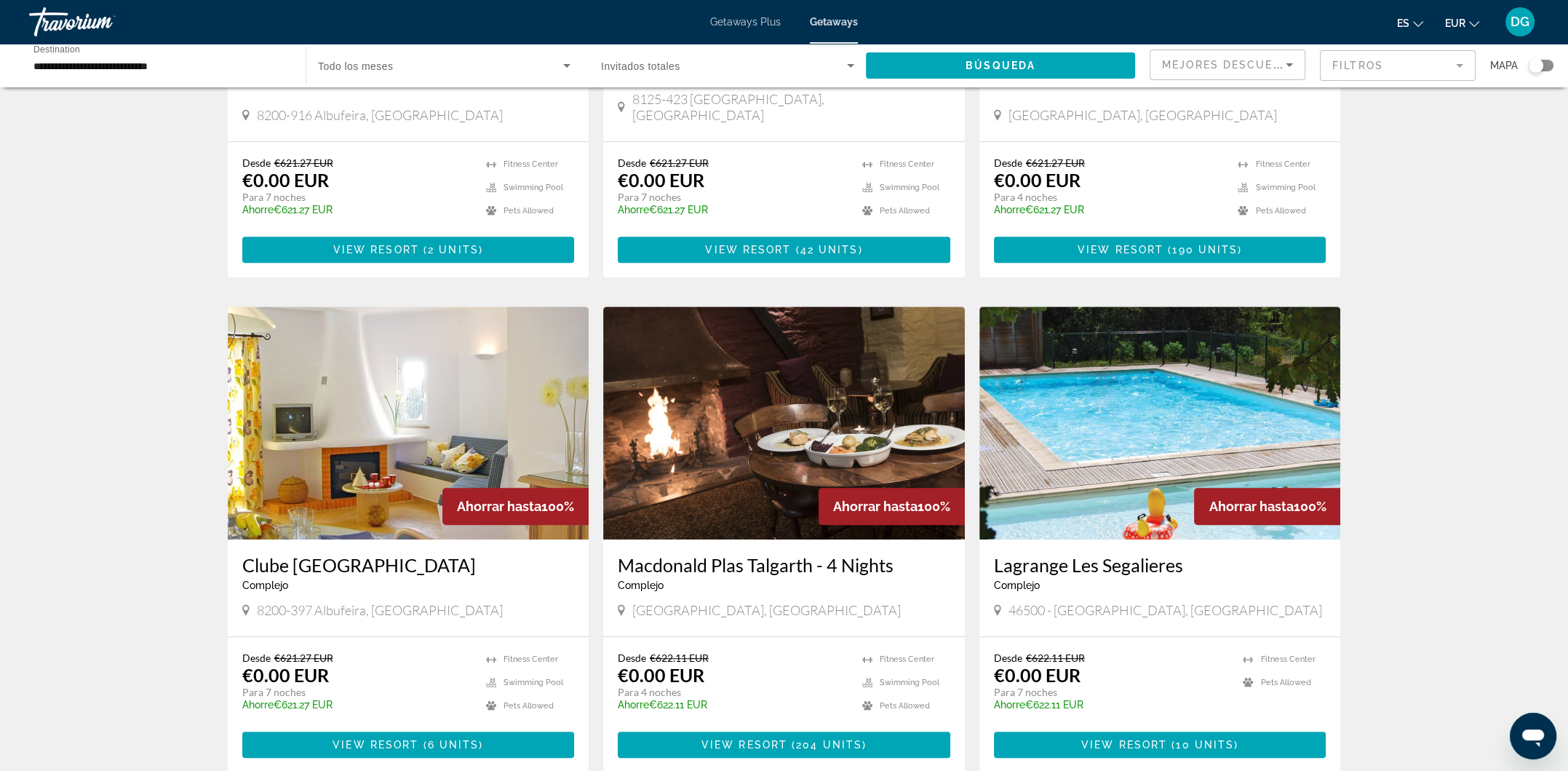
scroll to position [1384, 0]
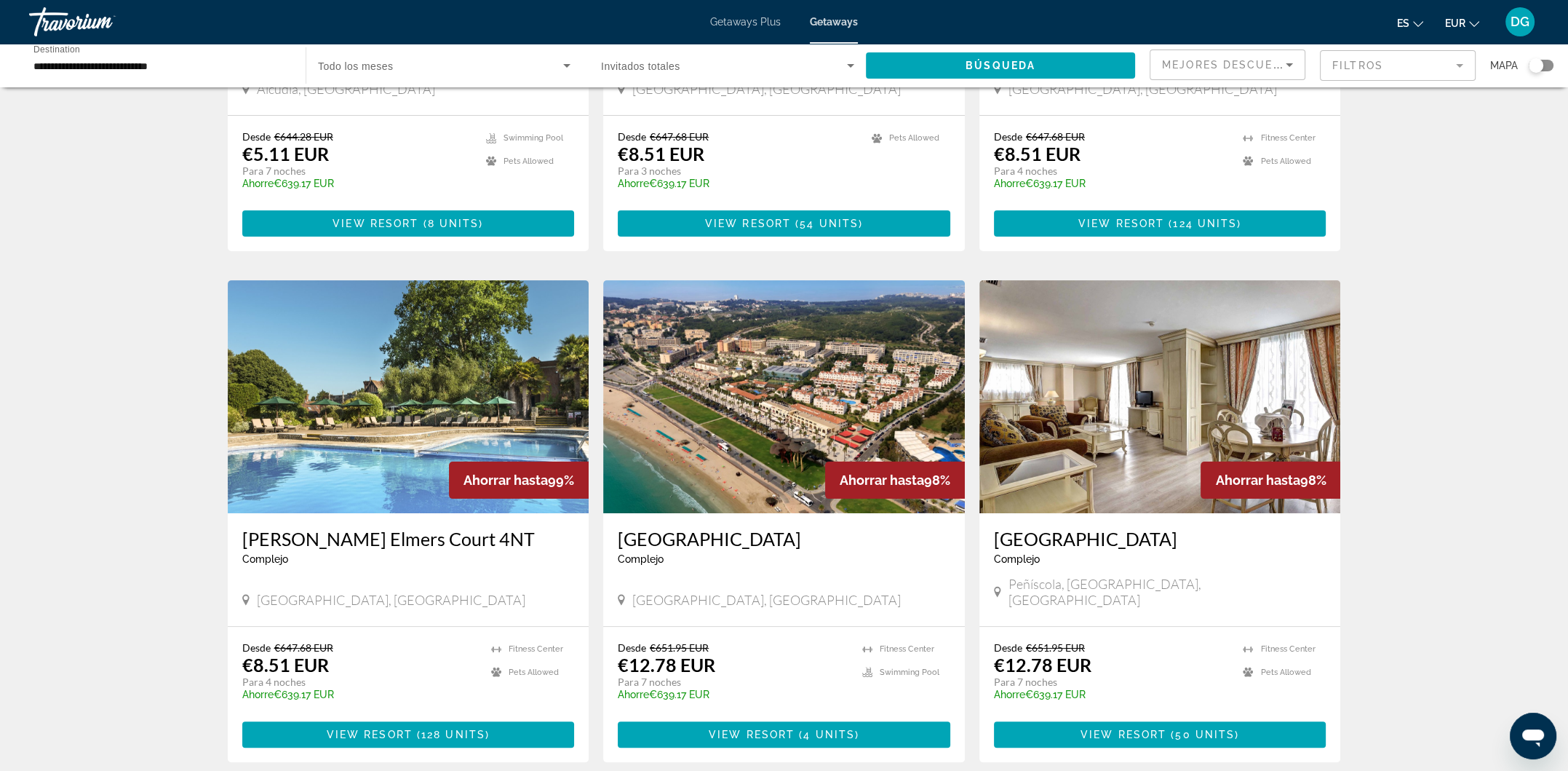
scroll to position [400, 0]
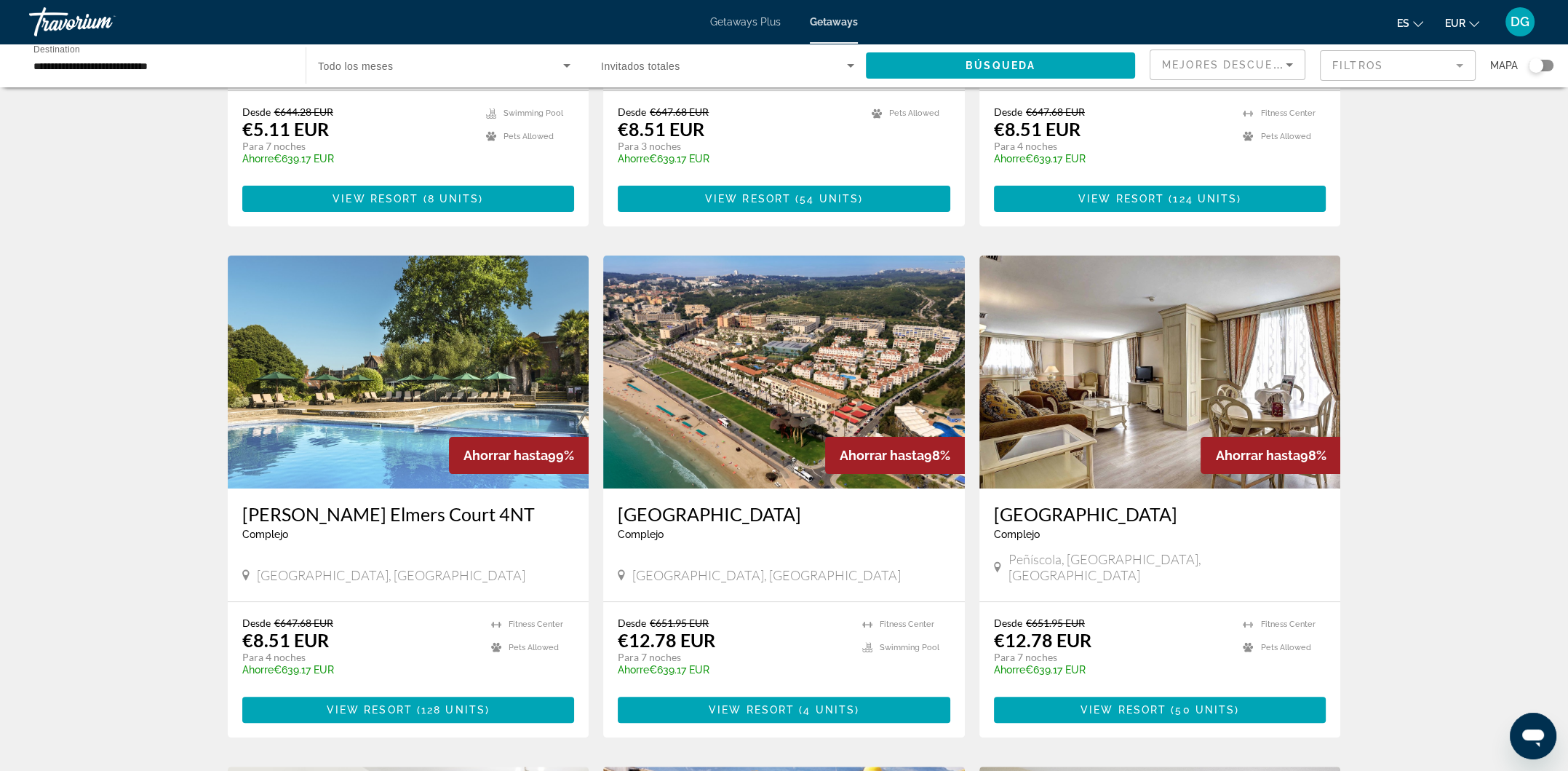
click at [1058, 503] on h3 "[GEOGRAPHIC_DATA]" at bounding box center [1160, 513] width 333 height 22
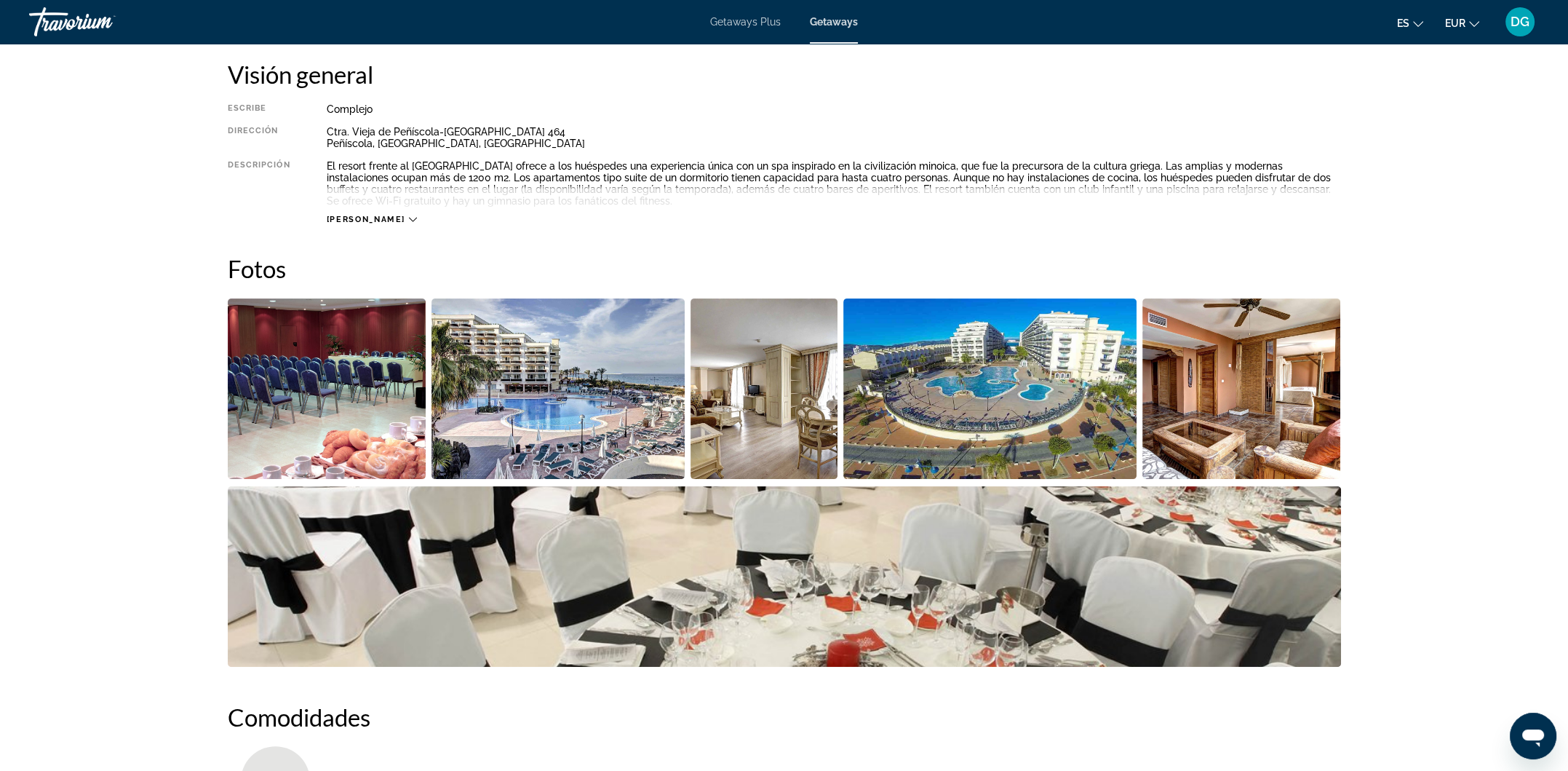
scroll to position [485, 0]
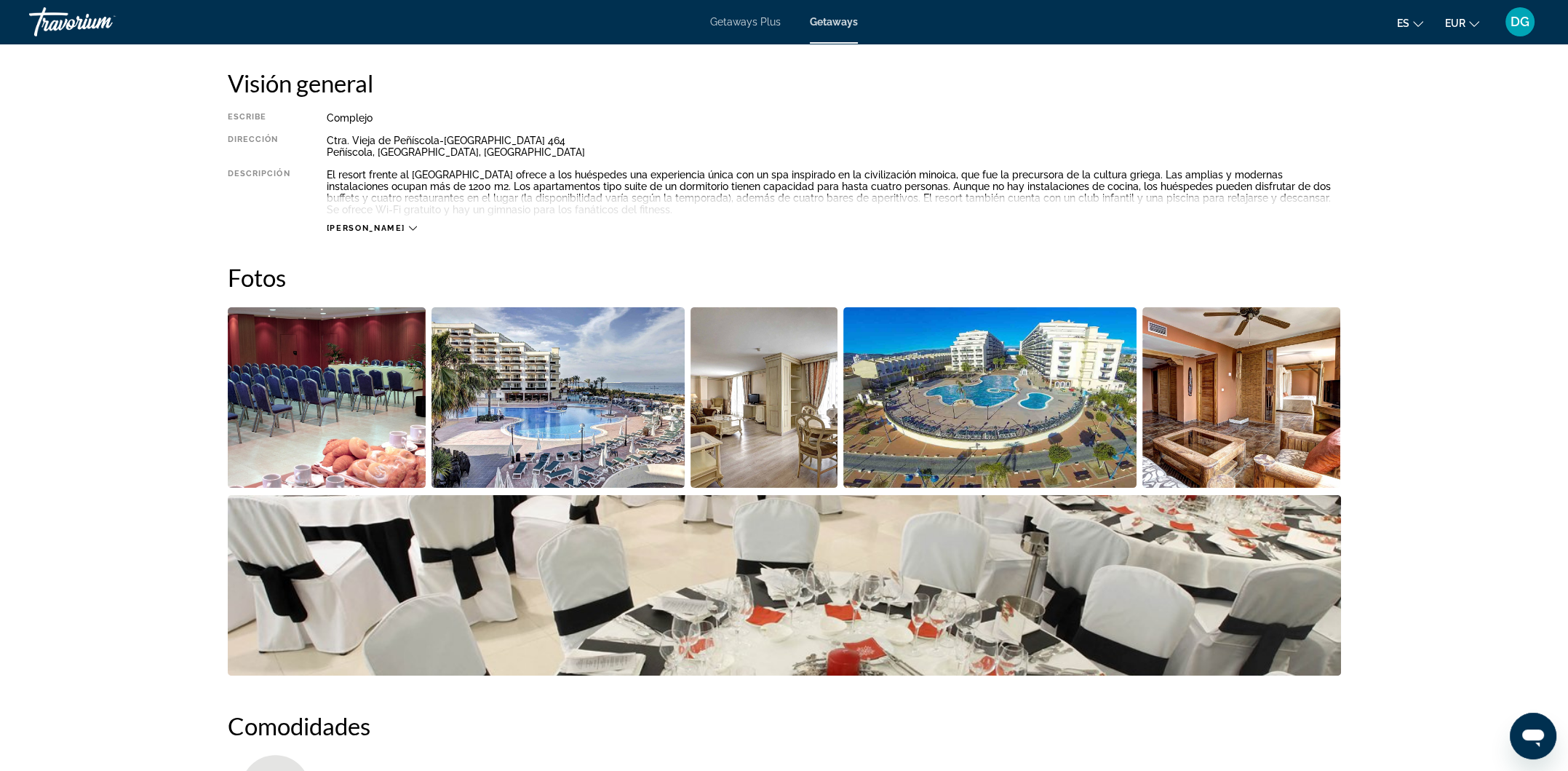
click at [409, 224] on icon "Main content" at bounding box center [413, 228] width 8 height 8
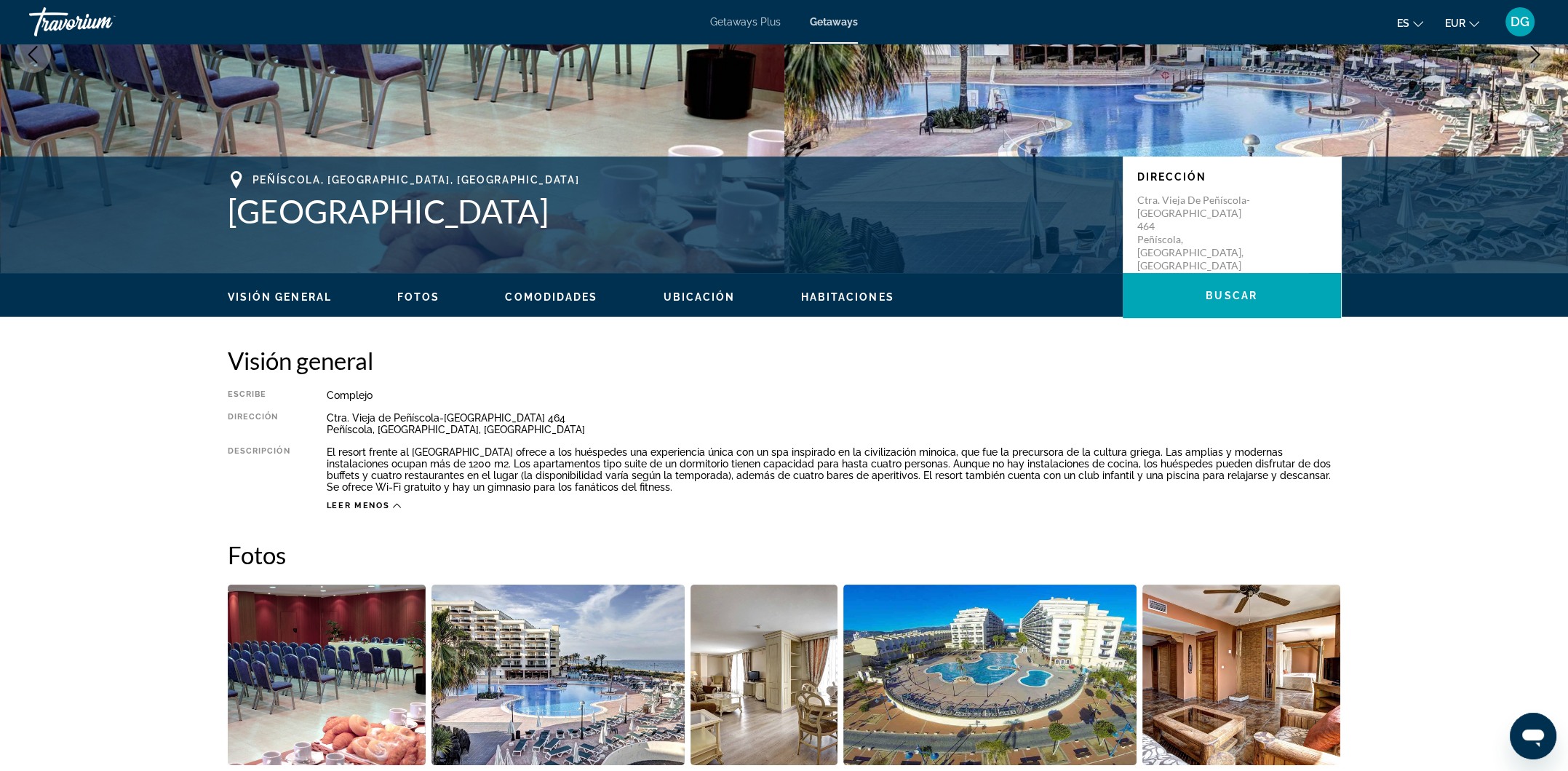
scroll to position [129, 0]
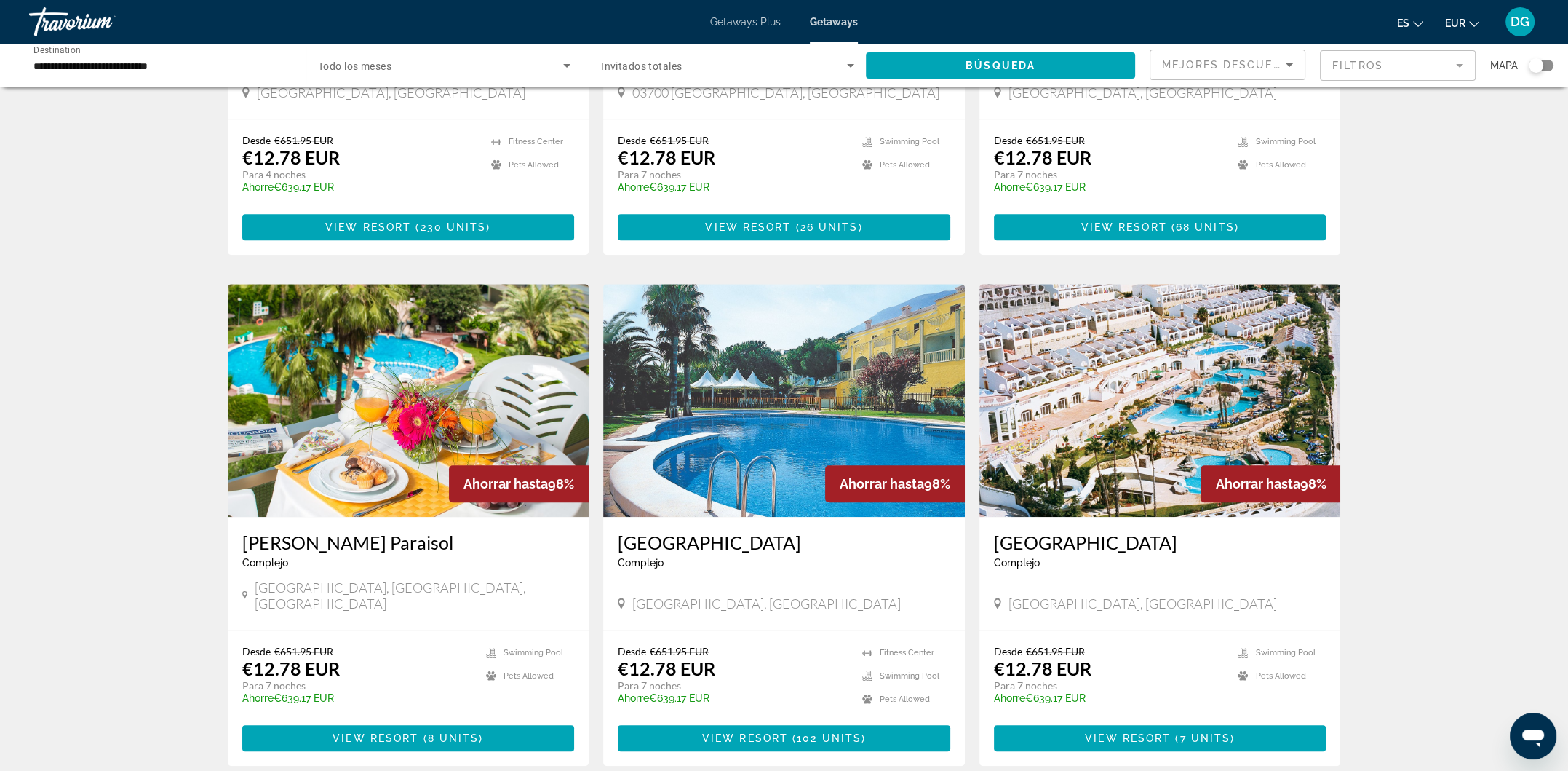
scroll to position [1400, 0]
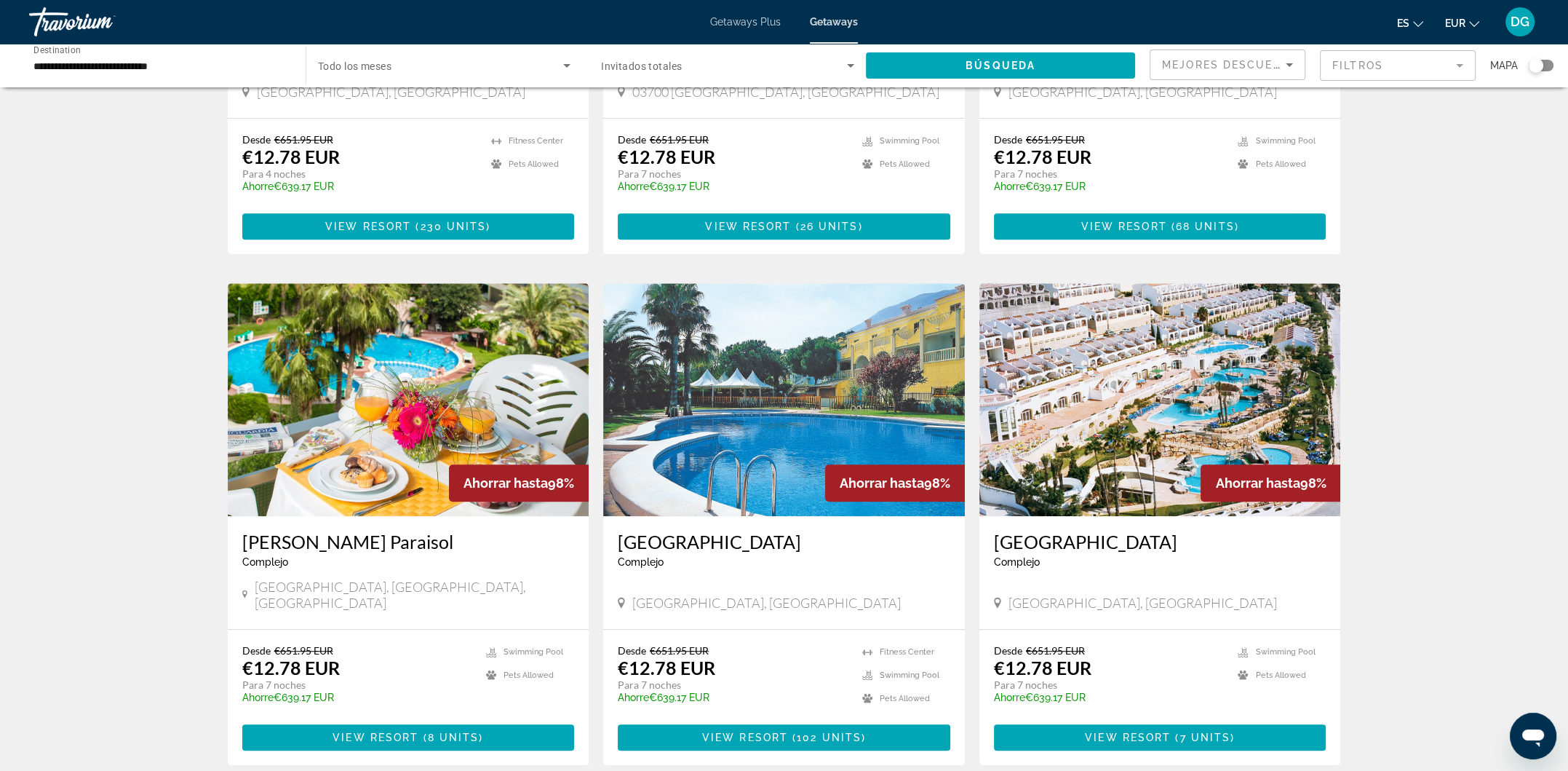
click at [298, 531] on h3 "[PERSON_NAME] Paraisol" at bounding box center [408, 541] width 333 height 22
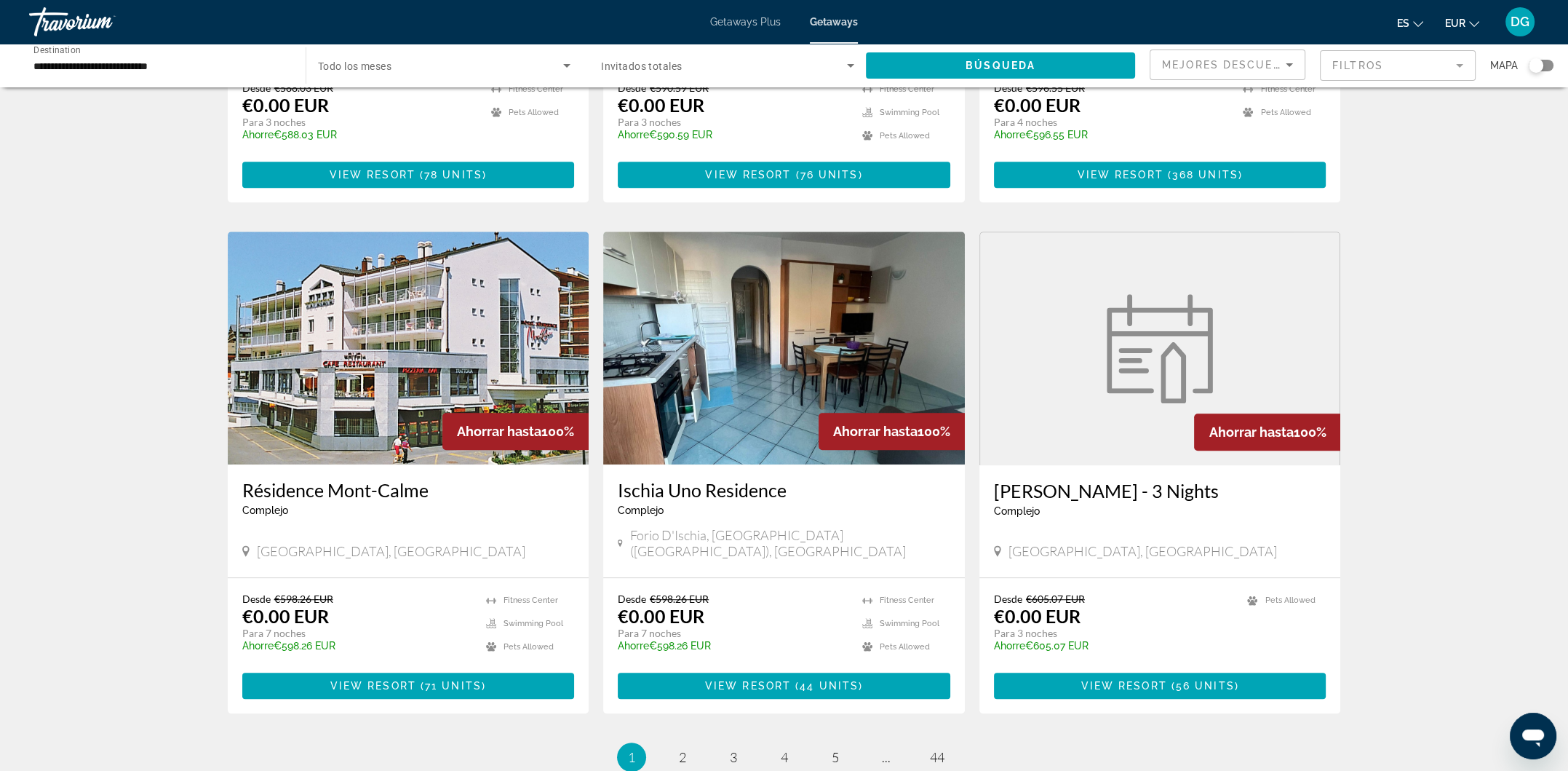
scroll to position [1523, 0]
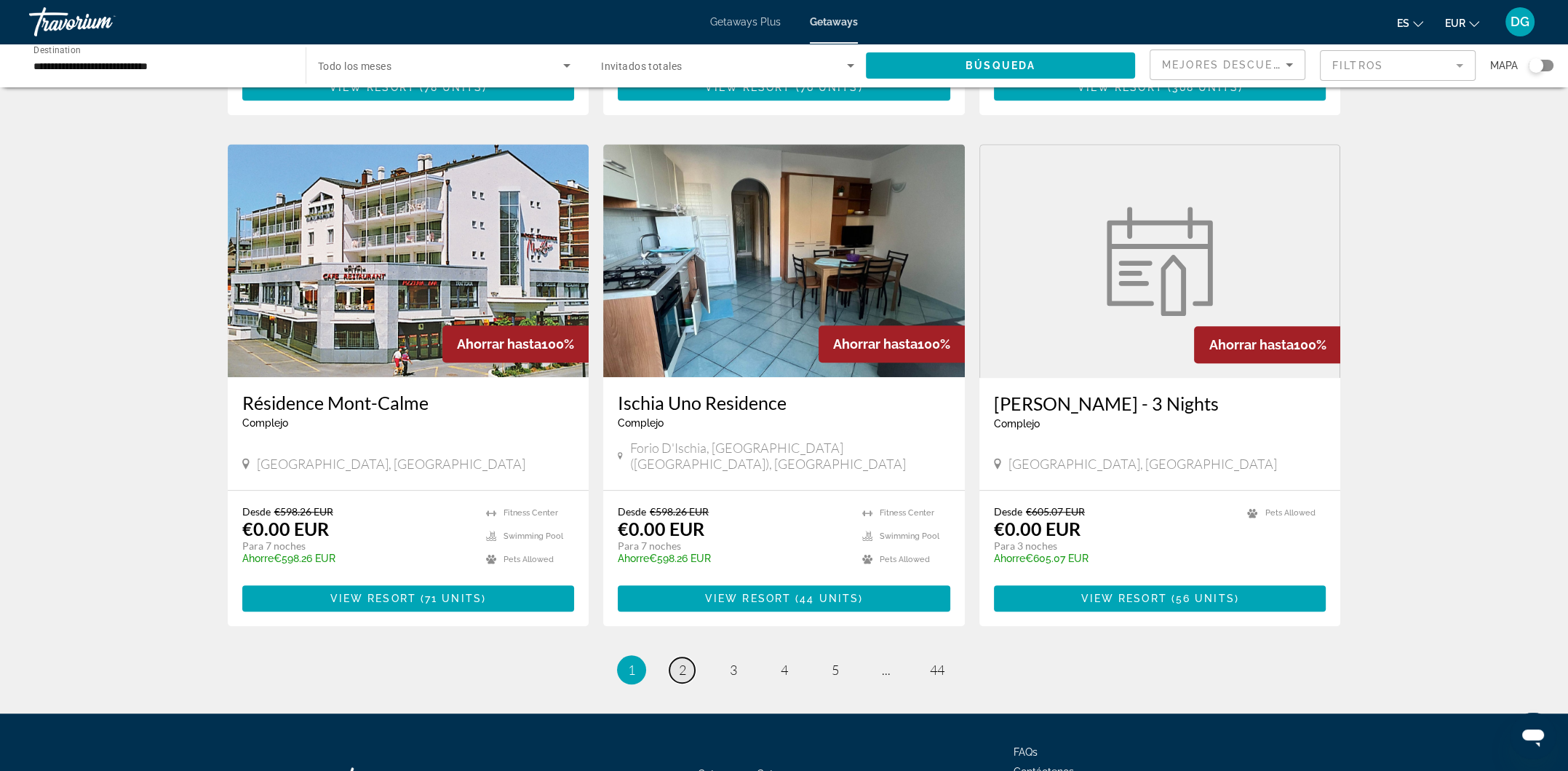
click at [691, 657] on link "page 2" at bounding box center [682, 670] width 26 height 26
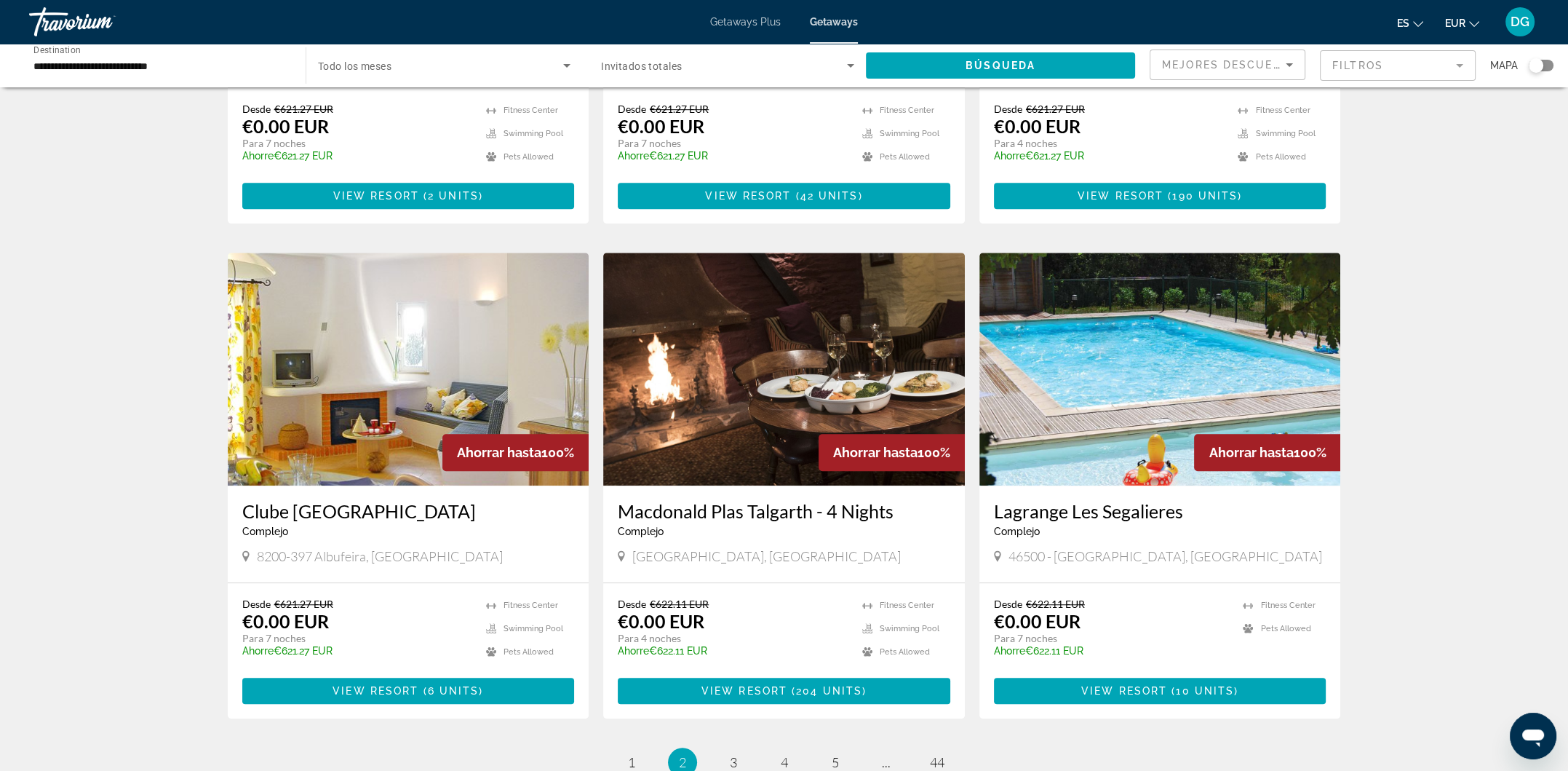
scroll to position [1431, 0]
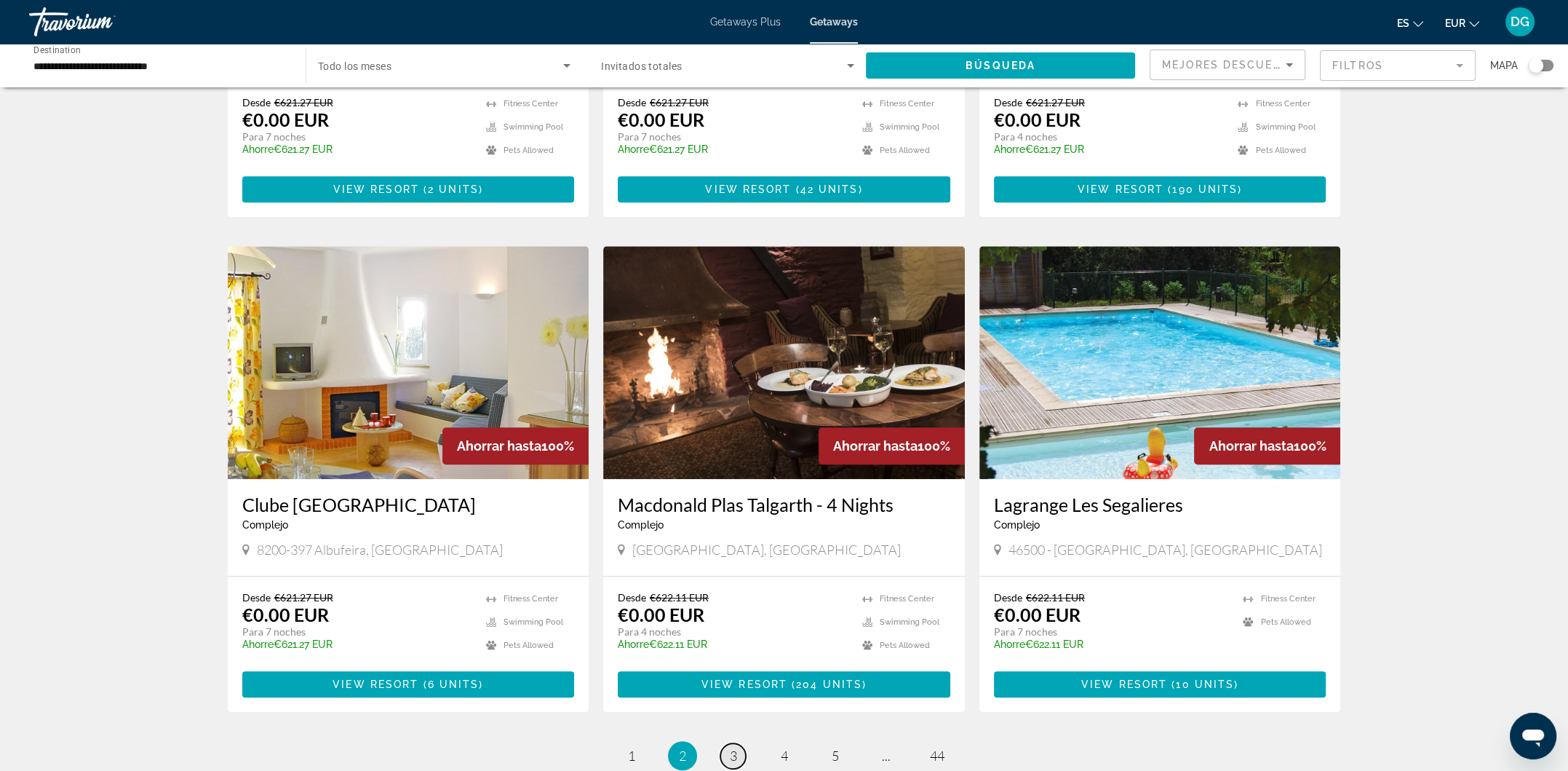
click at [728, 743] on link "page 3" at bounding box center [732, 756] width 26 height 26
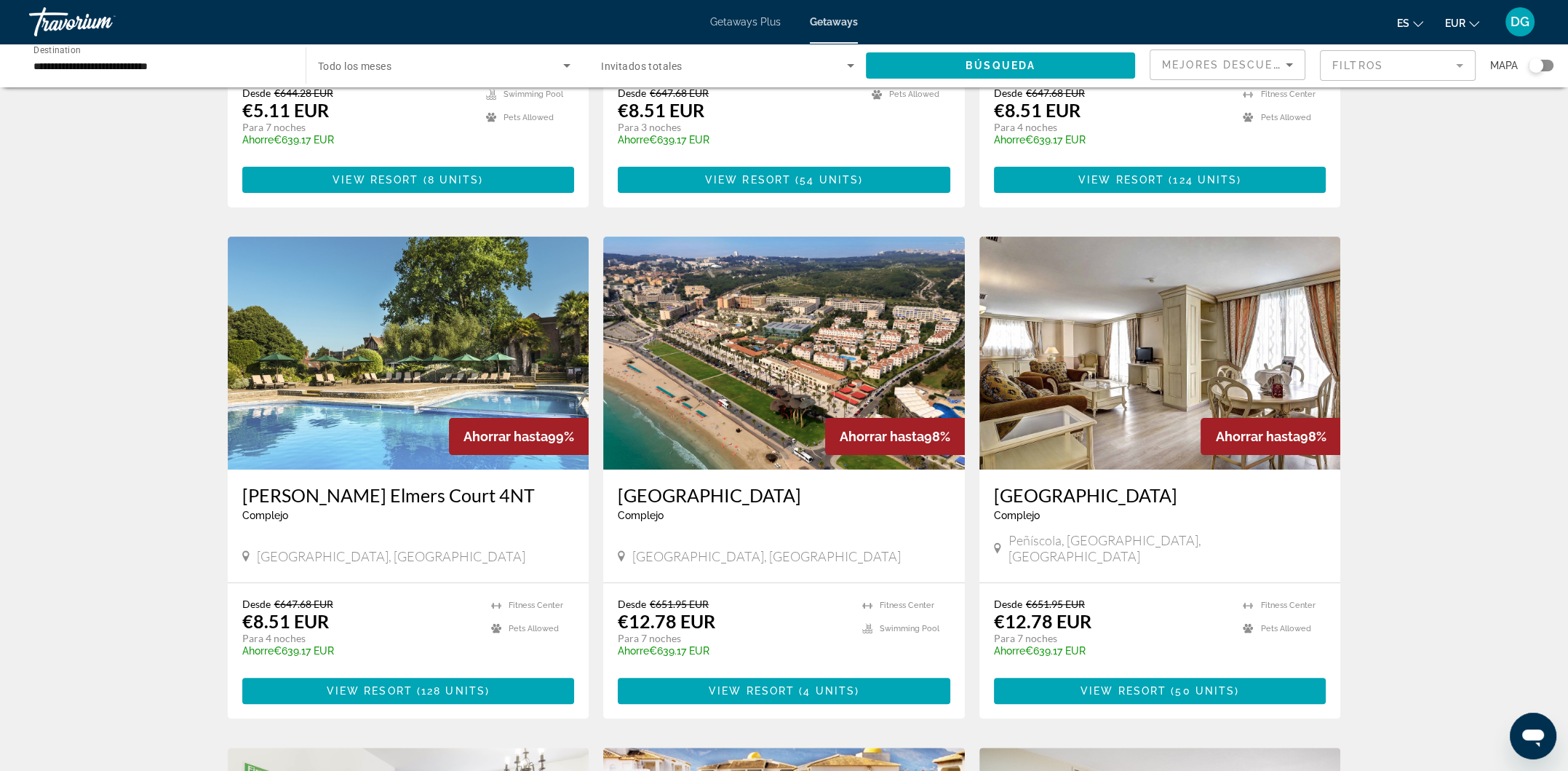
scroll to position [485, 0]
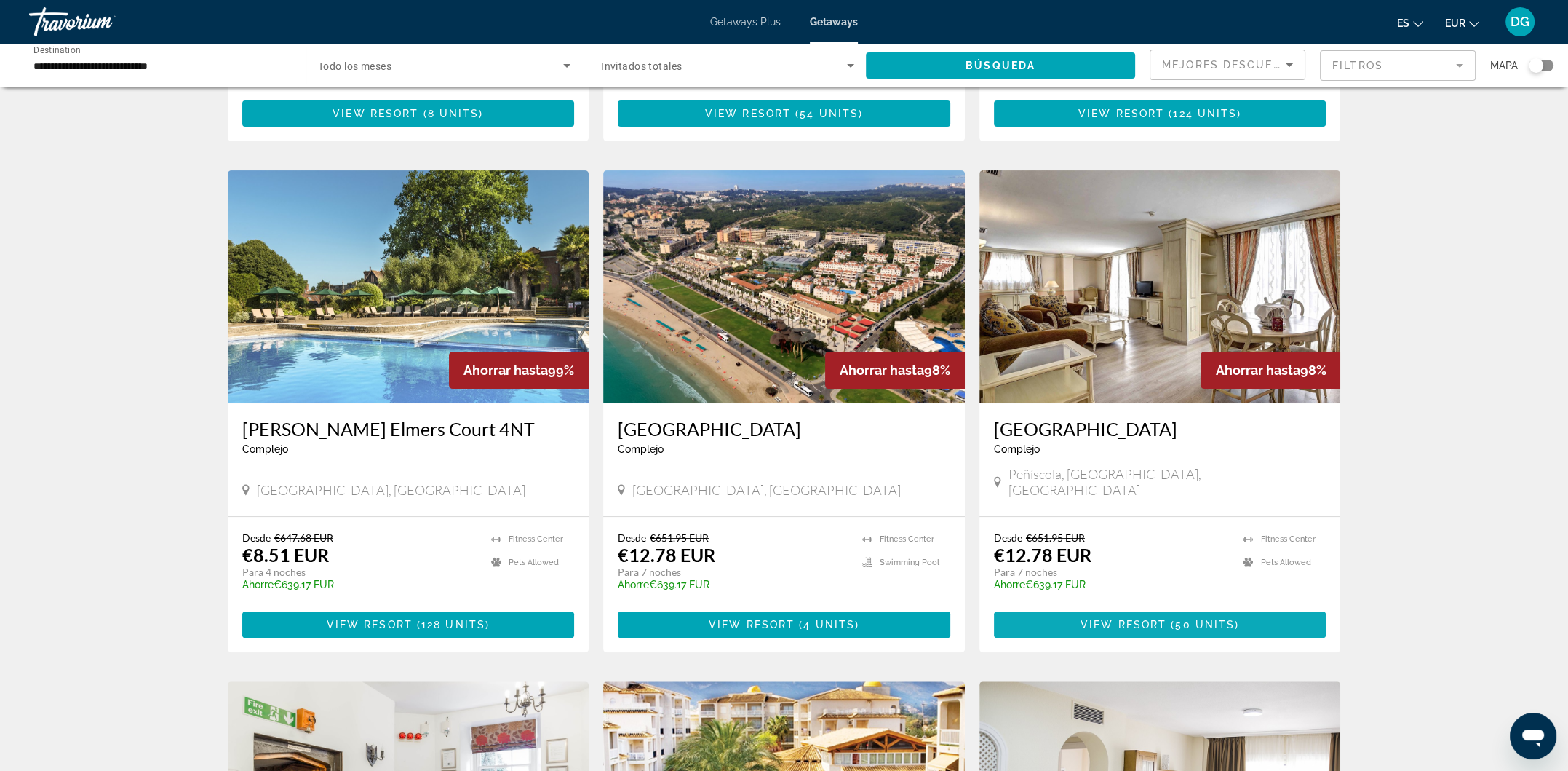
click at [1115, 618] on span "View Resort" at bounding box center [1124, 624] width 86 height 11
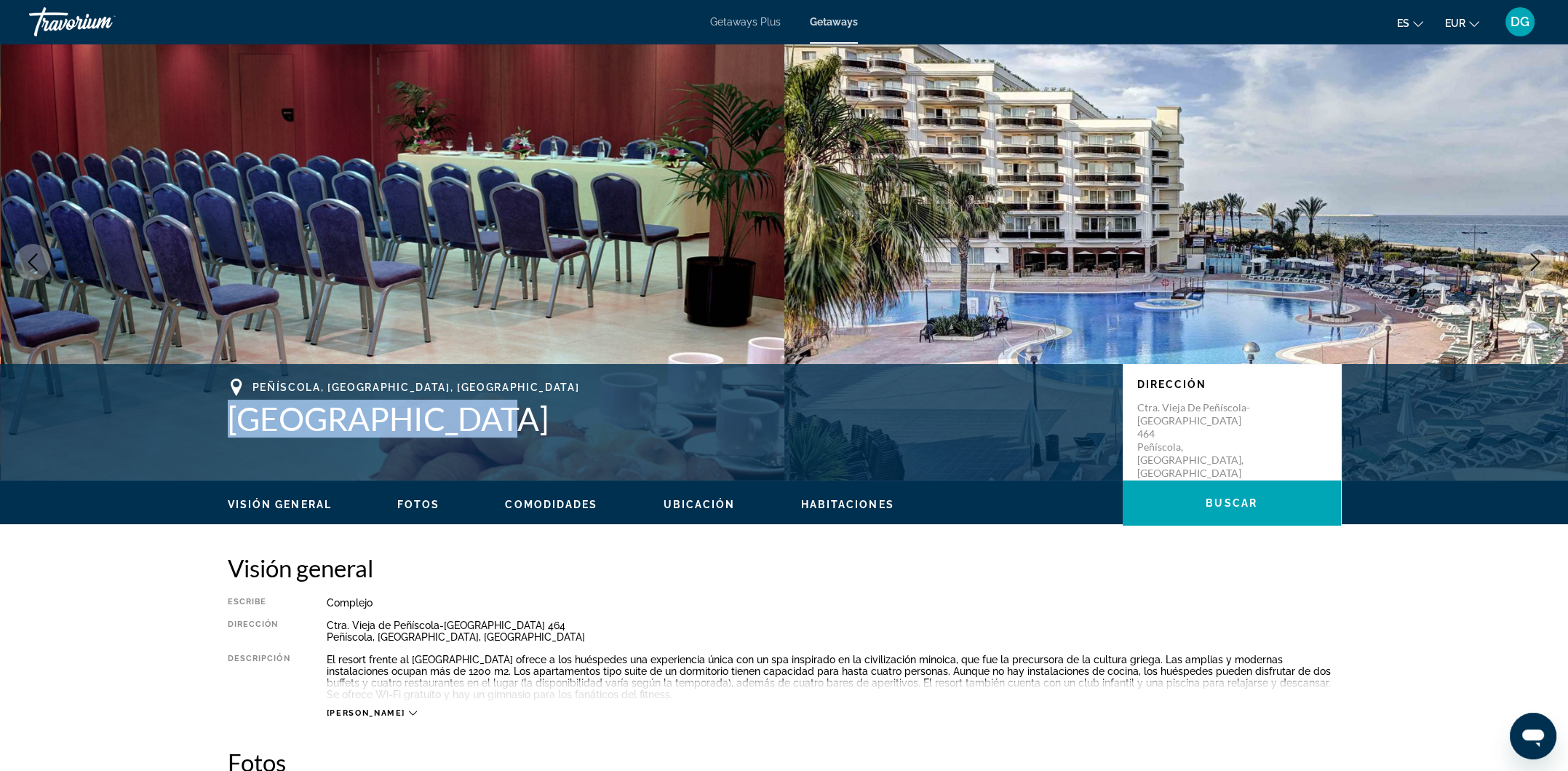
drag, startPoint x: 441, startPoint y: 430, endPoint x: 225, endPoint y: 415, distance: 216.5
click at [225, 415] on div "Peñíscola, Castellón, Spain Peñíscola Plaza Dirección Ctra. Vieja de Peñíscola-…" at bounding box center [784, 423] width 1171 height 88
copy h1 "[GEOGRAPHIC_DATA]"
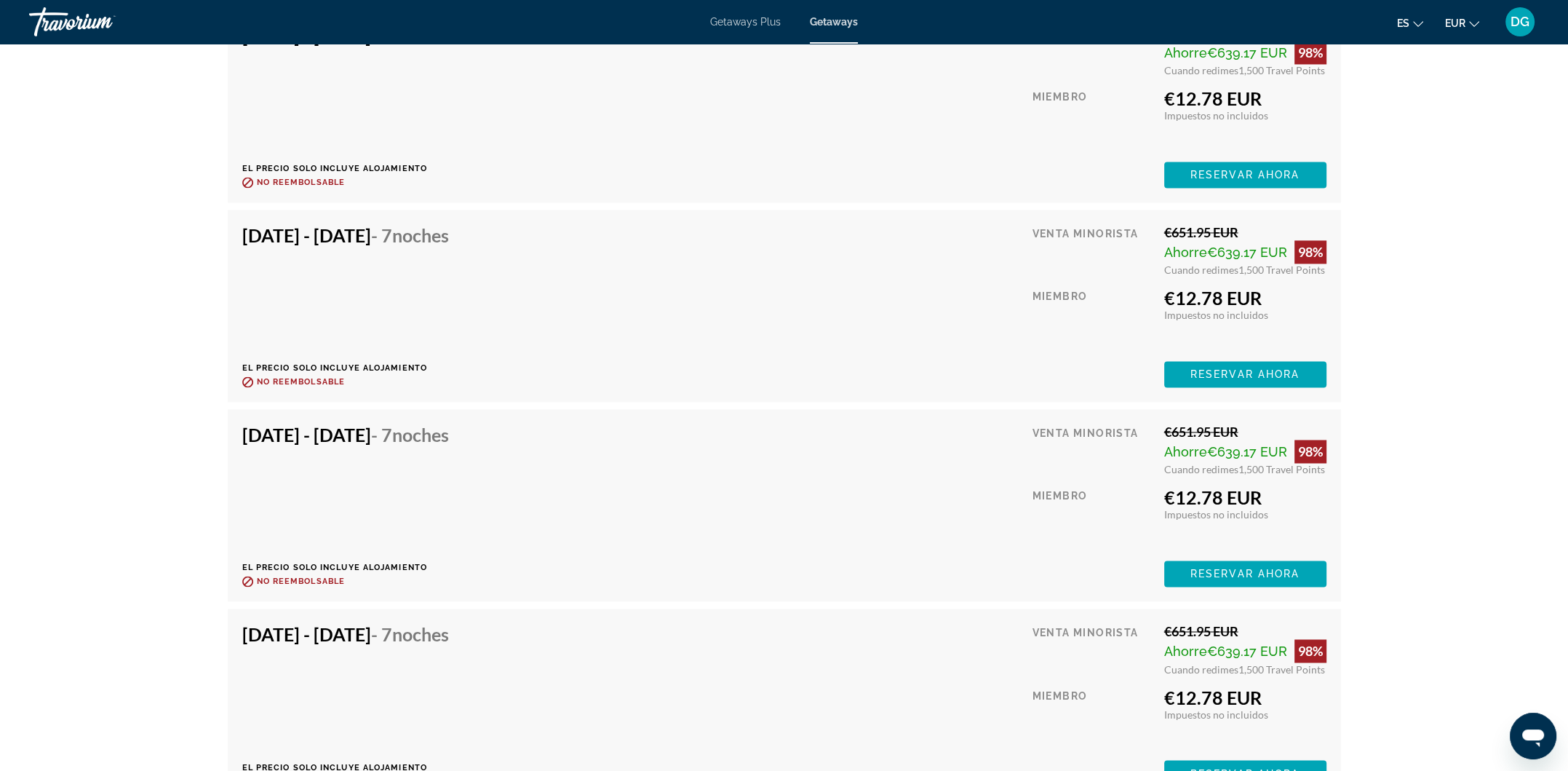
scroll to position [3307, 0]
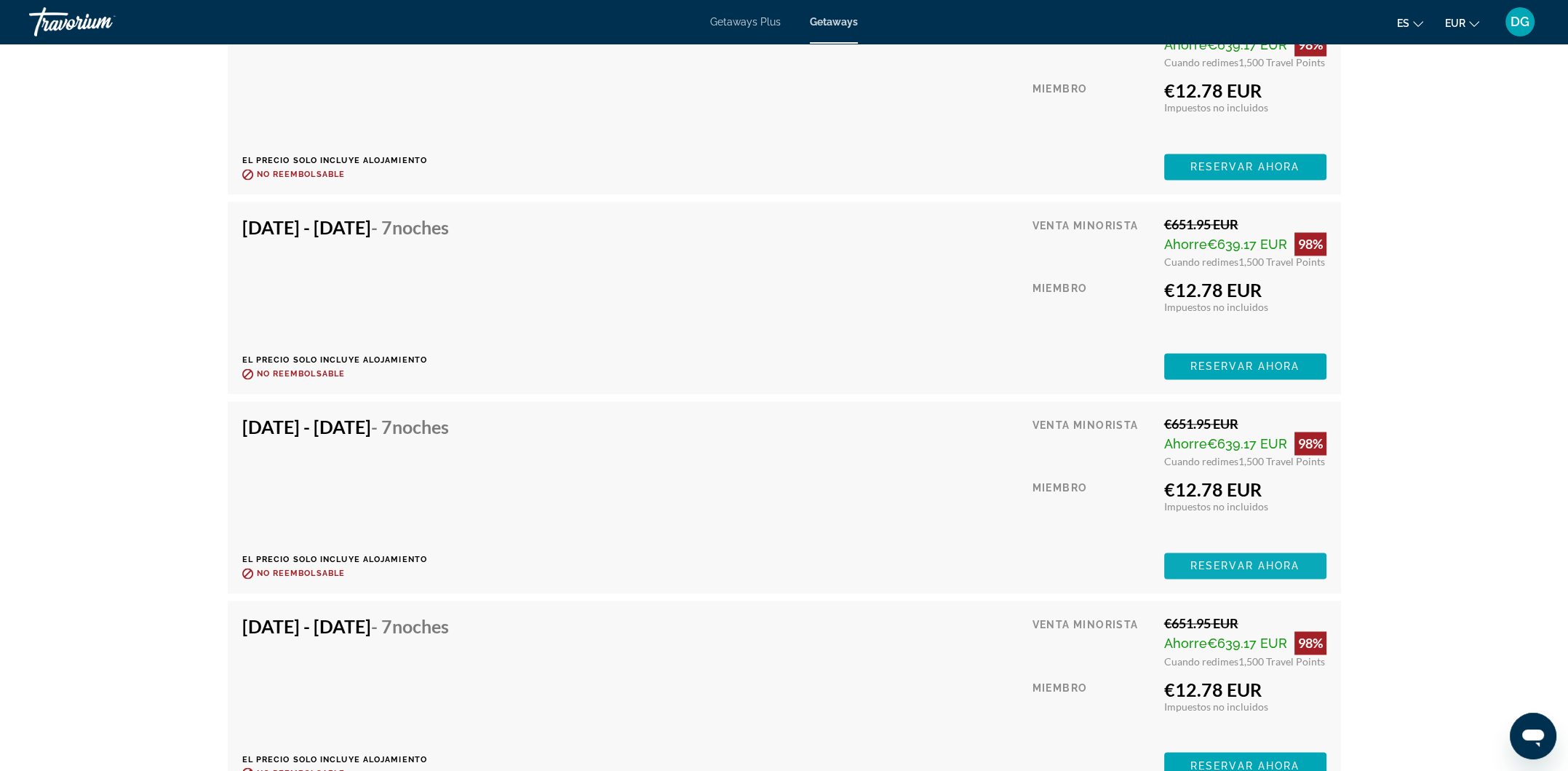
click at [1218, 548] on span "Main content" at bounding box center [1245, 565] width 162 height 35
